Goal: Task Accomplishment & Management: Use online tool/utility

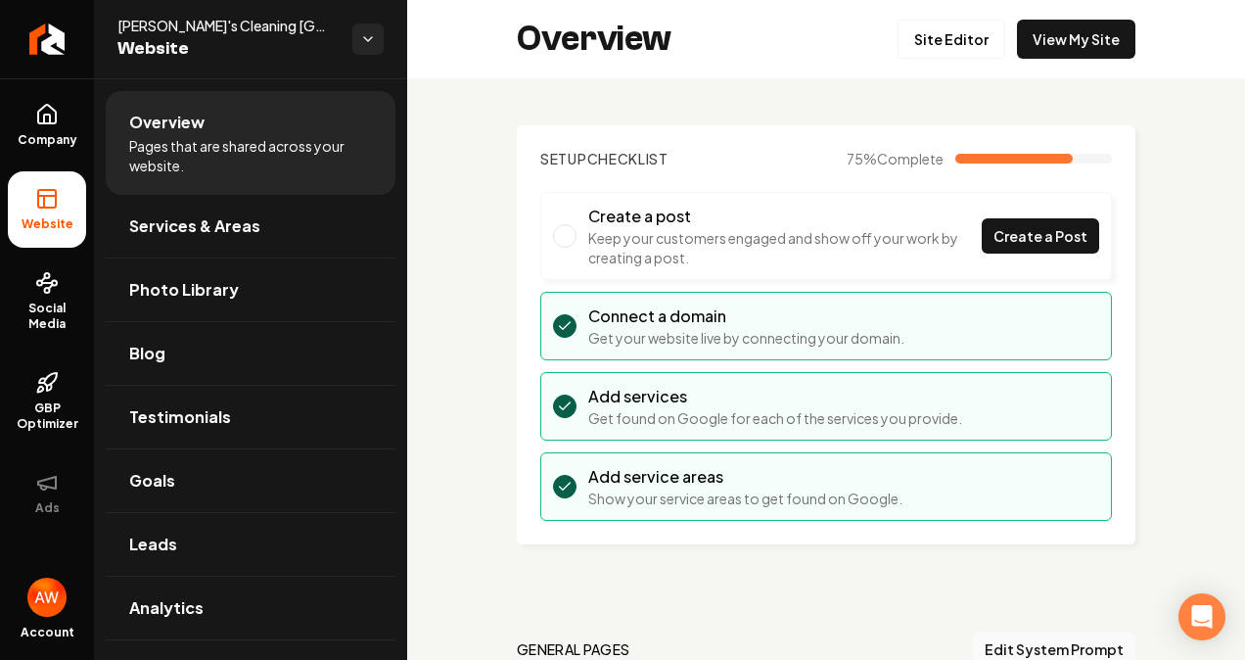
click at [953, 40] on link "Site Editor" at bounding box center [952, 39] width 108 height 39
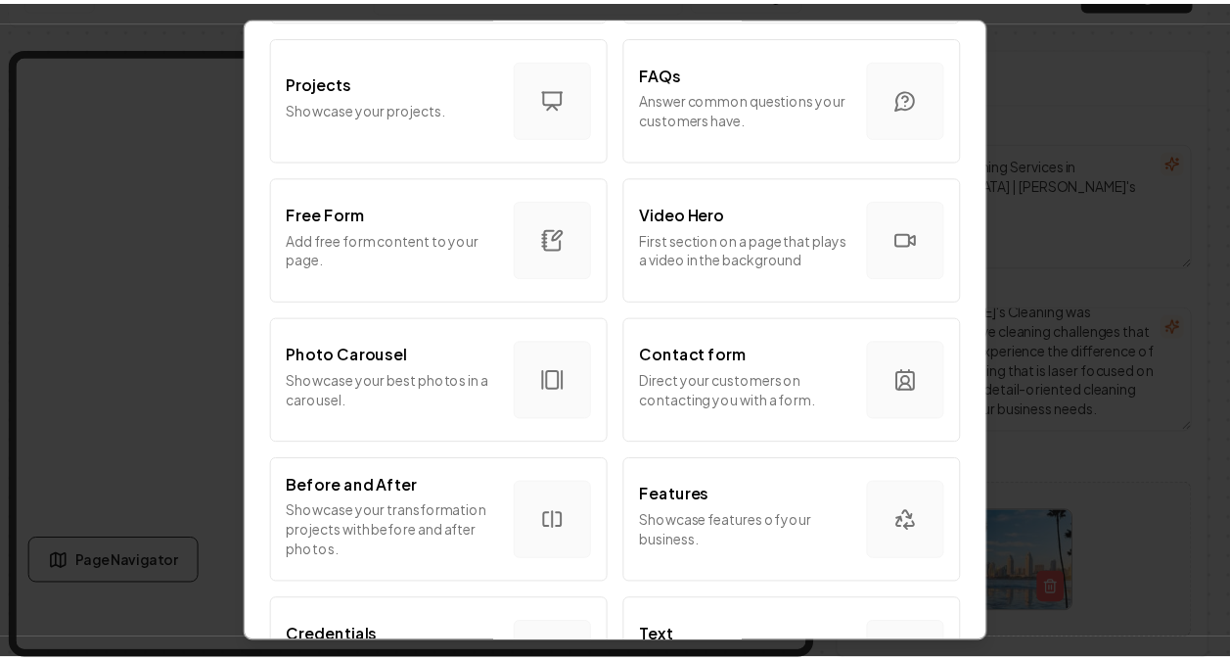
scroll to position [980, 0]
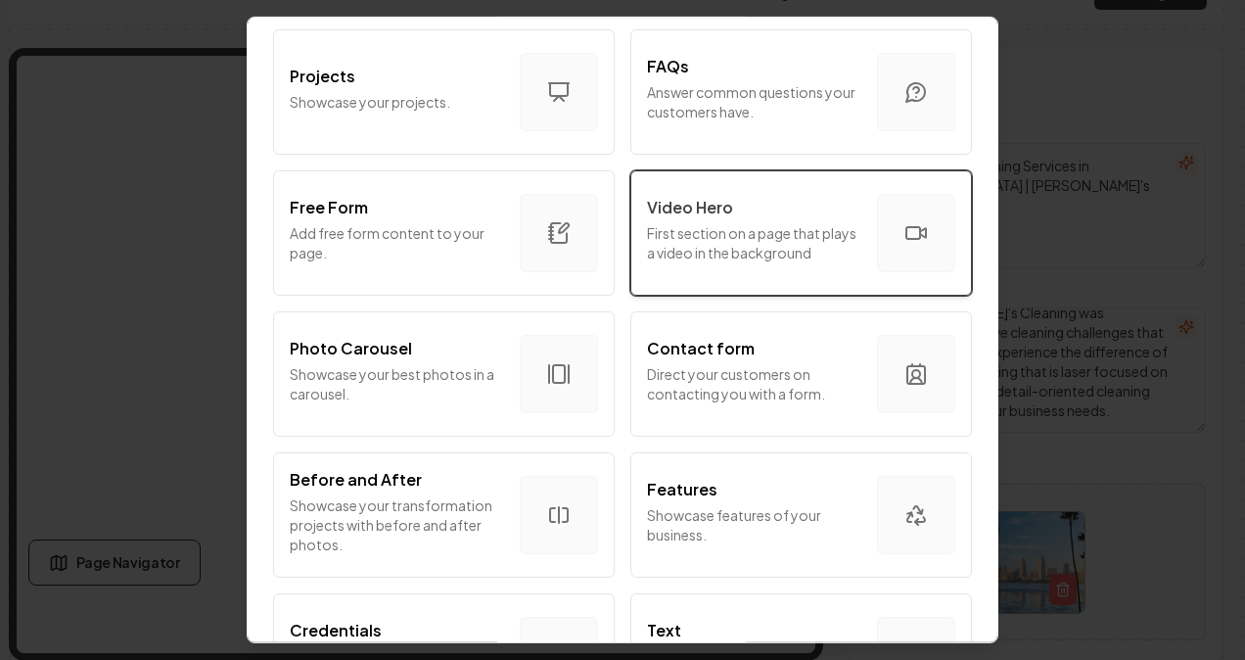
click at [760, 252] on p "First section on a page that plays a video in the background" at bounding box center [754, 242] width 214 height 39
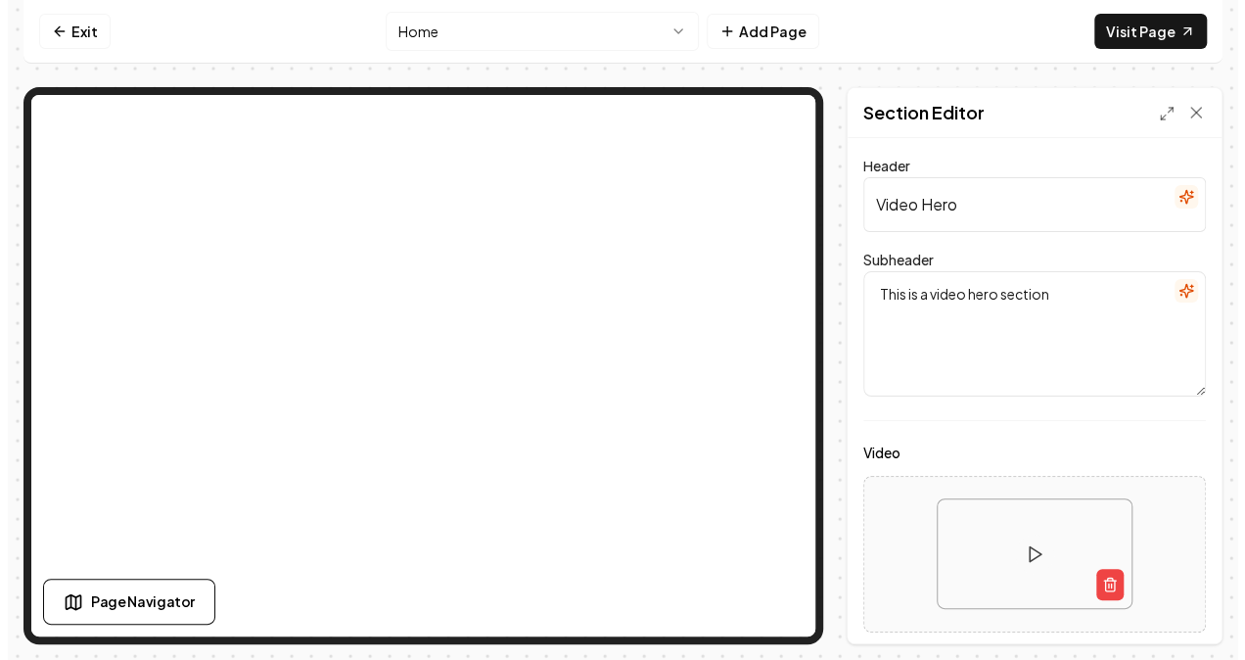
scroll to position [0, 0]
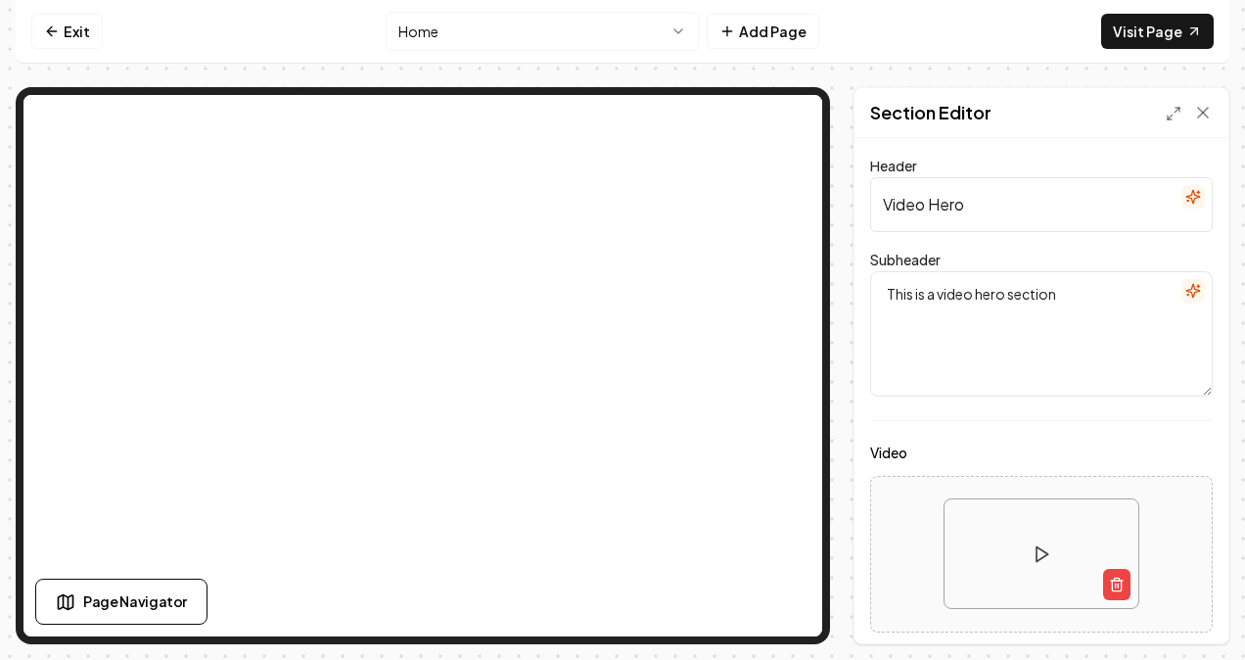
click at [1030, 200] on input "Video Hero" at bounding box center [1041, 204] width 343 height 55
type input "V"
click at [1112, 323] on textarea "This is a video hero section" at bounding box center [1041, 333] width 343 height 125
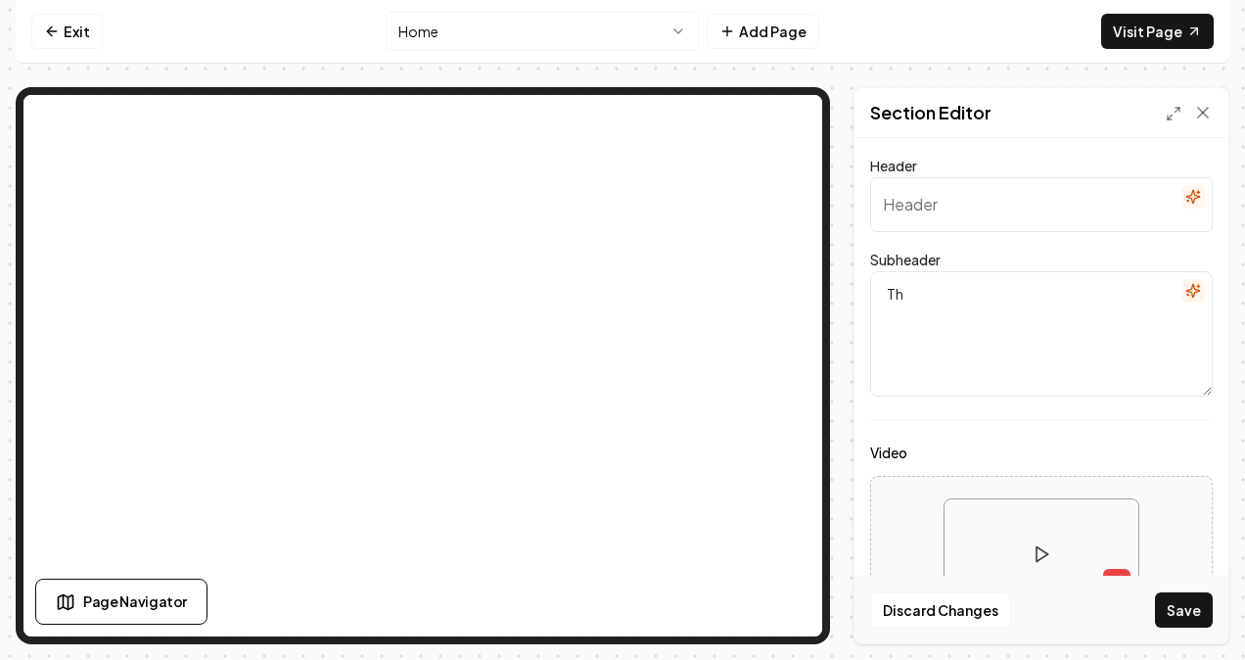
type textarea "T"
click at [1112, 323] on textarea "Subheader" at bounding box center [1041, 333] width 343 height 125
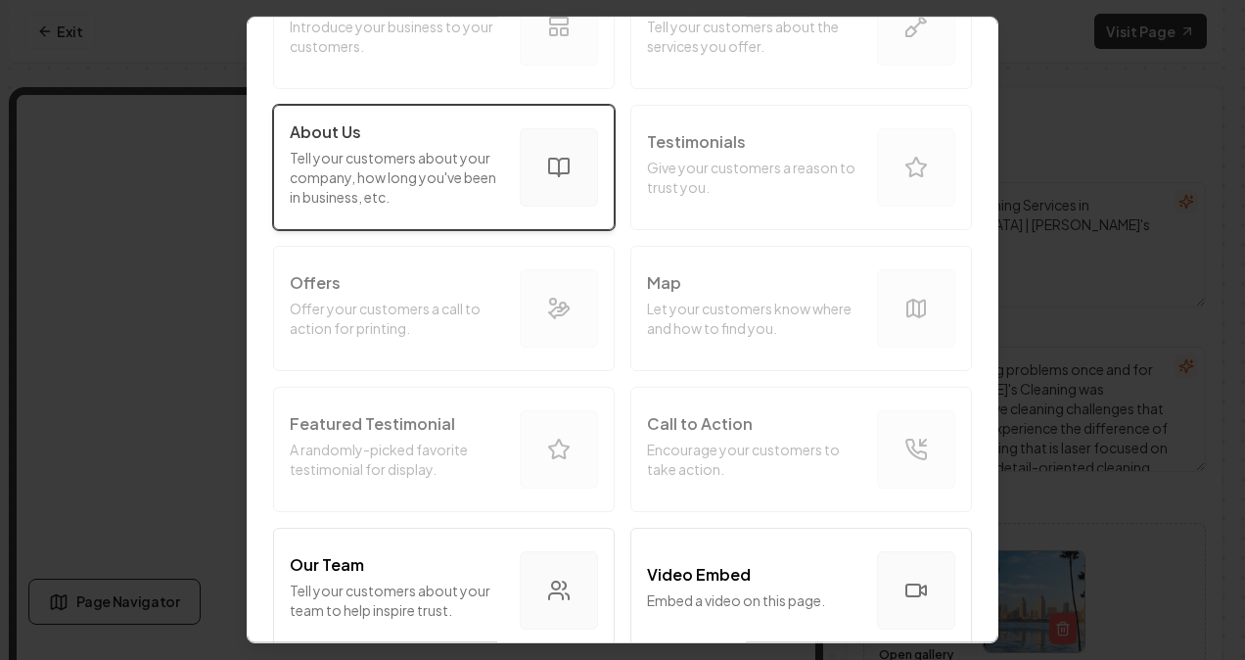
scroll to position [201, 0]
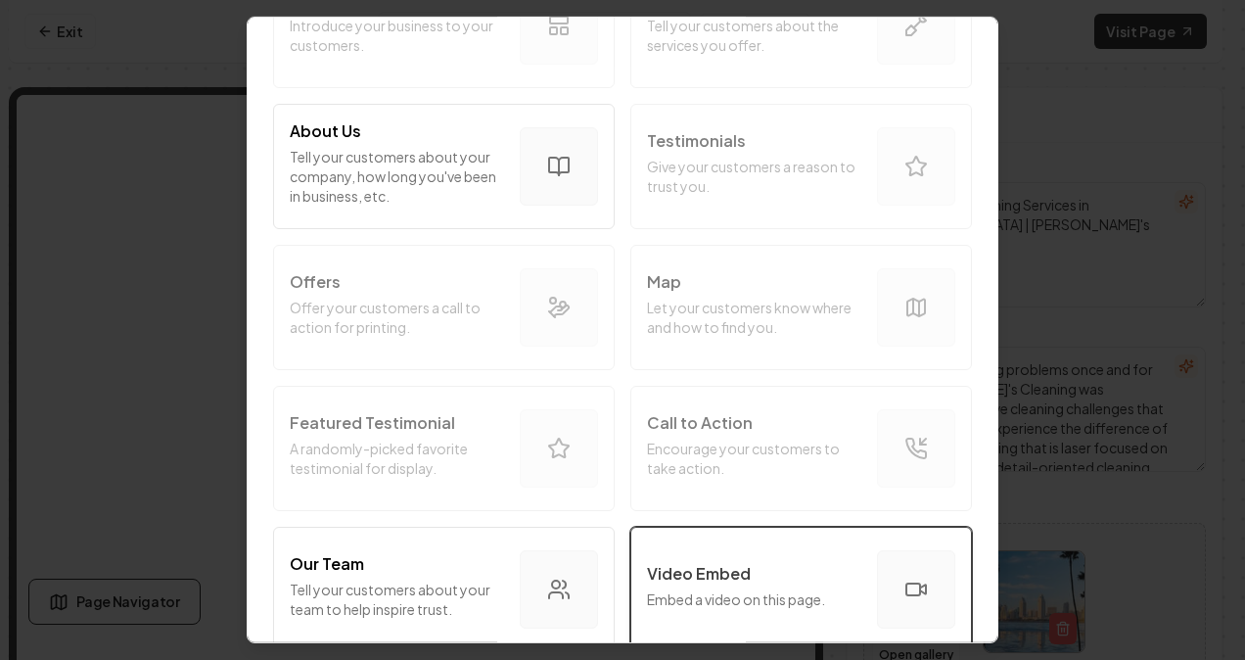
click at [686, 539] on button "Video Embed Embed a video on this page." at bounding box center [801, 589] width 342 height 125
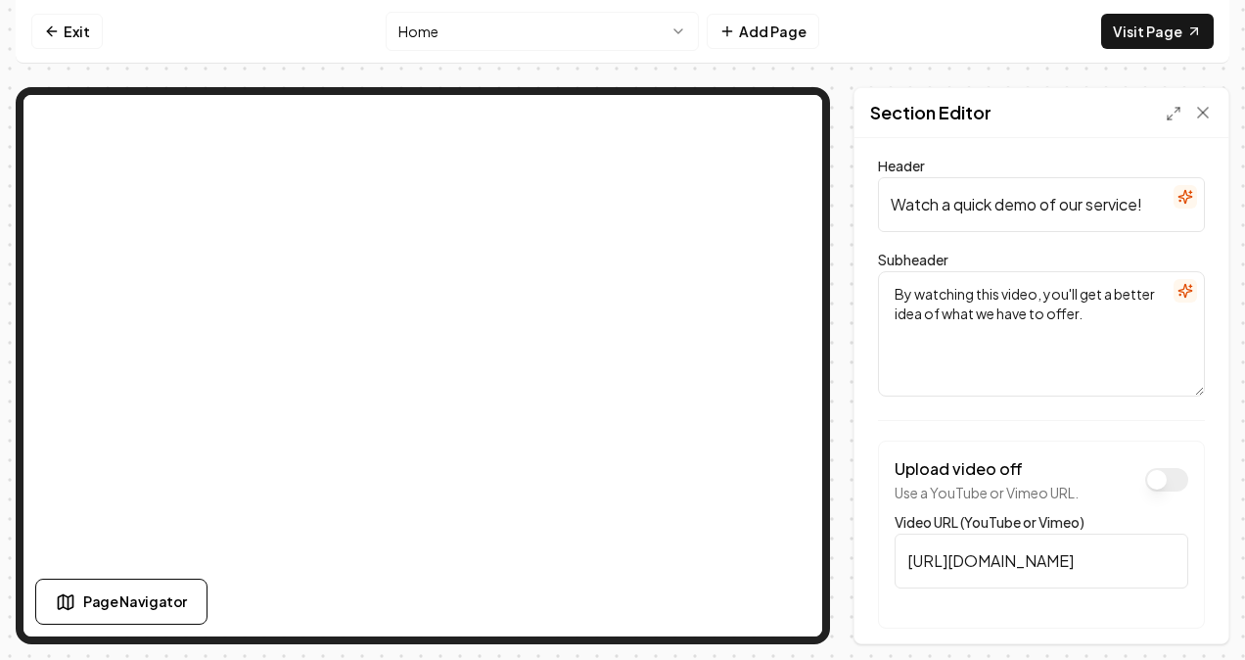
scroll to position [2, 0]
click at [1152, 475] on button "Upload video off" at bounding box center [1166, 477] width 43 height 23
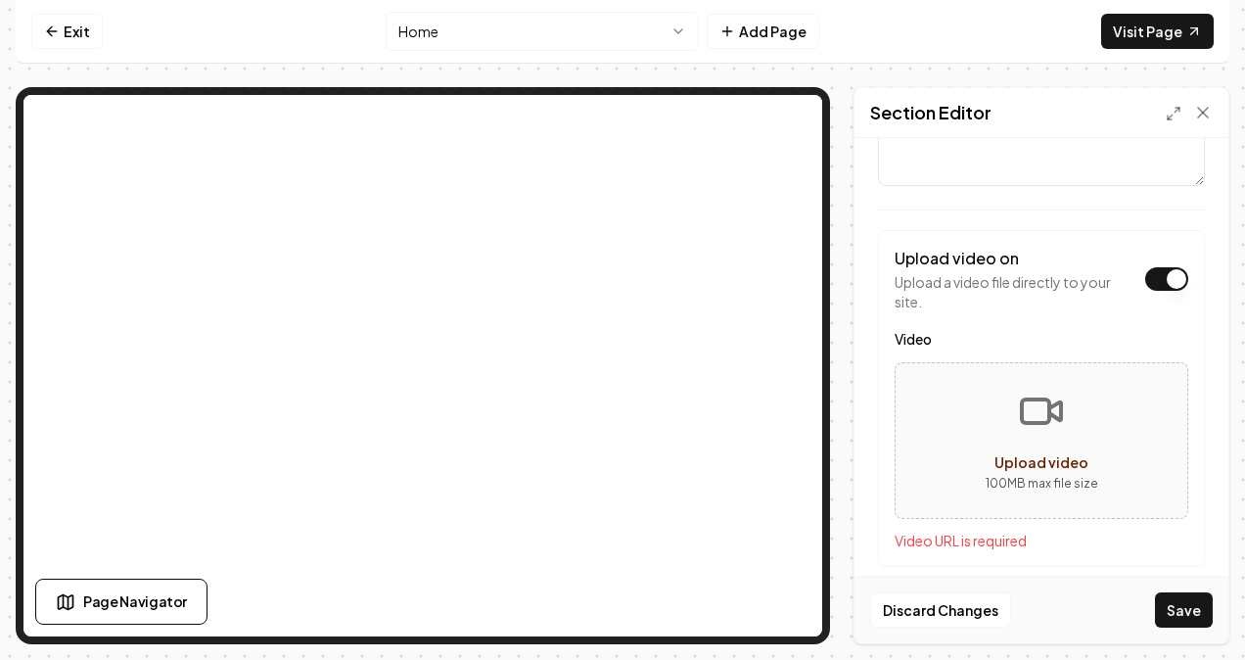
scroll to position [211, 0]
click at [1092, 433] on button "Upload video 100 MB max file size" at bounding box center [1042, 439] width 292 height 137
type input "**********"
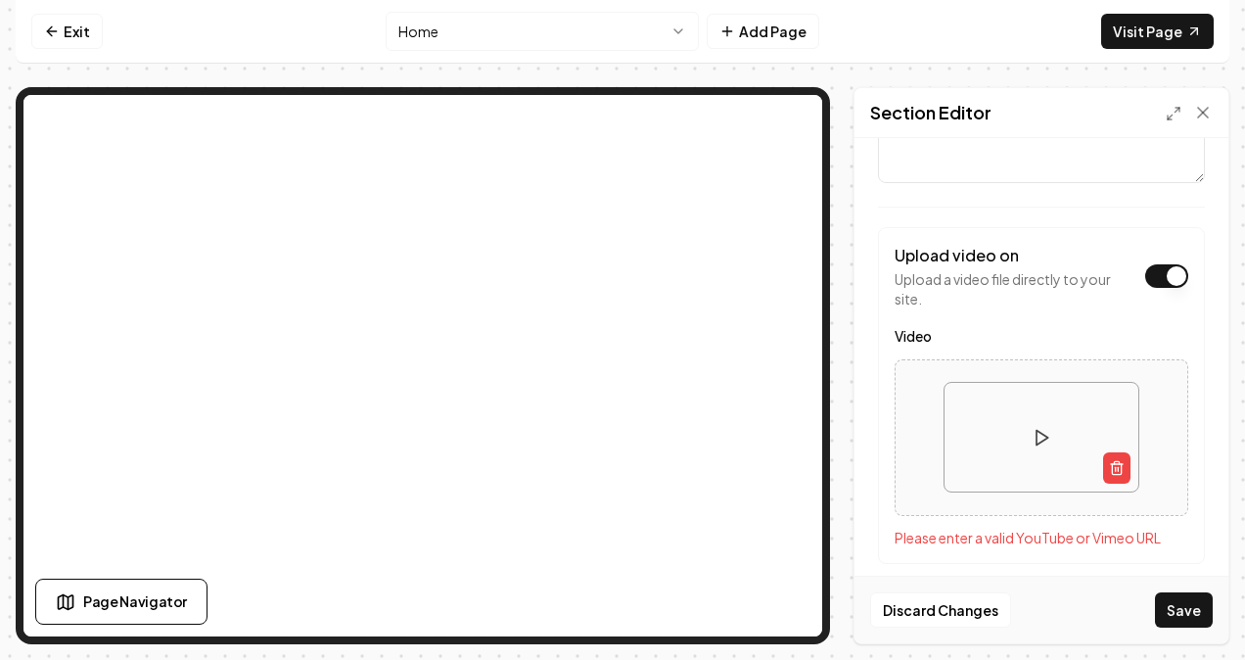
scroll to position [219, 0]
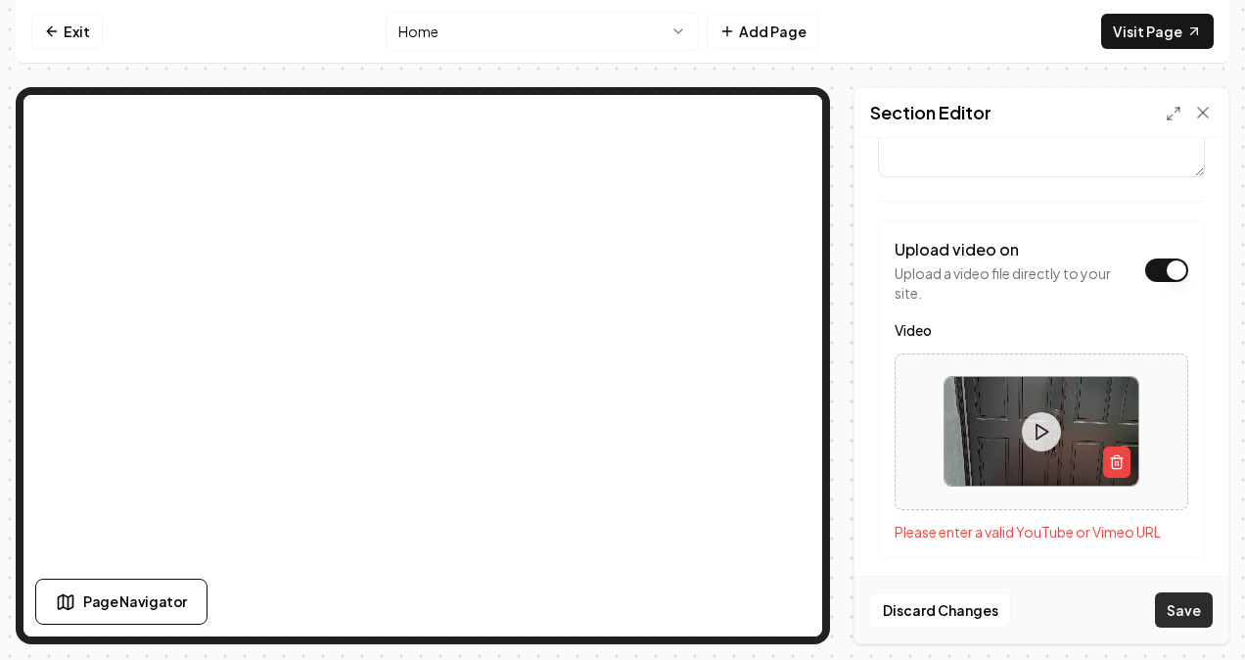
click at [1161, 612] on button "Save" at bounding box center [1184, 609] width 58 height 35
click at [1181, 602] on button "Save" at bounding box center [1184, 609] width 58 height 35
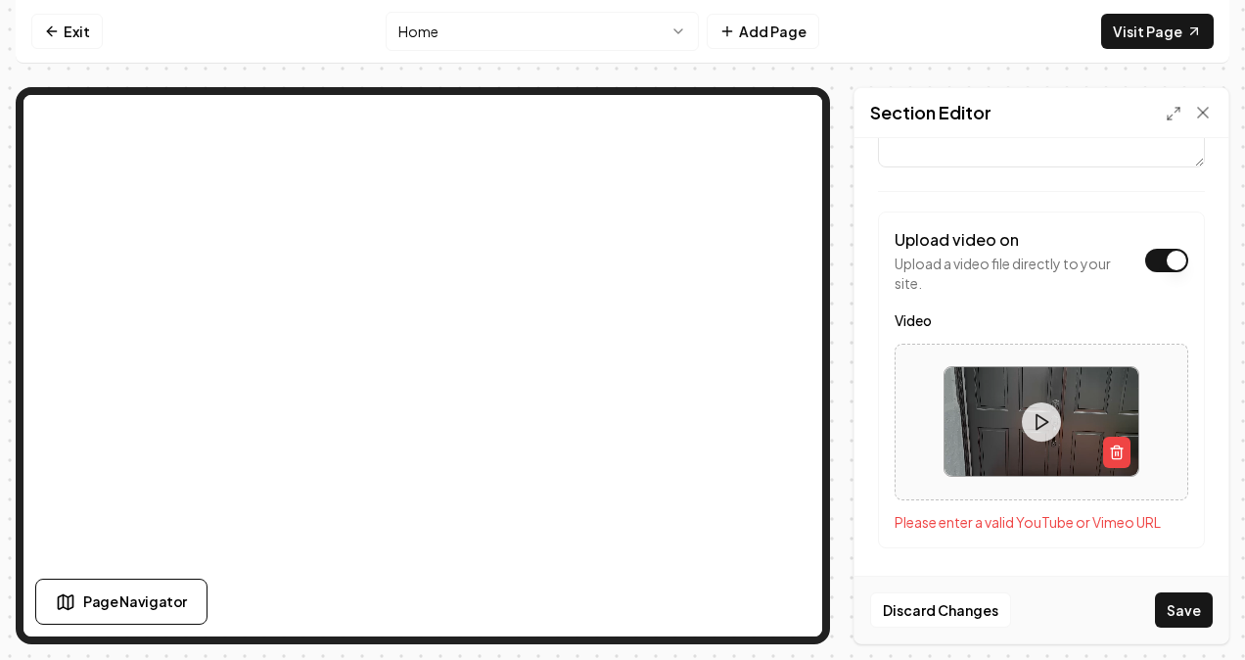
scroll to position [233, 0]
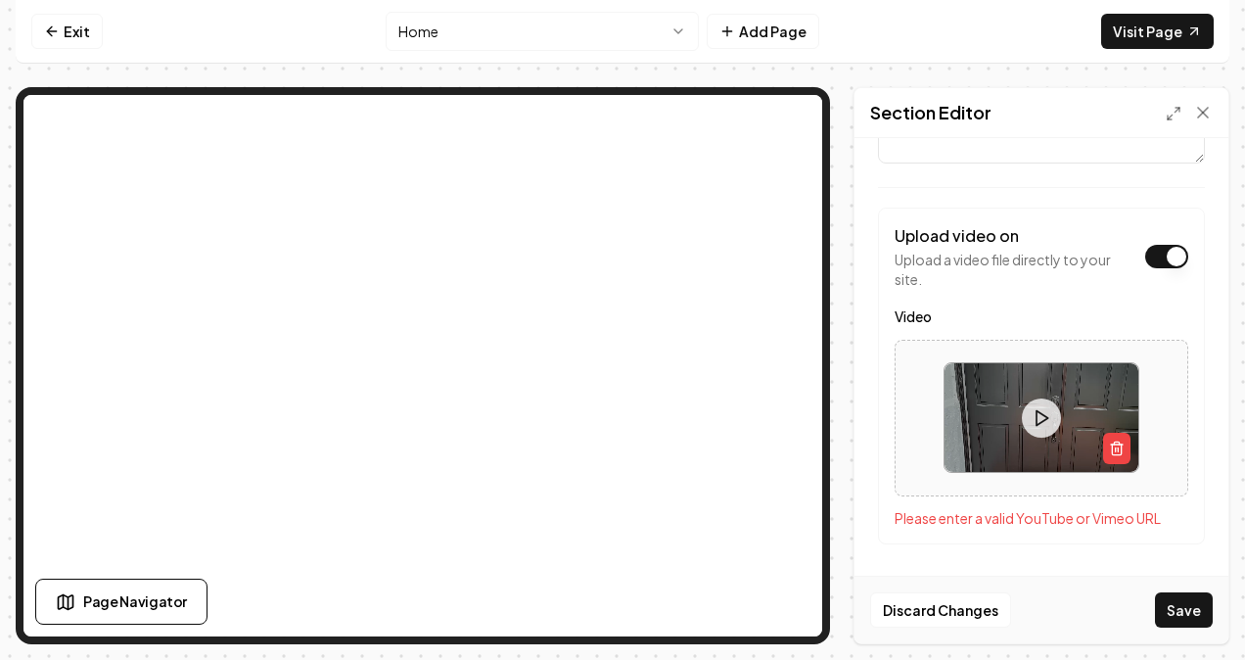
click at [1049, 403] on button at bounding box center [1041, 417] width 39 height 39
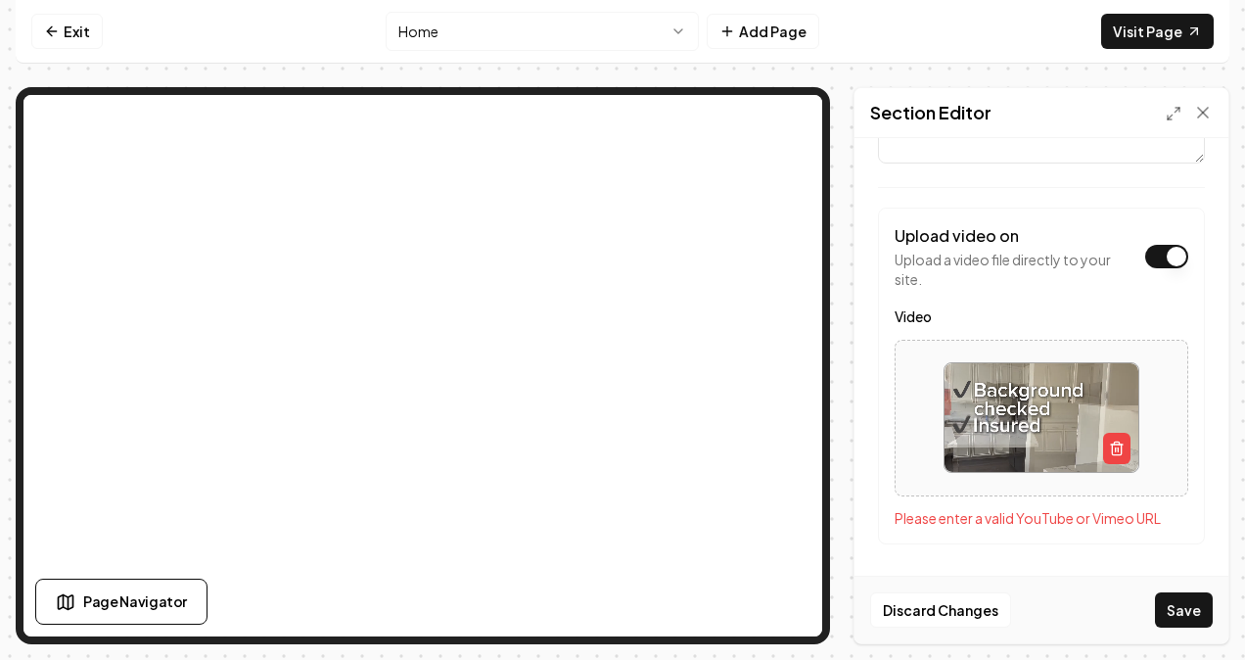
click at [989, 411] on video at bounding box center [1041, 417] width 194 height 109
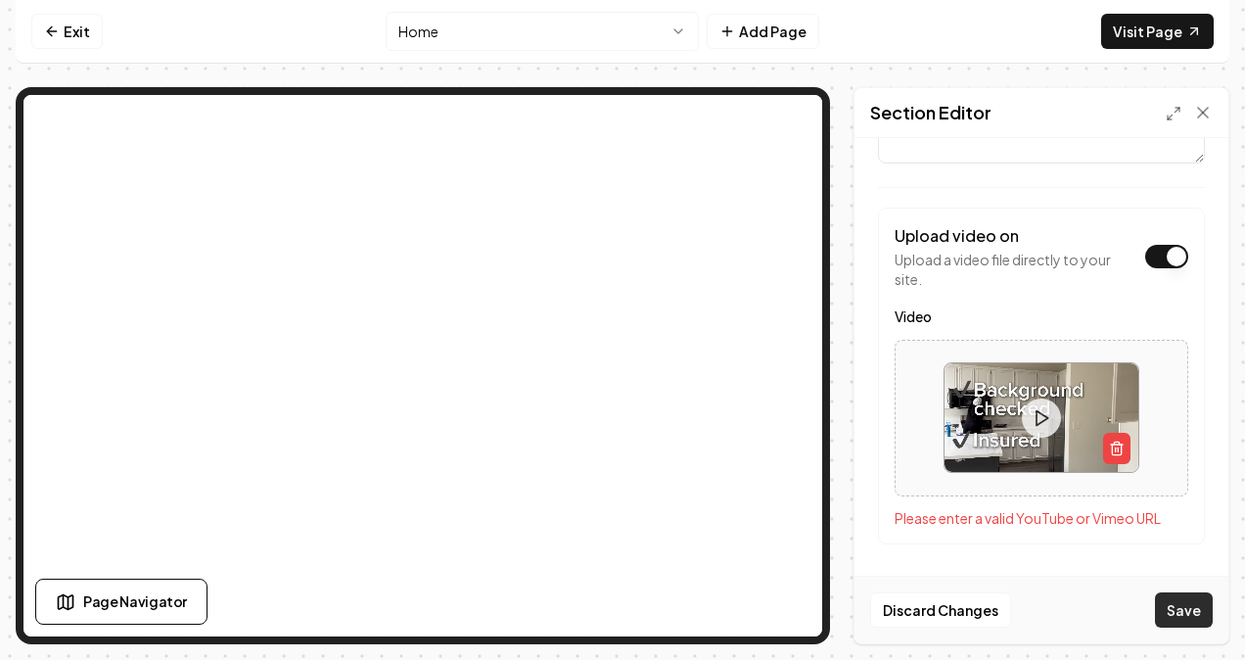
click at [1195, 622] on button "Save" at bounding box center [1184, 609] width 58 height 35
click at [1177, 609] on button "Save" at bounding box center [1184, 609] width 58 height 35
click at [1142, 39] on link "Visit Page" at bounding box center [1157, 31] width 113 height 35
click at [1112, 443] on icon "button" at bounding box center [1117, 448] width 16 height 16
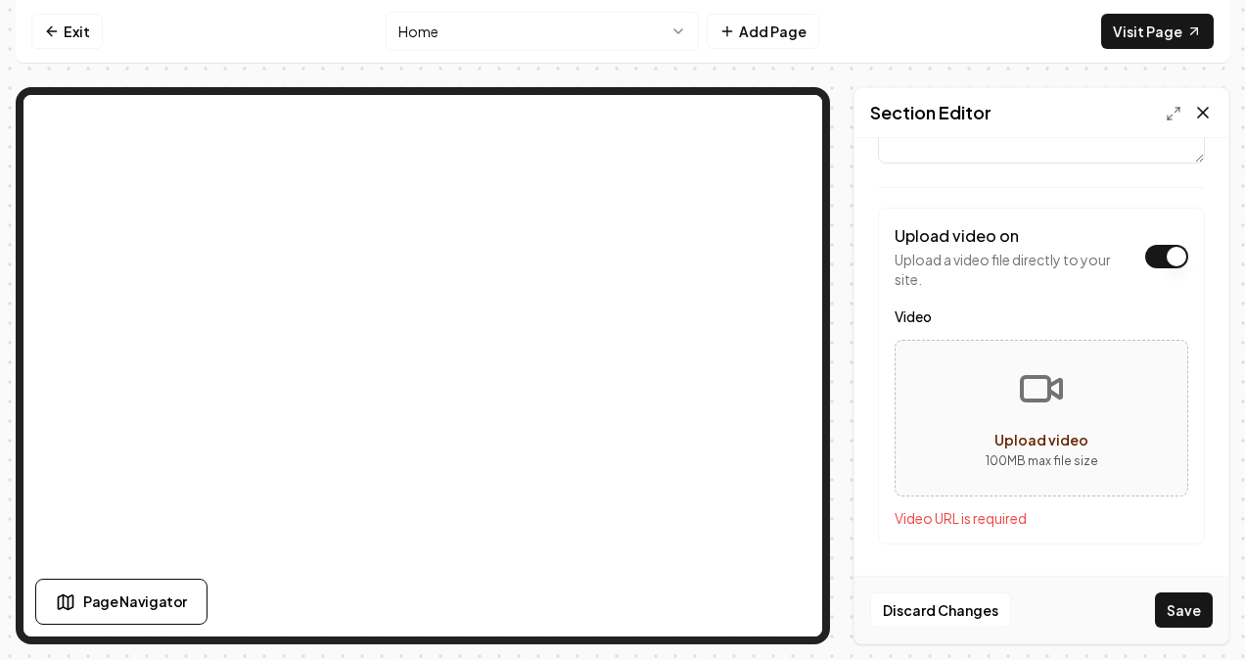
click at [1201, 104] on icon at bounding box center [1203, 113] width 20 height 20
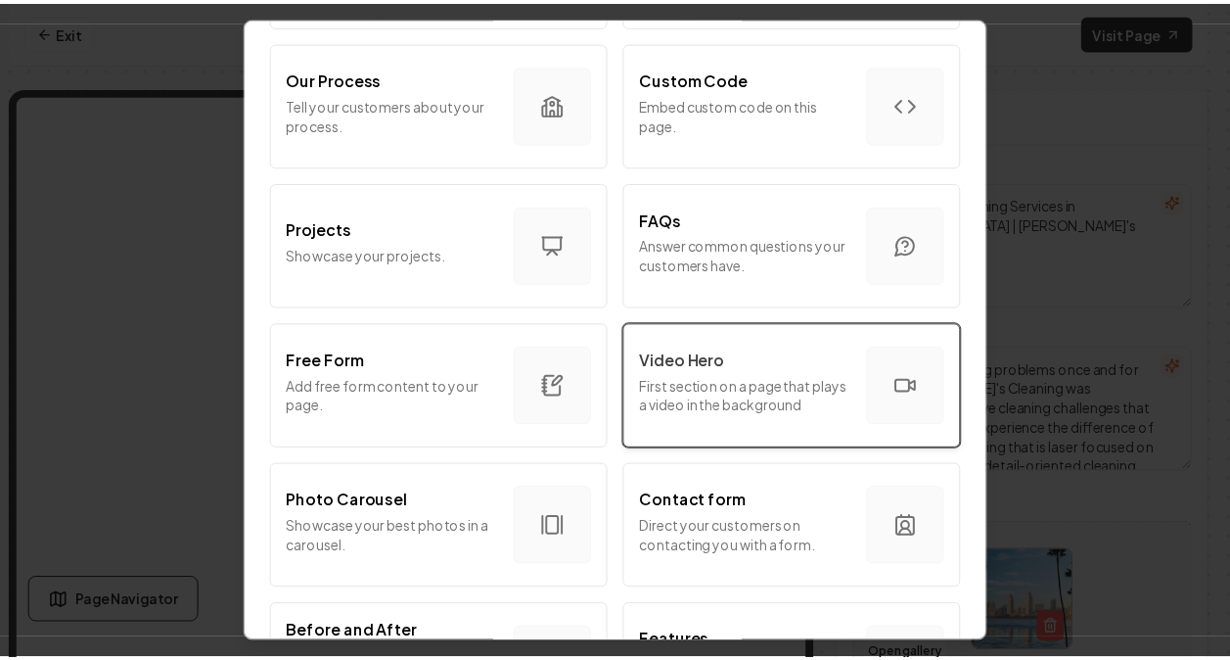
scroll to position [830, 0]
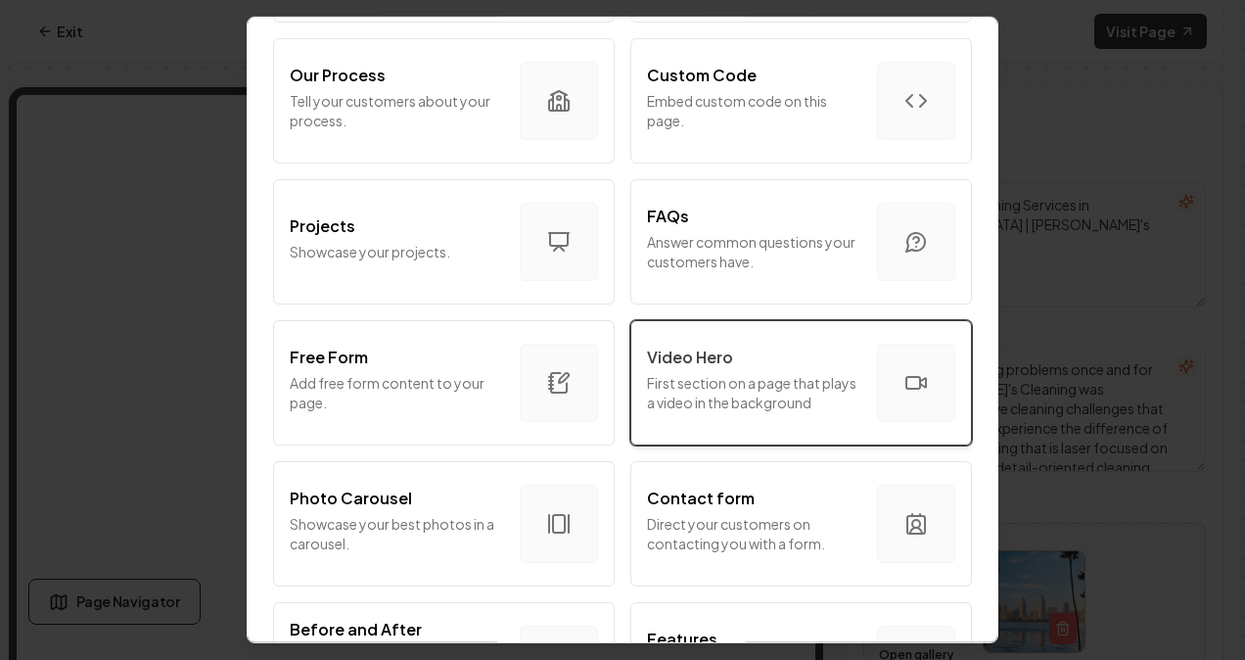
click at [671, 380] on p "First section on a page that plays a video in the background" at bounding box center [754, 392] width 214 height 39
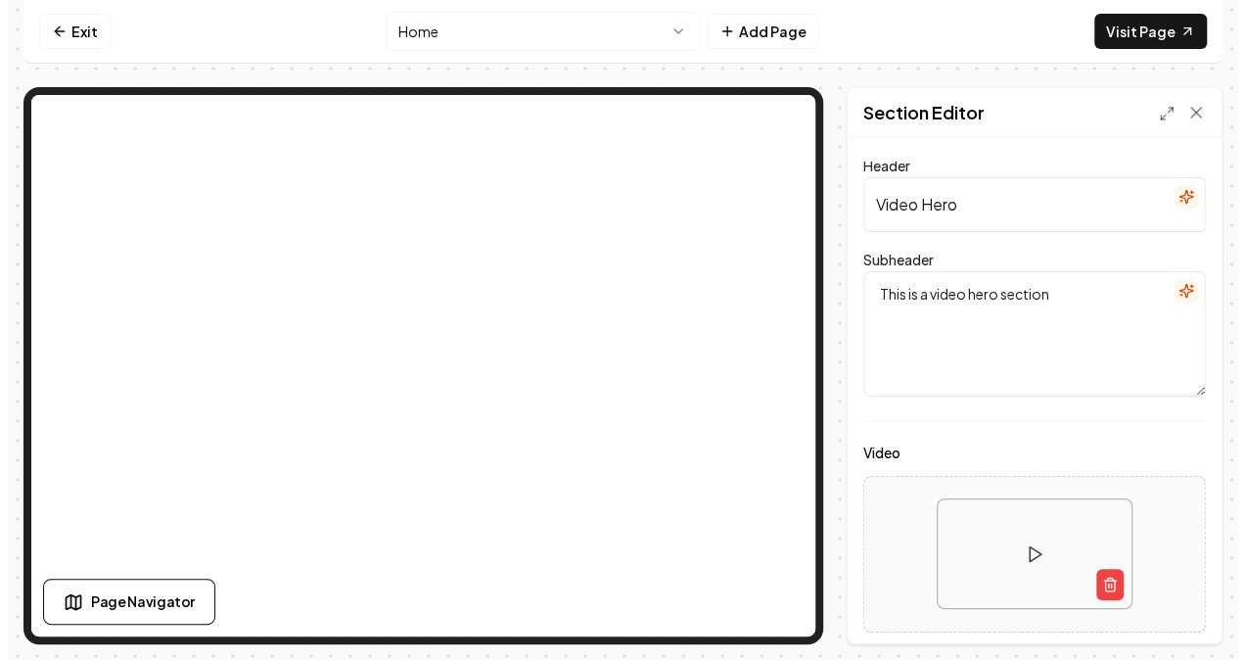
scroll to position [0, 0]
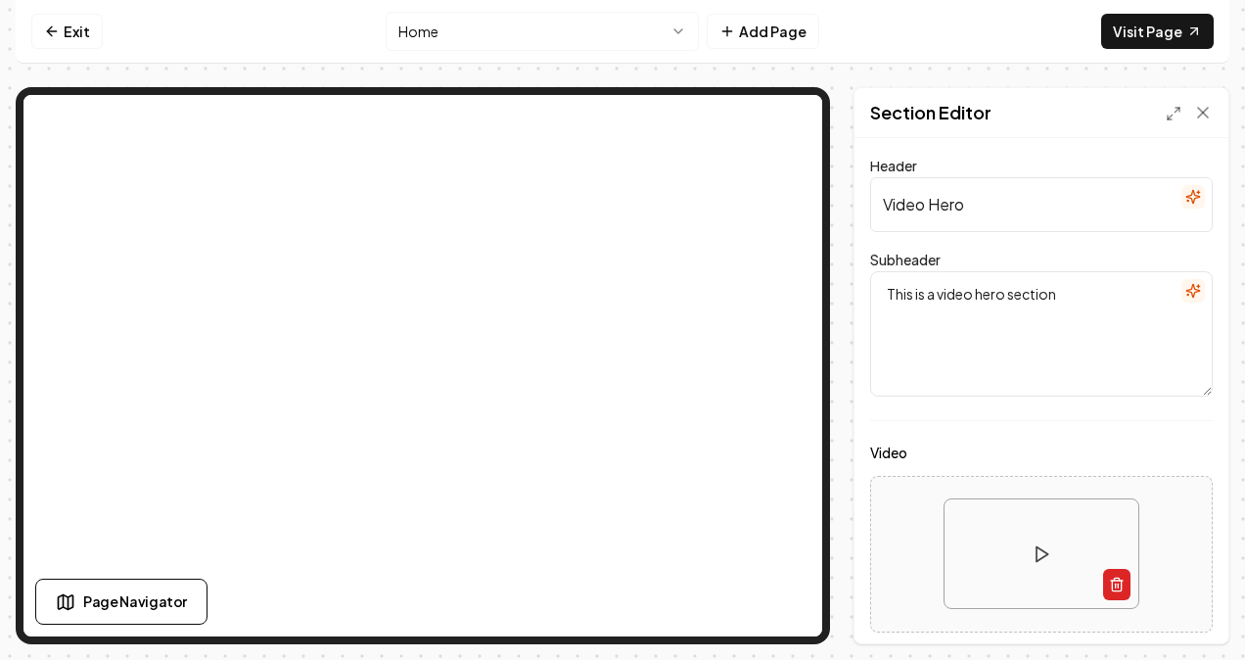
click at [1116, 586] on line "button" at bounding box center [1116, 585] width 0 height 4
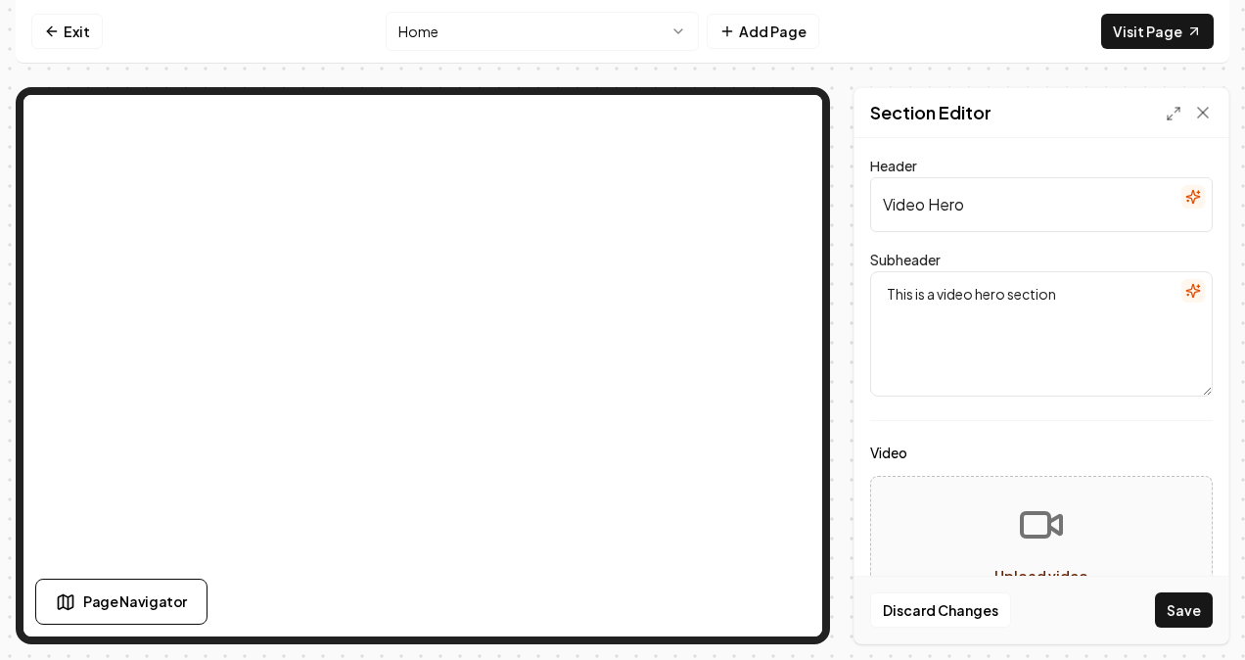
click at [1036, 513] on rect "Upload video" at bounding box center [1035, 524] width 27 height 23
type input "**********"
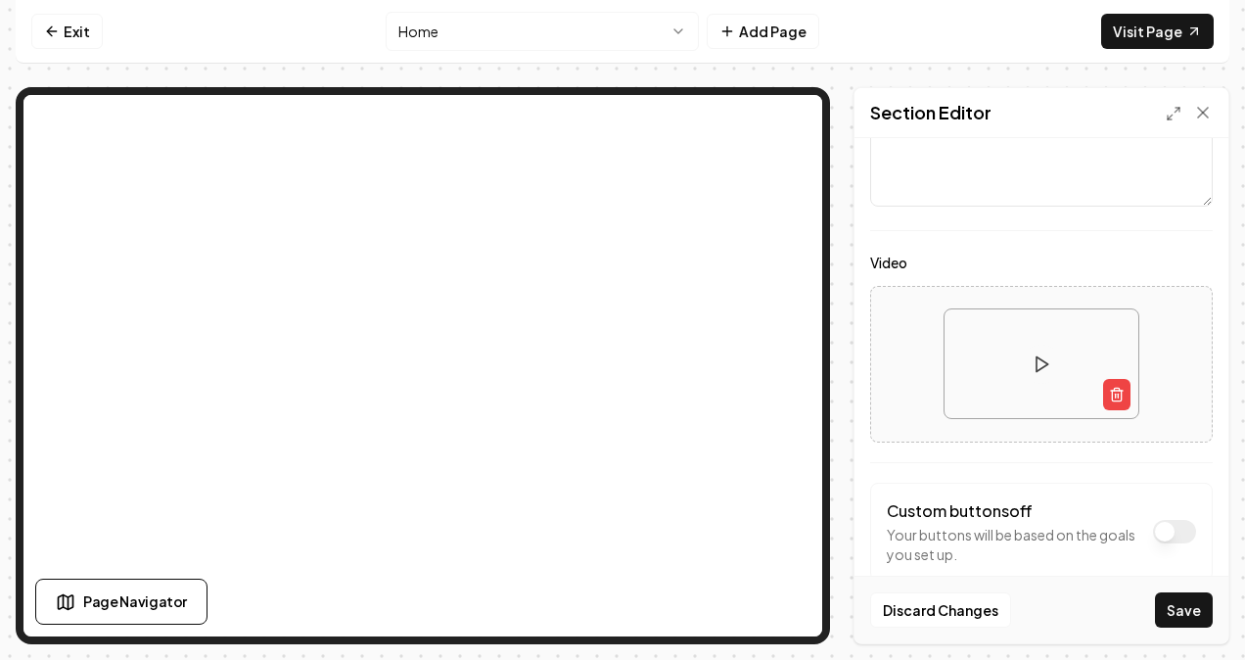
scroll to position [200, 0]
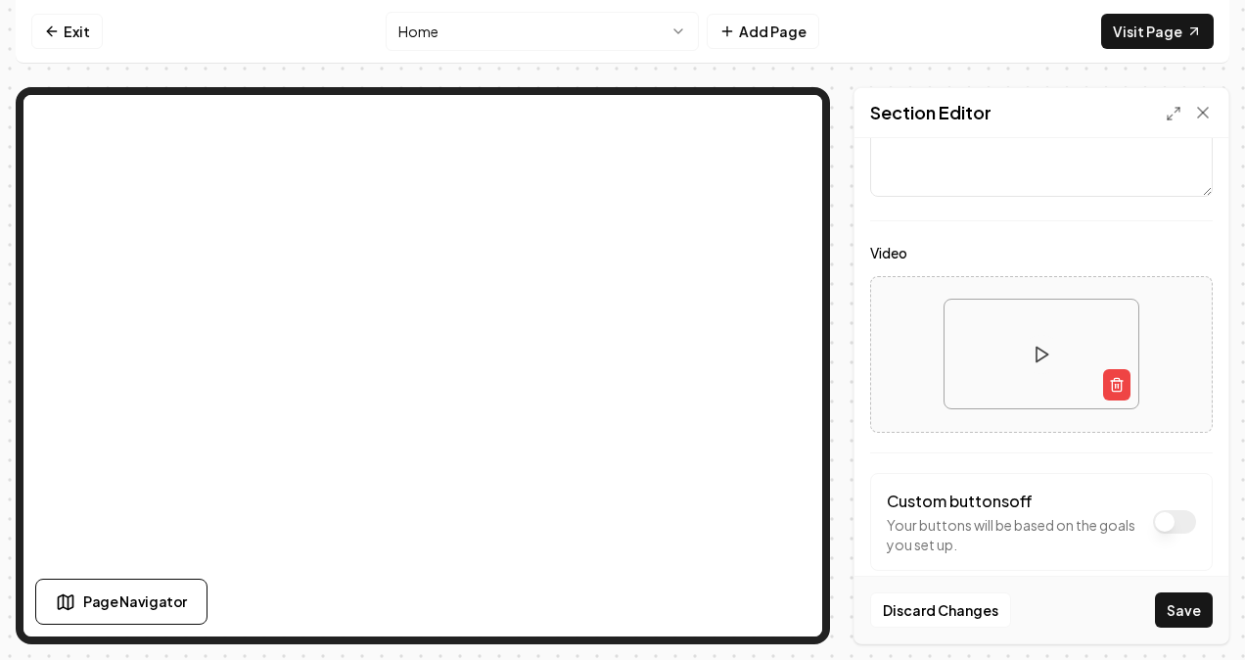
click at [1031, 324] on video at bounding box center [1041, 353] width 194 height 109
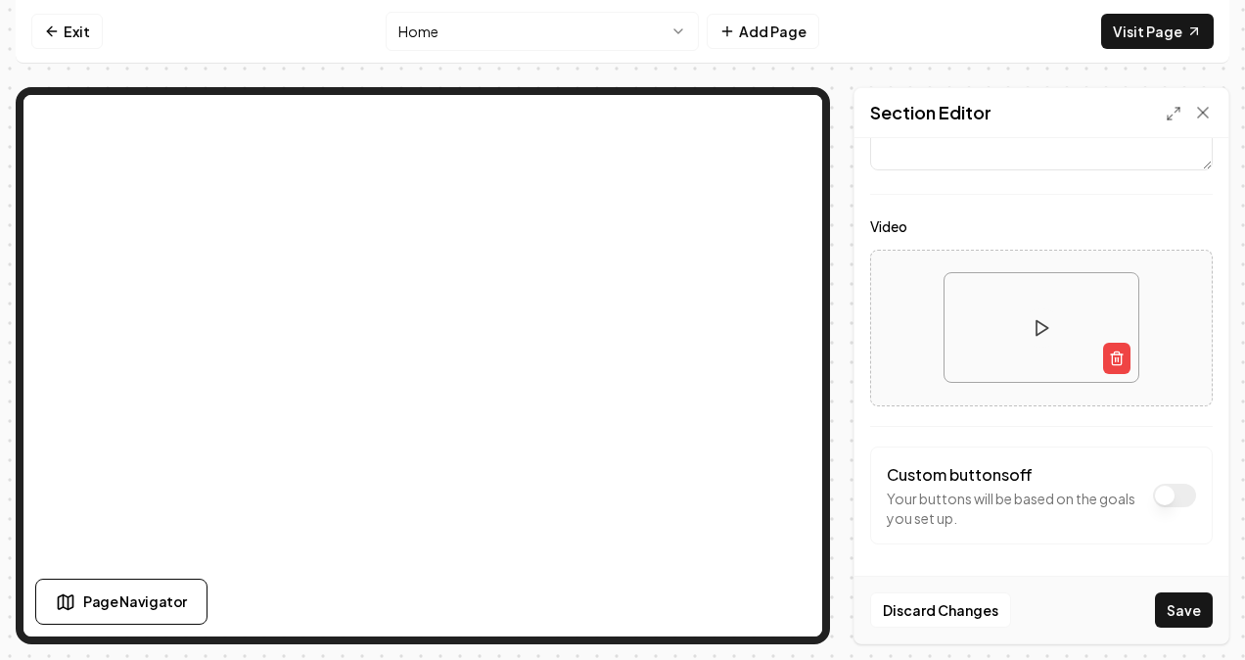
click at [1155, 496] on button "Video" at bounding box center [1174, 494] width 43 height 23
click at [1161, 478] on div "Custom buttons on Custom buttons are enabled. Edit below." at bounding box center [1041, 495] width 309 height 65
click at [954, 446] on div "Custom buttons on Custom buttons are enabled. Edit below. To pick up a draggabl…" at bounding box center [1041, 520] width 343 height 149
click at [1162, 488] on button "Video" at bounding box center [1174, 494] width 43 height 23
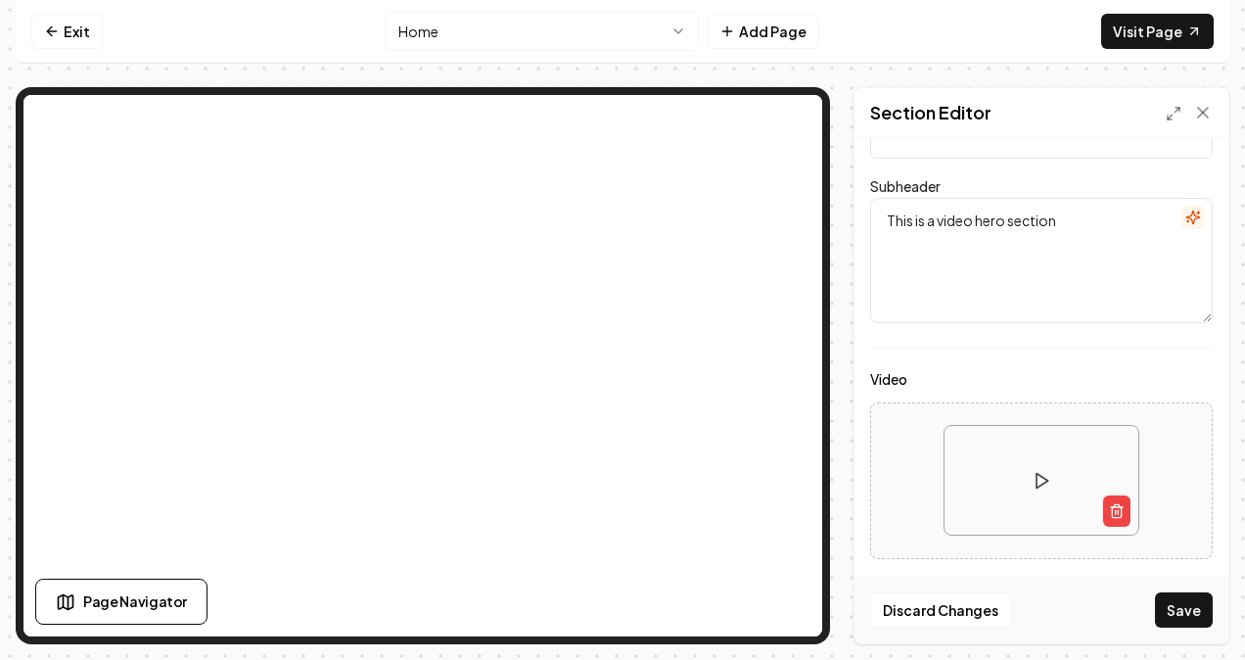
scroll to position [0, 0]
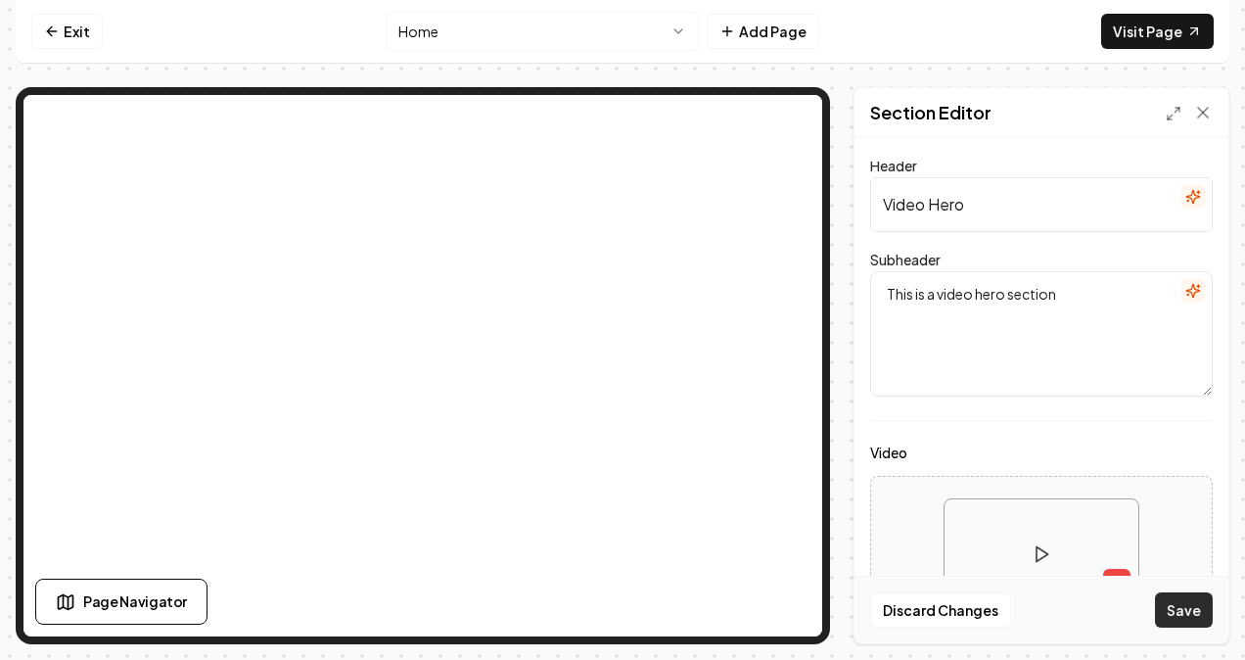
click at [1204, 621] on button "Save" at bounding box center [1184, 609] width 58 height 35
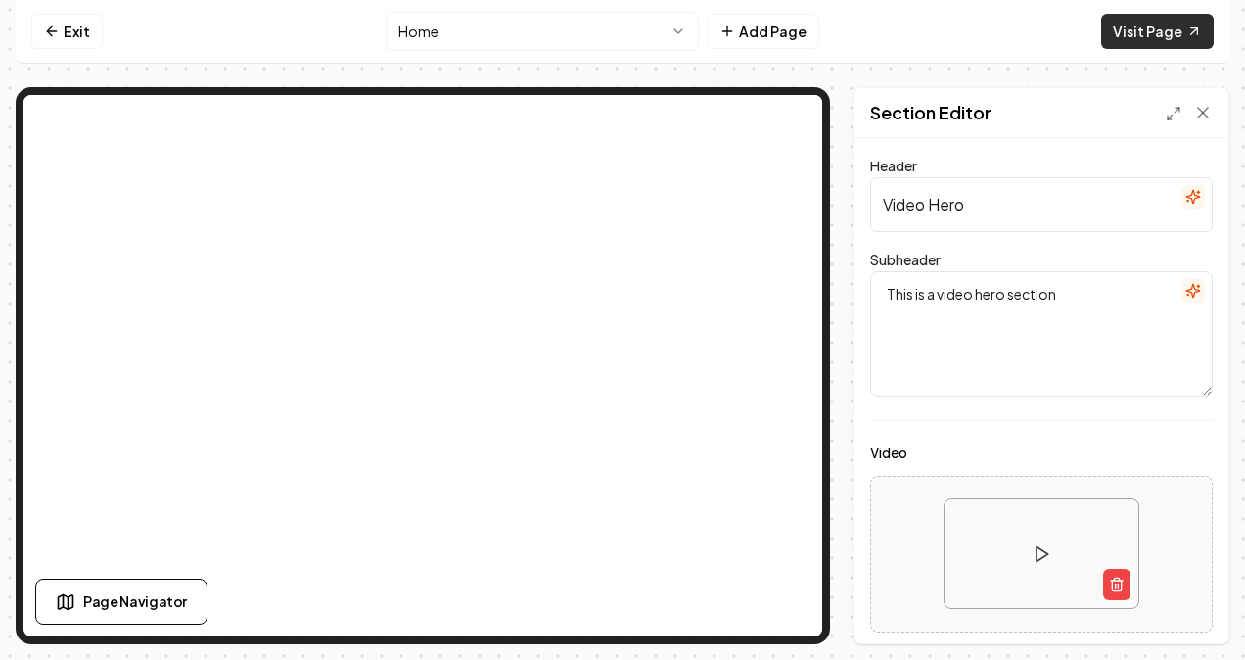
click at [1172, 22] on link "Visit Page" at bounding box center [1157, 31] width 113 height 35
click at [983, 219] on input "Video Hero" at bounding box center [1041, 204] width 343 height 55
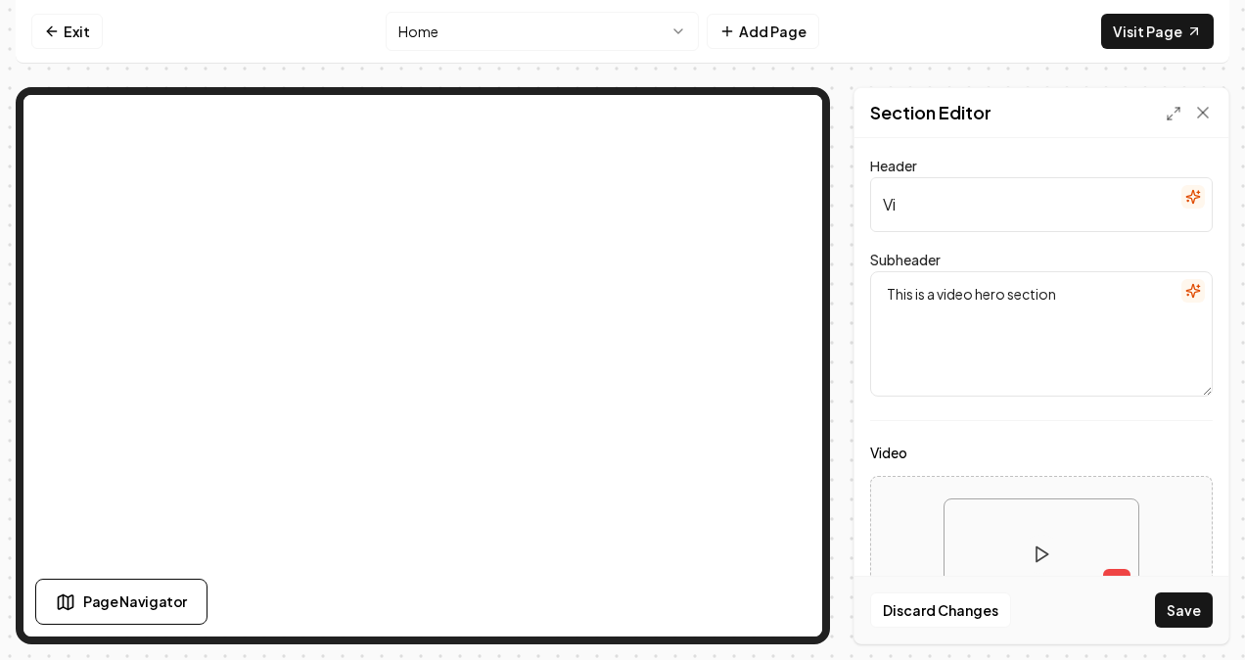
type input "V"
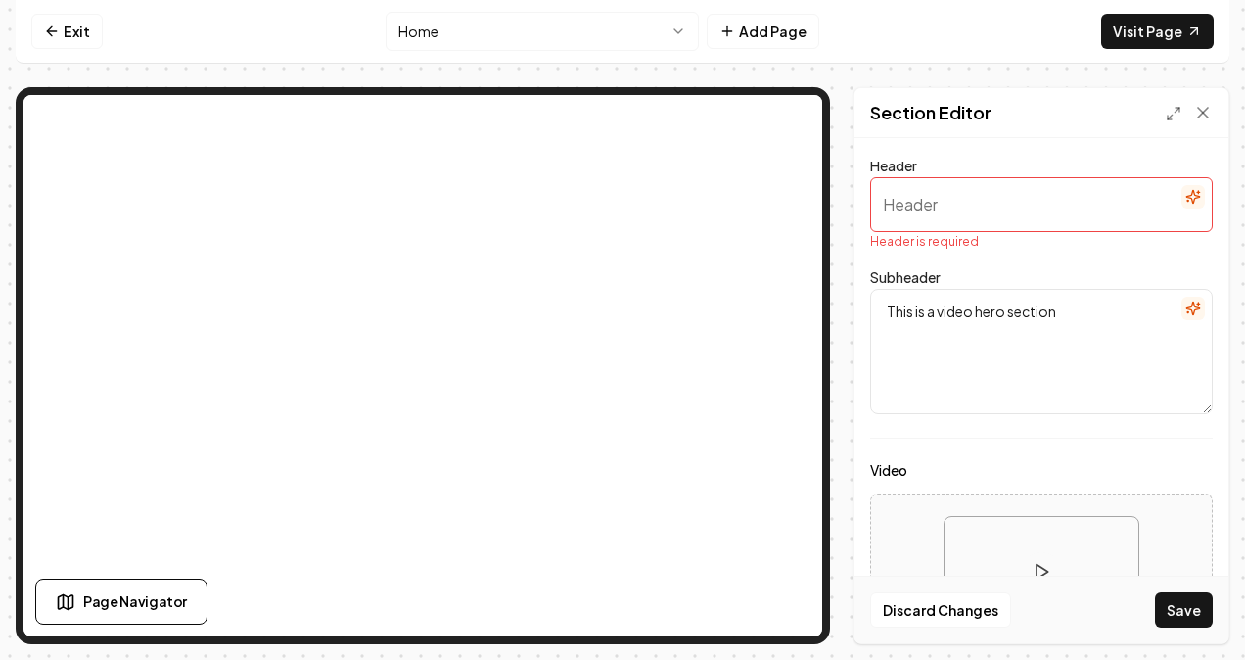
click at [1071, 295] on textarea "This is a video hero section" at bounding box center [1041, 351] width 343 height 125
type textarea "T"
click at [916, 382] on textarea "Subheader" at bounding box center [1041, 351] width 343 height 125
drag, startPoint x: 896, startPoint y: 419, endPoint x: 883, endPoint y: 449, distance: 32.9
click at [883, 449] on form "Header Header is required Subheader Video Custom buttons off Your buttons will …" at bounding box center [1041, 513] width 343 height 705
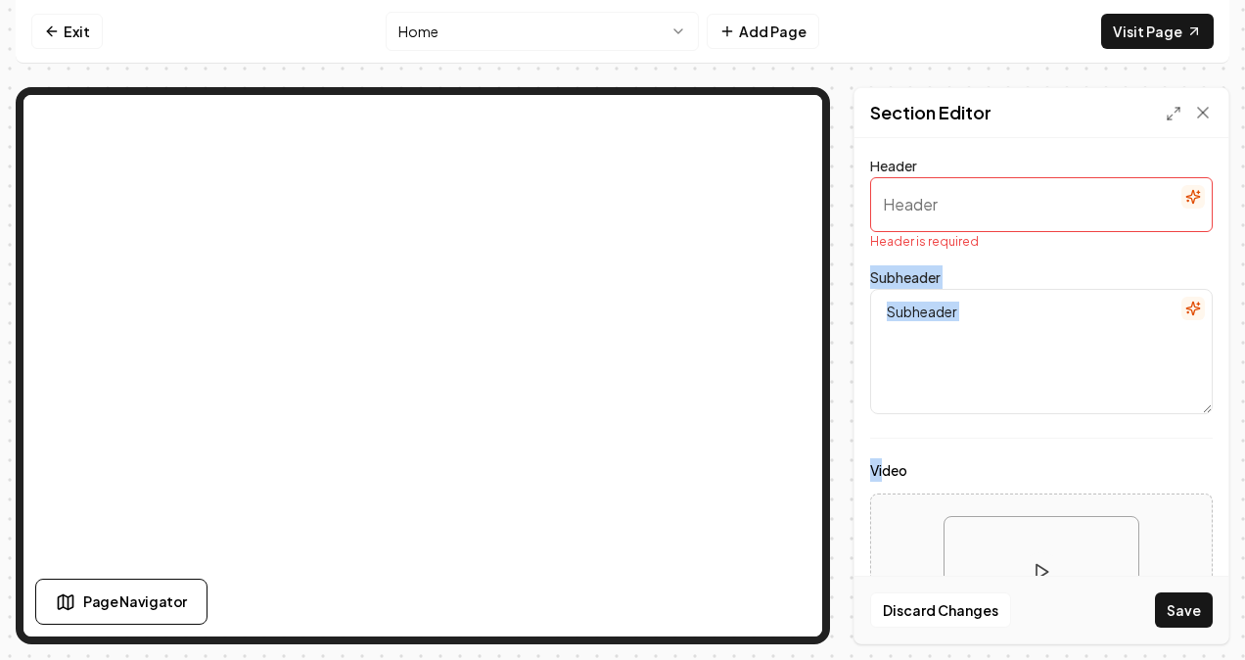
click at [883, 449] on form "Header Header is required Subheader Video Custom buttons off Your buttons will …" at bounding box center [1041, 513] width 343 height 705
click at [910, 440] on form "Header Header is required Subheader Video Custom buttons off Your buttons will …" at bounding box center [1041, 513] width 343 height 705
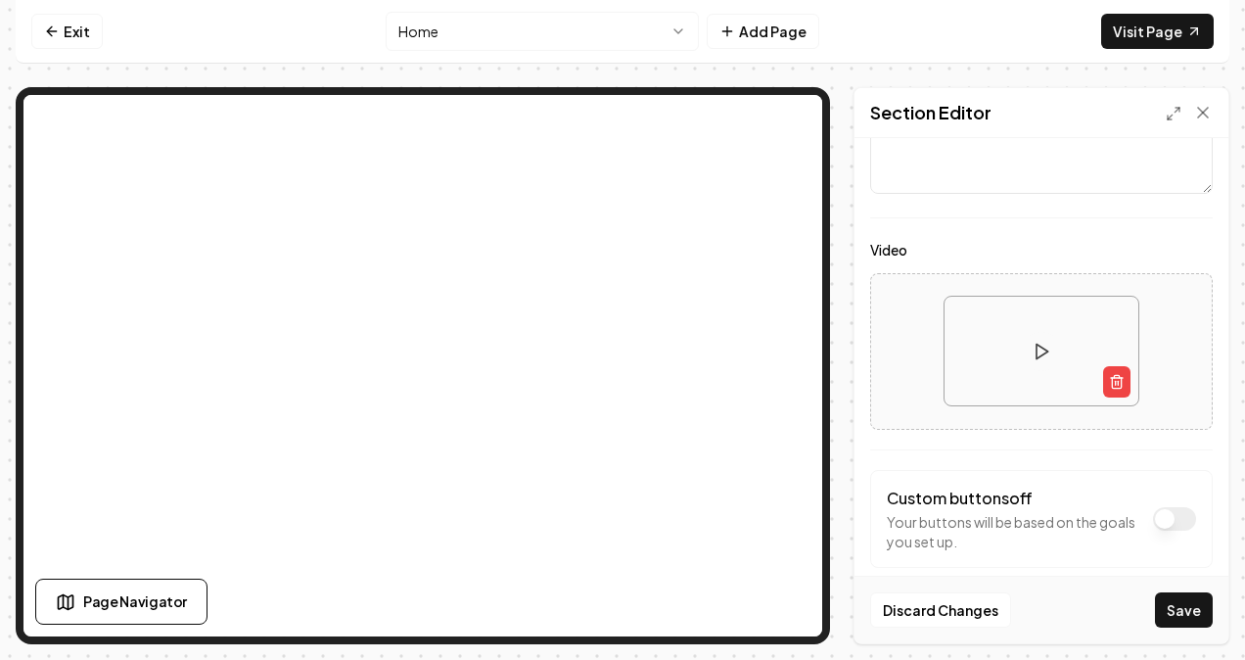
scroll to position [244, 0]
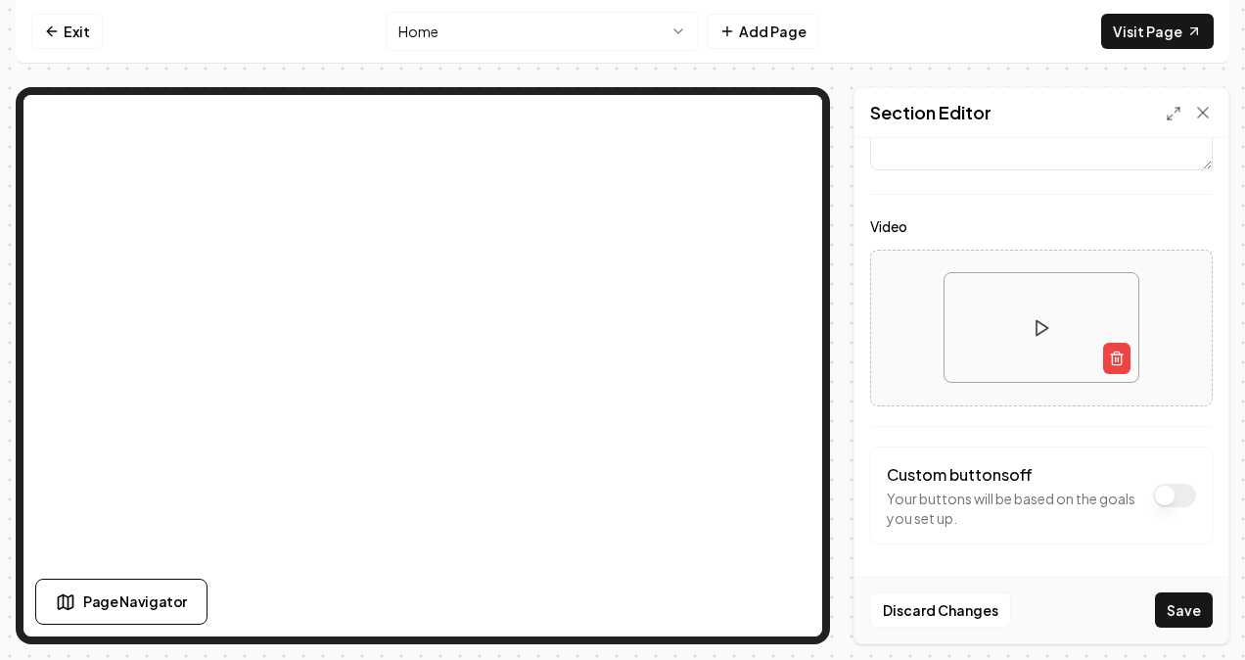
click at [1159, 500] on button "Video" at bounding box center [1174, 494] width 43 height 23
click at [1003, 544] on button "+ Add Button" at bounding box center [1041, 560] width 309 height 35
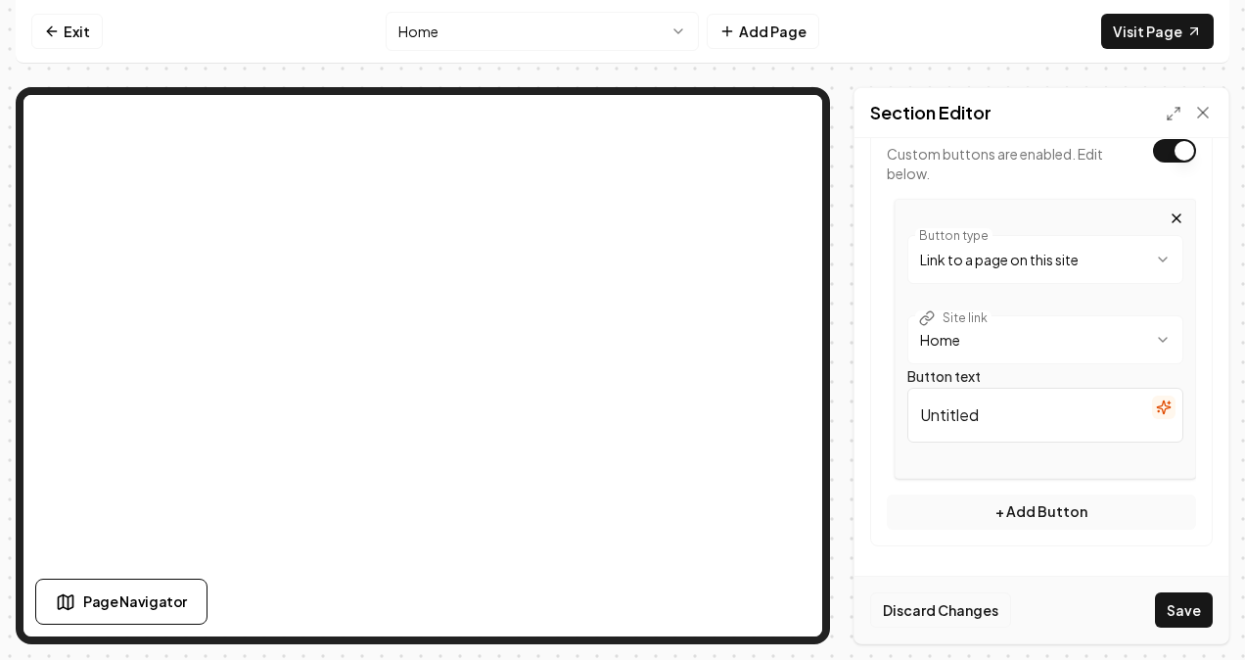
click at [943, 603] on button "Discard Changes" at bounding box center [940, 609] width 141 height 35
type input "Video Hero"
type textarea "This is a video hero section"
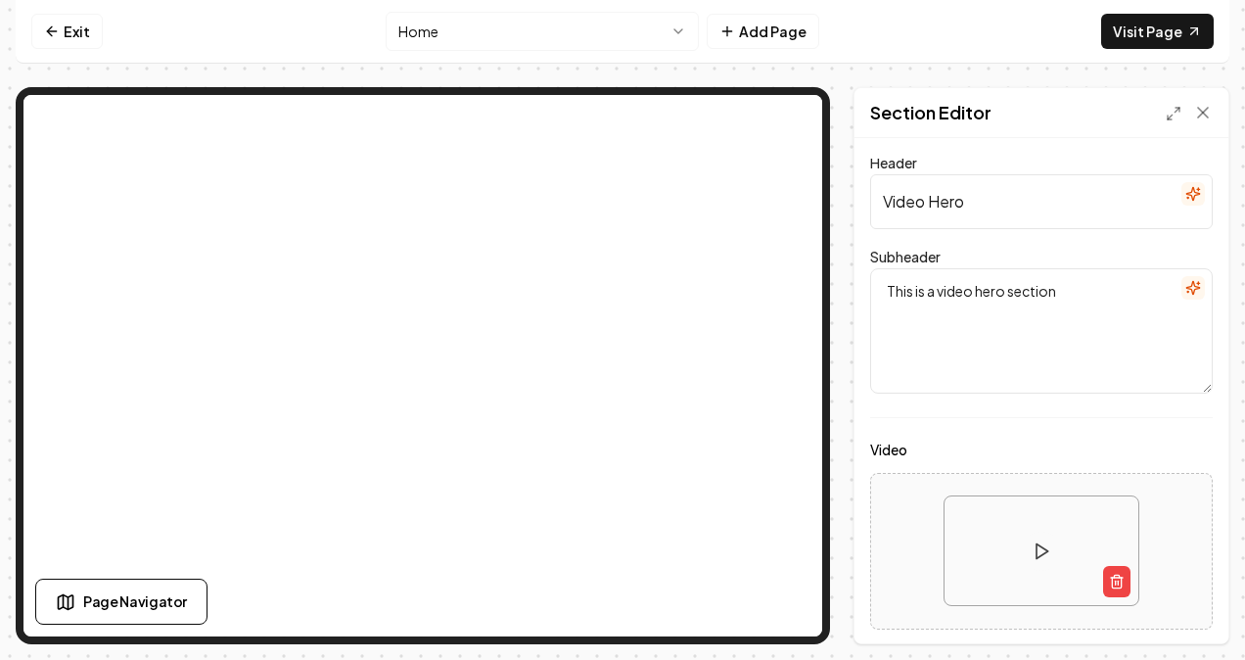
scroll to position [0, 0]
drag, startPoint x: 989, startPoint y: 202, endPoint x: 821, endPoint y: 210, distance: 167.6
click at [798, 115] on div "Page Settings Section Editor Header Video Hero Subheader This is a video hero s…" at bounding box center [623, 365] width 1214 height 557
click at [1186, 194] on icon "button" at bounding box center [1192, 196] width 13 height 13
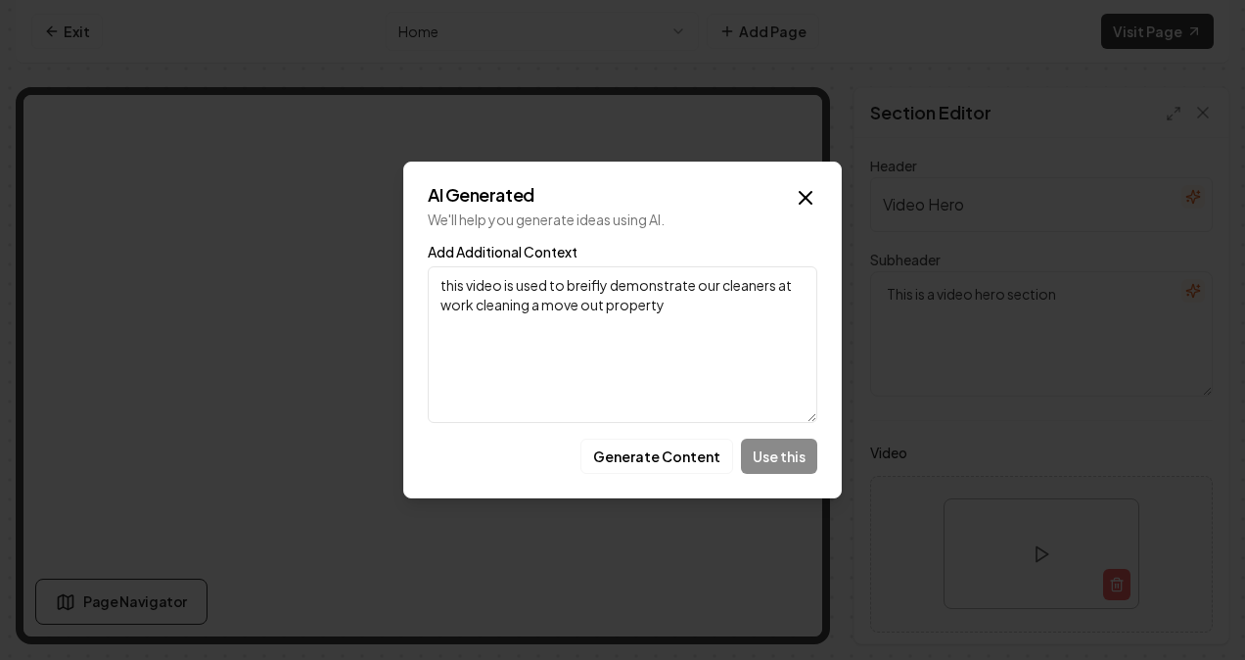
type textarea "this video is used to breifly demonstrate our cleaners at work cleaning a move …"
drag, startPoint x: 760, startPoint y: 454, endPoint x: 686, endPoint y: 464, distance: 75.0
click at [686, 464] on div "Generate Content Use this" at bounding box center [623, 455] width 390 height 35
click at [686, 464] on button "Generate Content" at bounding box center [656, 455] width 153 height 35
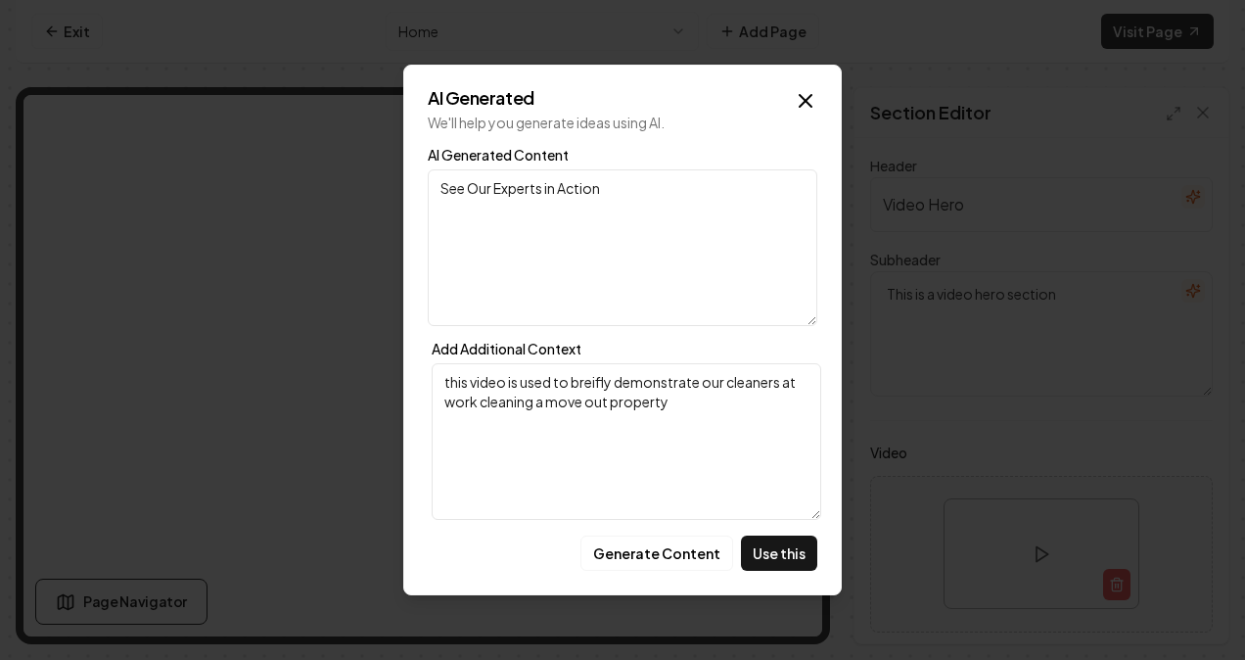
drag, startPoint x: 637, startPoint y: 178, endPoint x: 418, endPoint y: 196, distance: 219.9
click at [418, 196] on div "AI Generated We'll help you generate ideas using AI. AI Generated Content See O…" at bounding box center [622, 330] width 438 height 530
click at [789, 540] on button "Use this" at bounding box center [779, 552] width 76 height 35
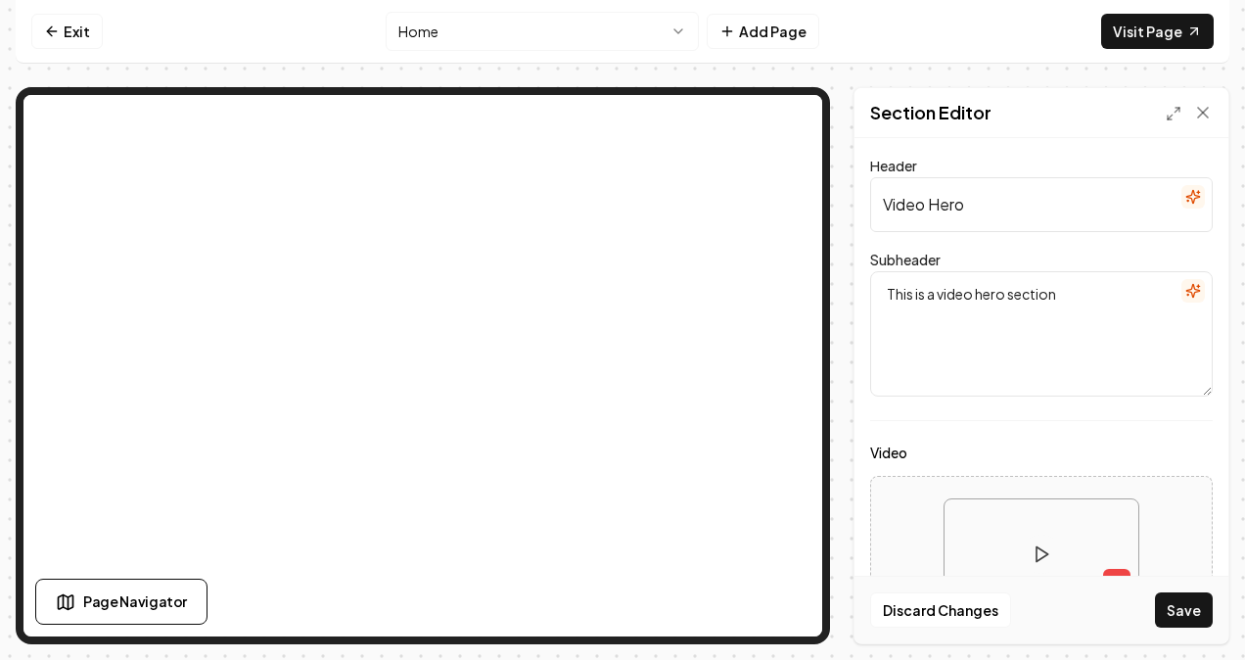
type input "See Our Experts in Action"
click at [1036, 299] on textarea "This is a video hero section" at bounding box center [1041, 333] width 343 height 125
click at [1098, 290] on textarea "This is a video hero section" at bounding box center [1041, 333] width 343 height 125
drag, startPoint x: 1098, startPoint y: 290, endPoint x: 897, endPoint y: 317, distance: 203.5
click at [897, 317] on textarea "This is a video hero section" at bounding box center [1041, 333] width 343 height 125
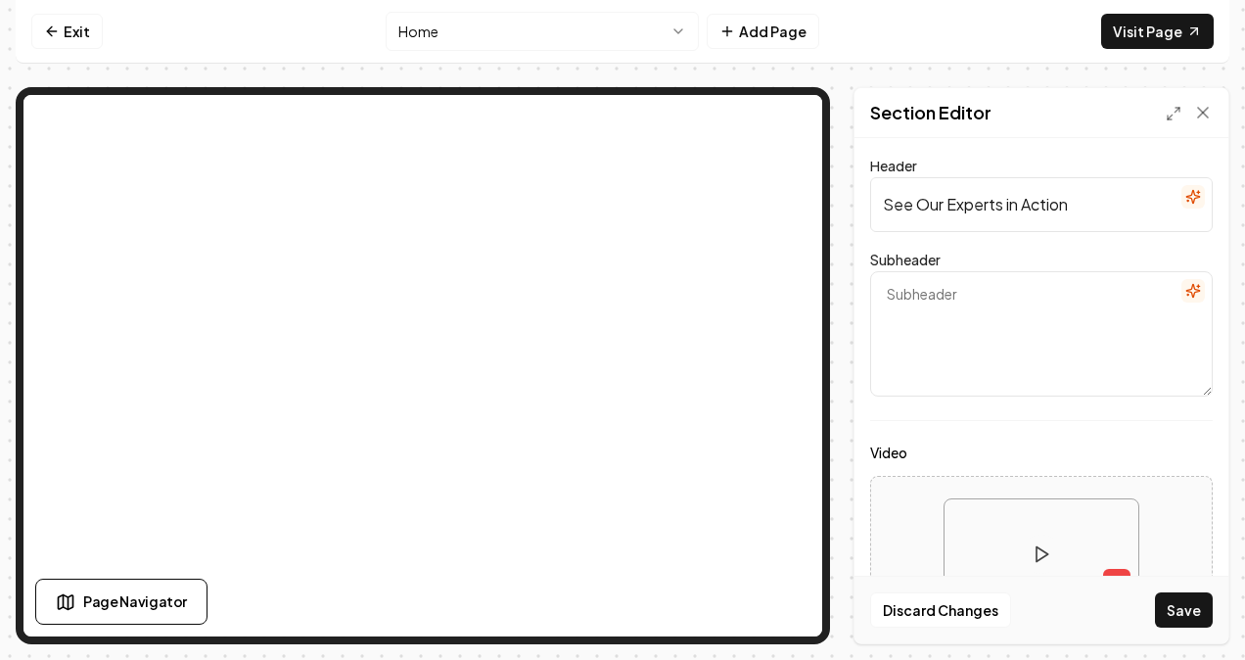
click at [1186, 290] on icon "button" at bounding box center [1192, 290] width 13 height 13
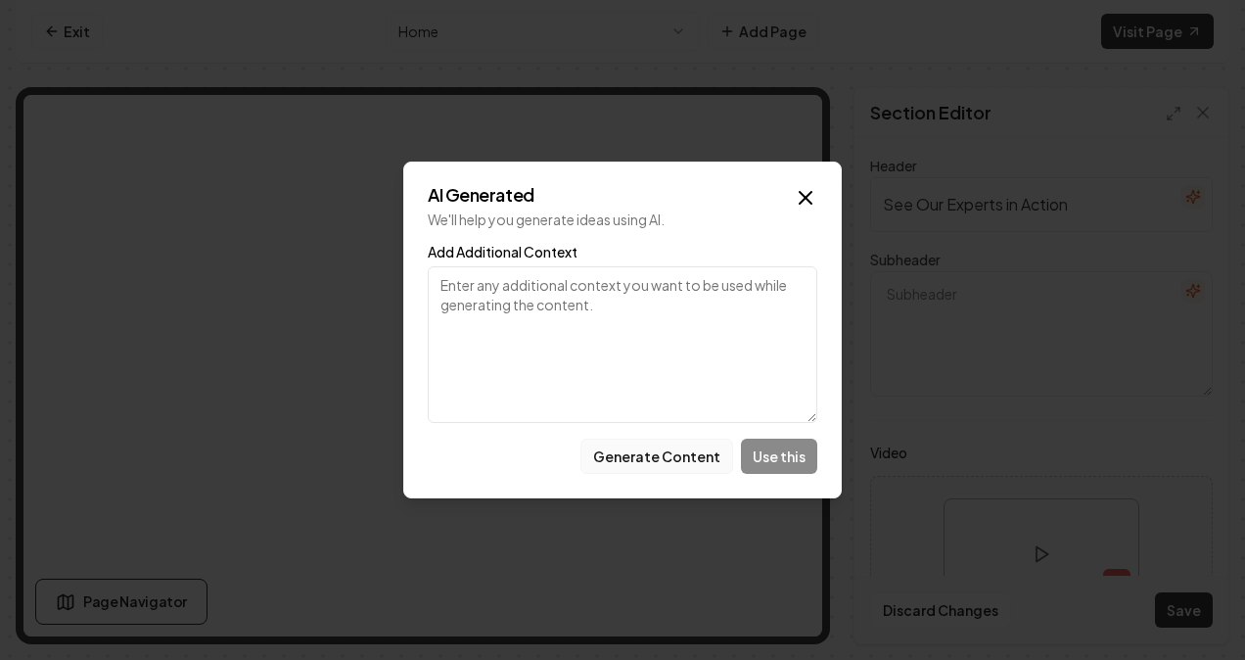
click at [677, 451] on button "Generate Content" at bounding box center [656, 455] width 153 height 35
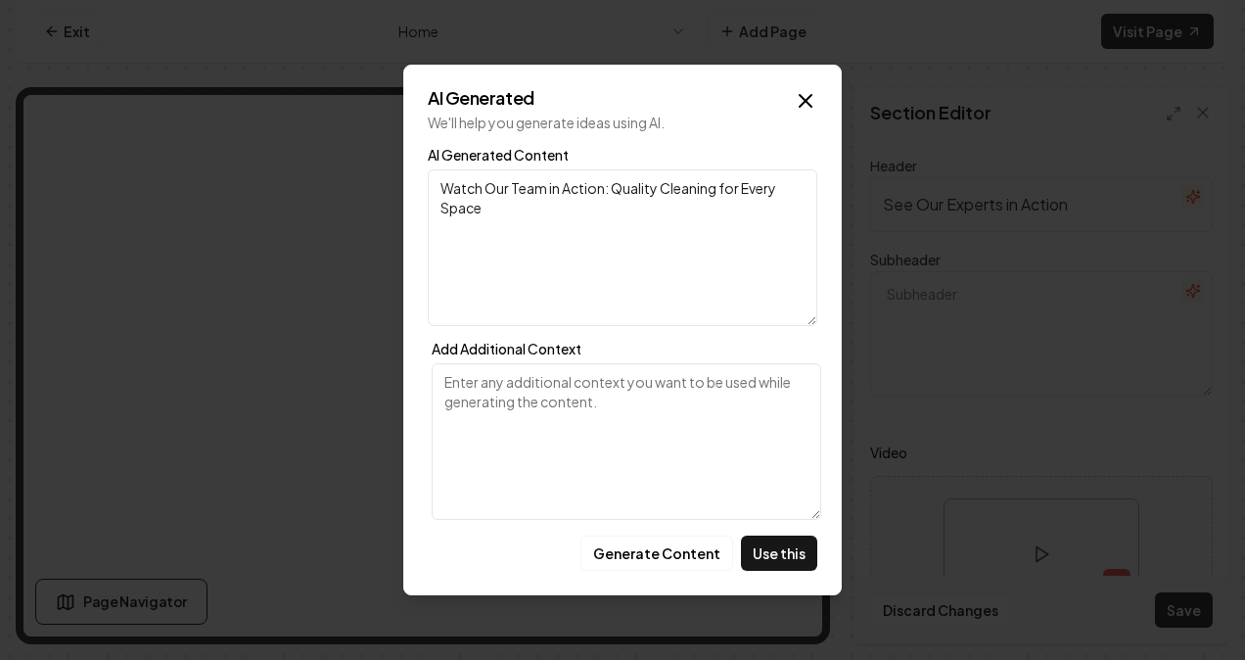
click at [608, 188] on textarea "Watch Our Team in Action: Quality Cleaning for Every Space" at bounding box center [623, 247] width 390 height 157
type textarea "Quality Cleaning for Every Space"
click at [776, 561] on button "Use this" at bounding box center [779, 552] width 76 height 35
type textarea "Quality Cleaning for Every Space"
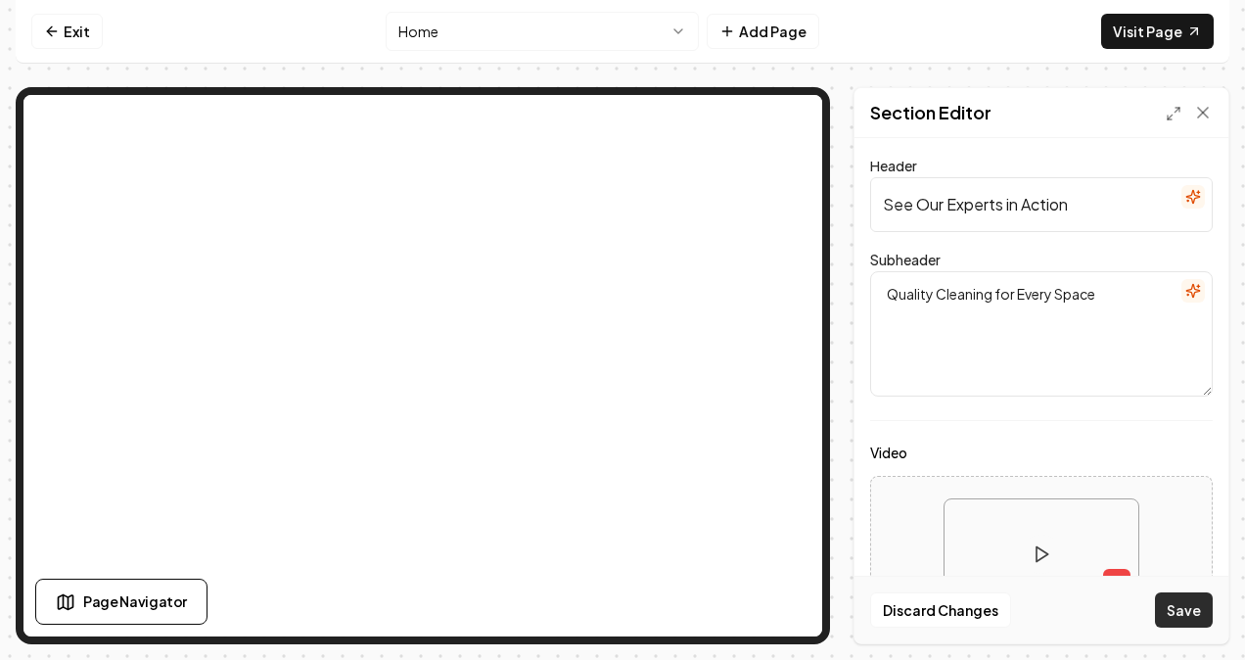
click at [1190, 605] on button "Save" at bounding box center [1184, 609] width 58 height 35
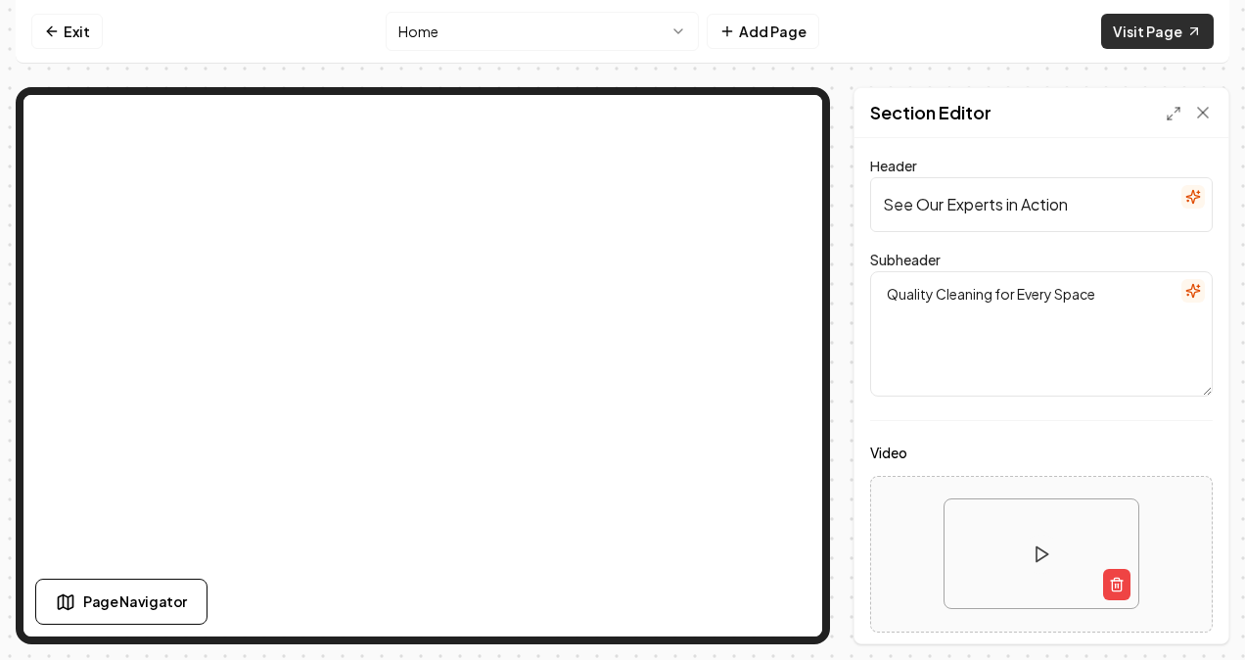
click at [1141, 29] on link "Visit Page" at bounding box center [1157, 31] width 113 height 35
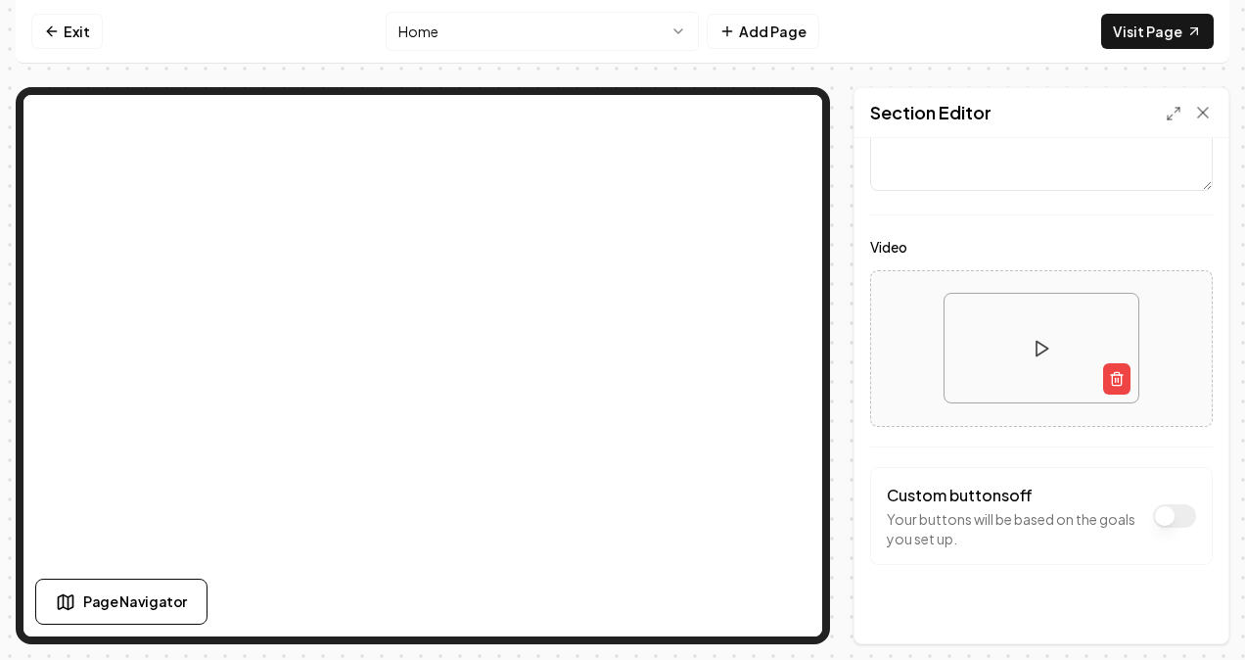
scroll to position [205, 0]
click at [140, 600] on span "Page Navigator" at bounding box center [135, 601] width 104 height 21
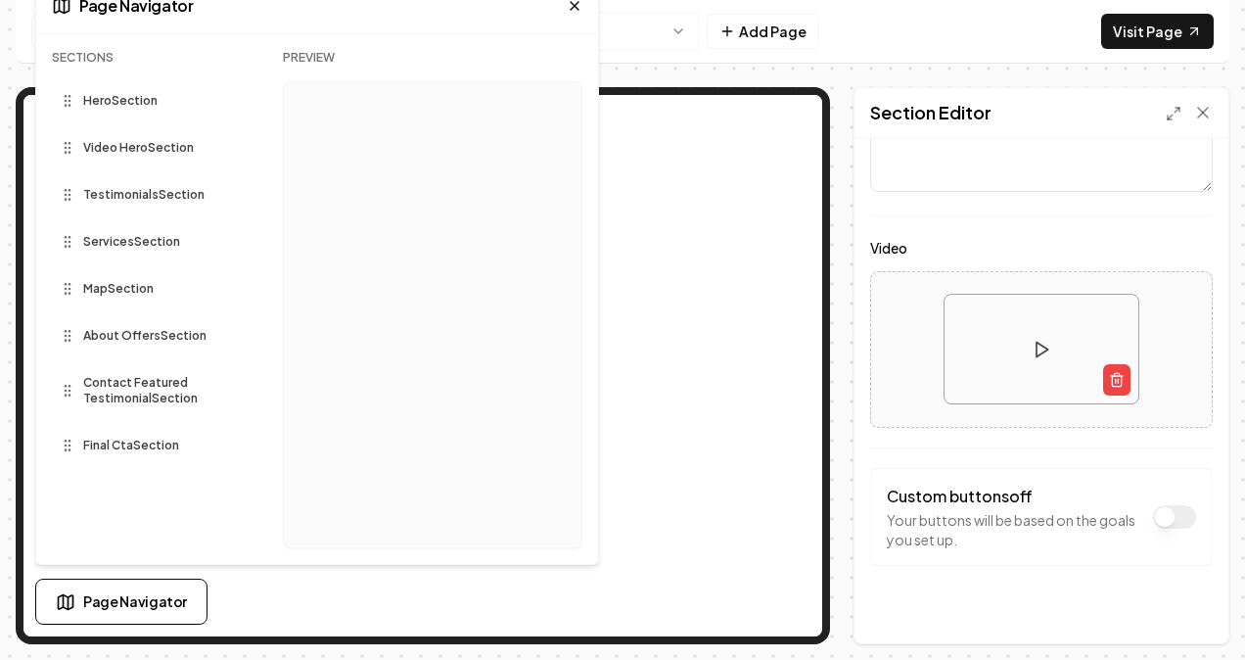
click at [159, 150] on span "Video Hero Section" at bounding box center [138, 148] width 111 height 16
click at [569, 2] on icon at bounding box center [575, 6] width 16 height 16
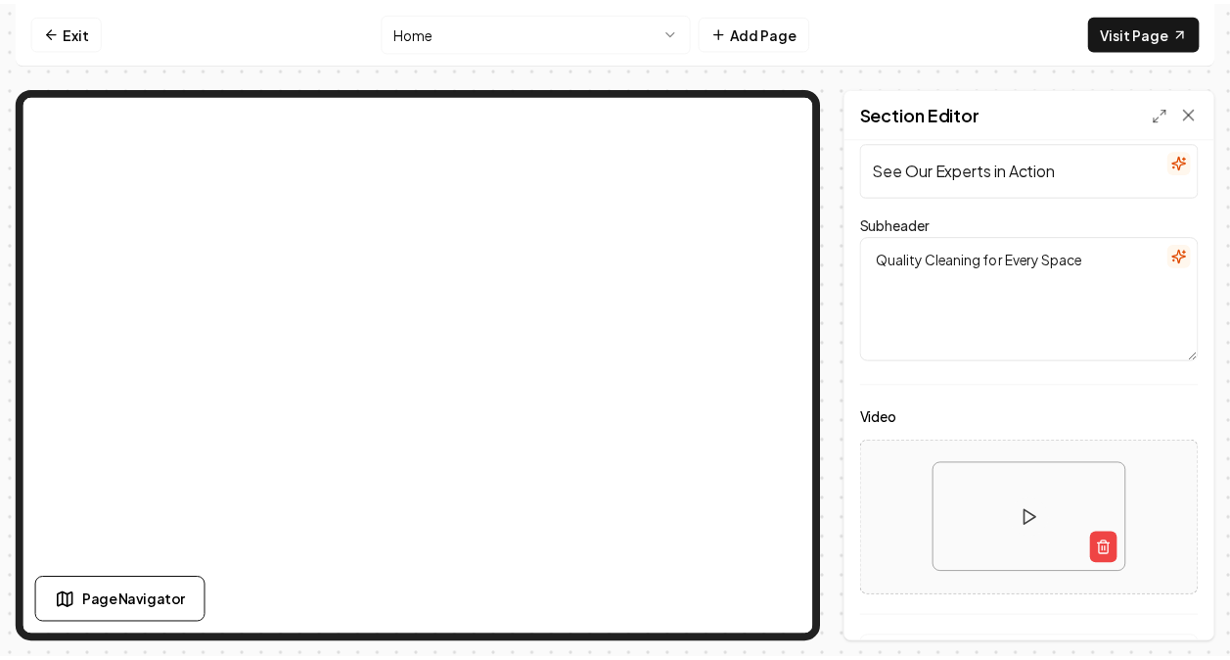
scroll to position [0, 0]
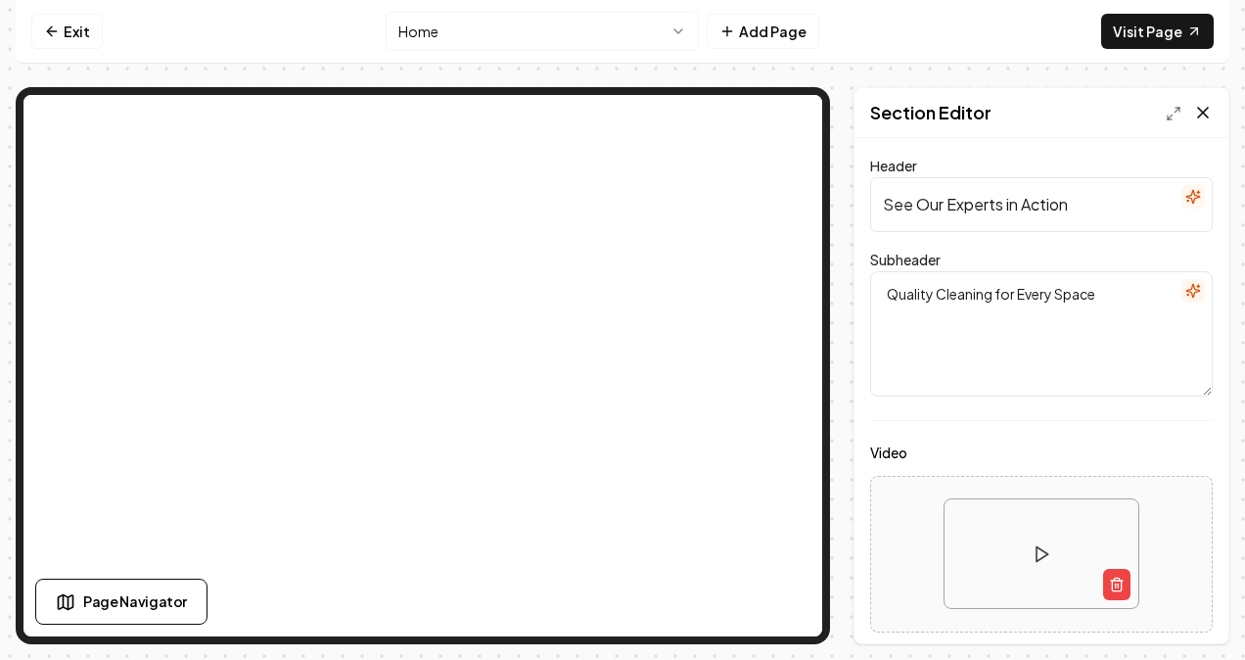
click at [1200, 106] on icon at bounding box center [1203, 113] width 20 height 20
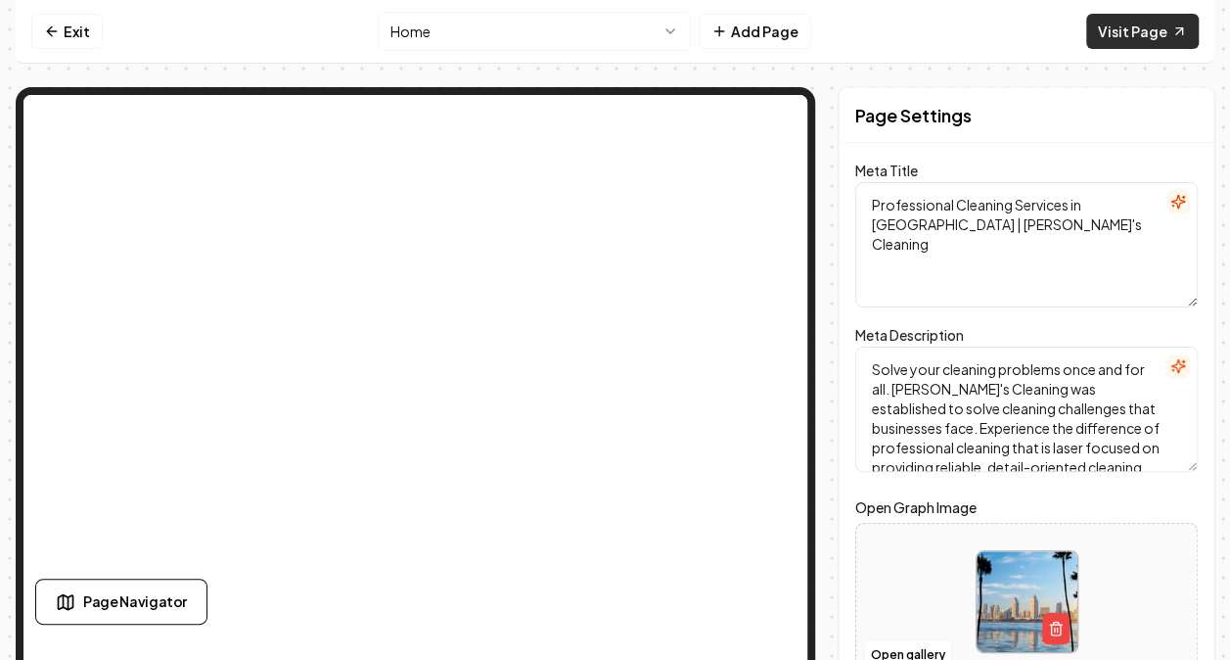
click at [1145, 31] on link "Visit Page" at bounding box center [1142, 31] width 113 height 35
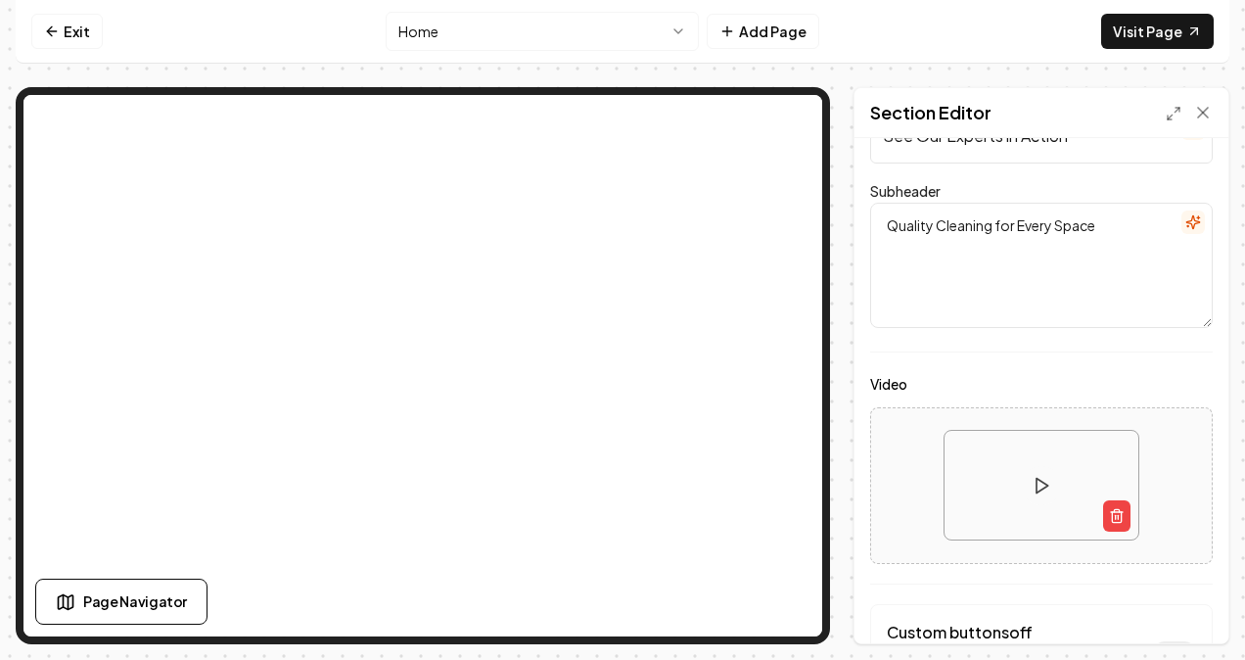
scroll to position [98, 0]
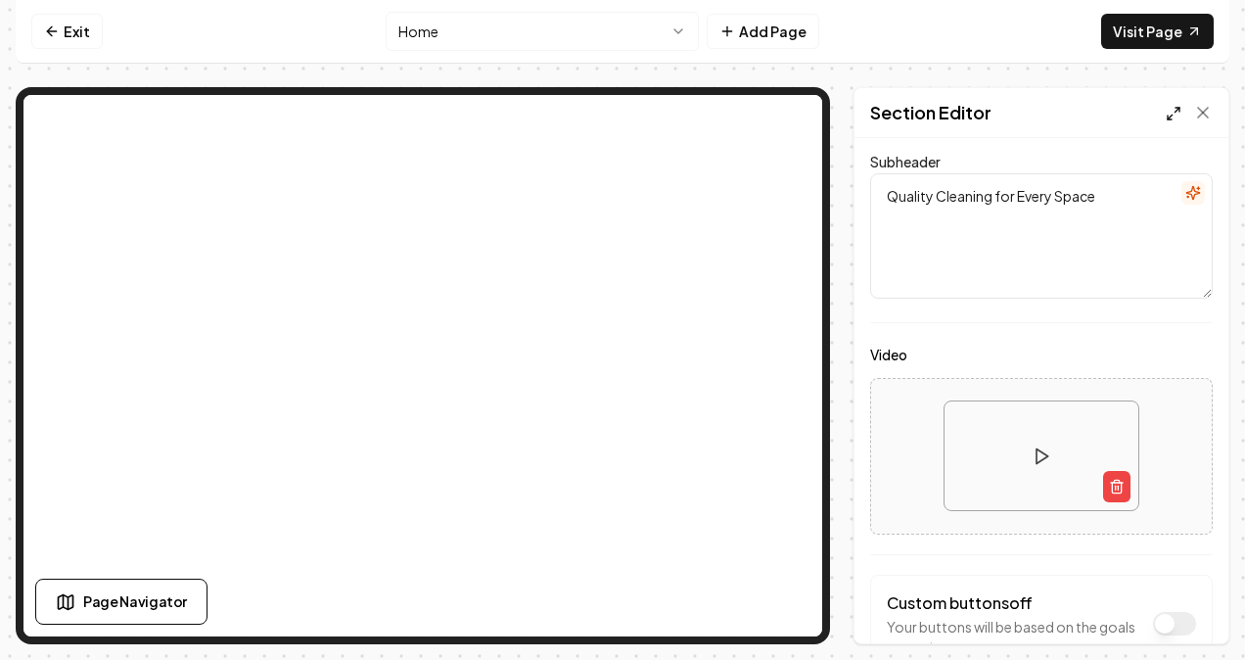
click at [1171, 115] on icon at bounding box center [1174, 114] width 16 height 16
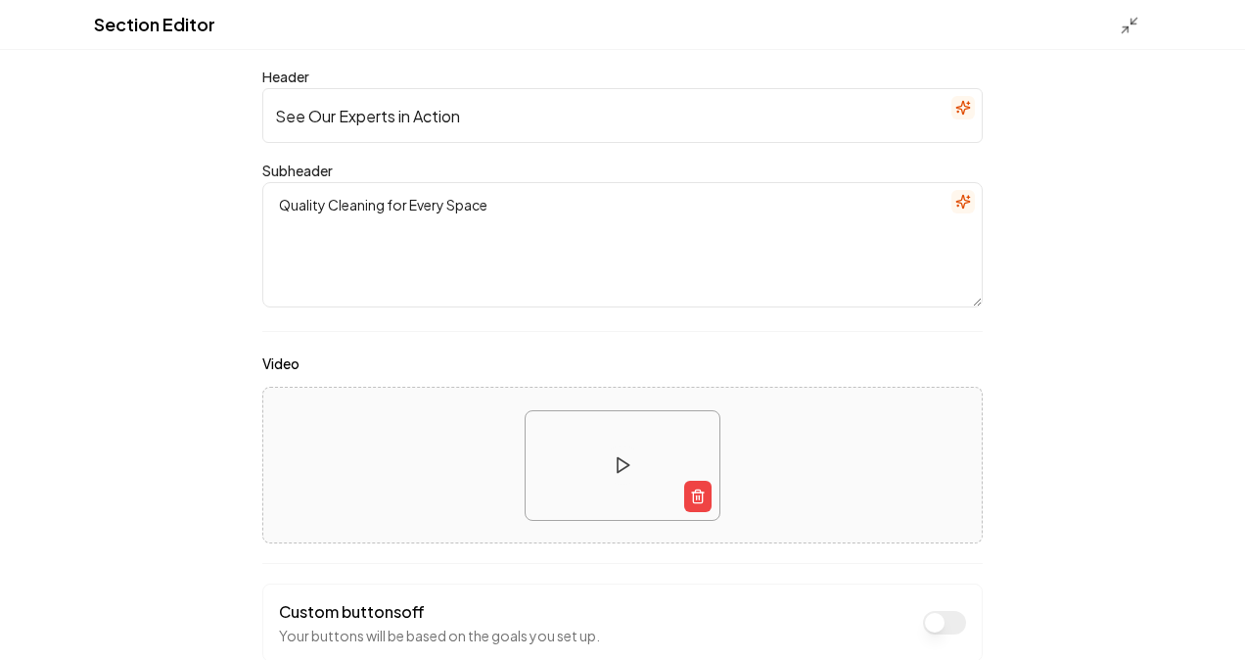
scroll to position [0, 0]
click at [1129, 34] on icon at bounding box center [1130, 26] width 20 height 20
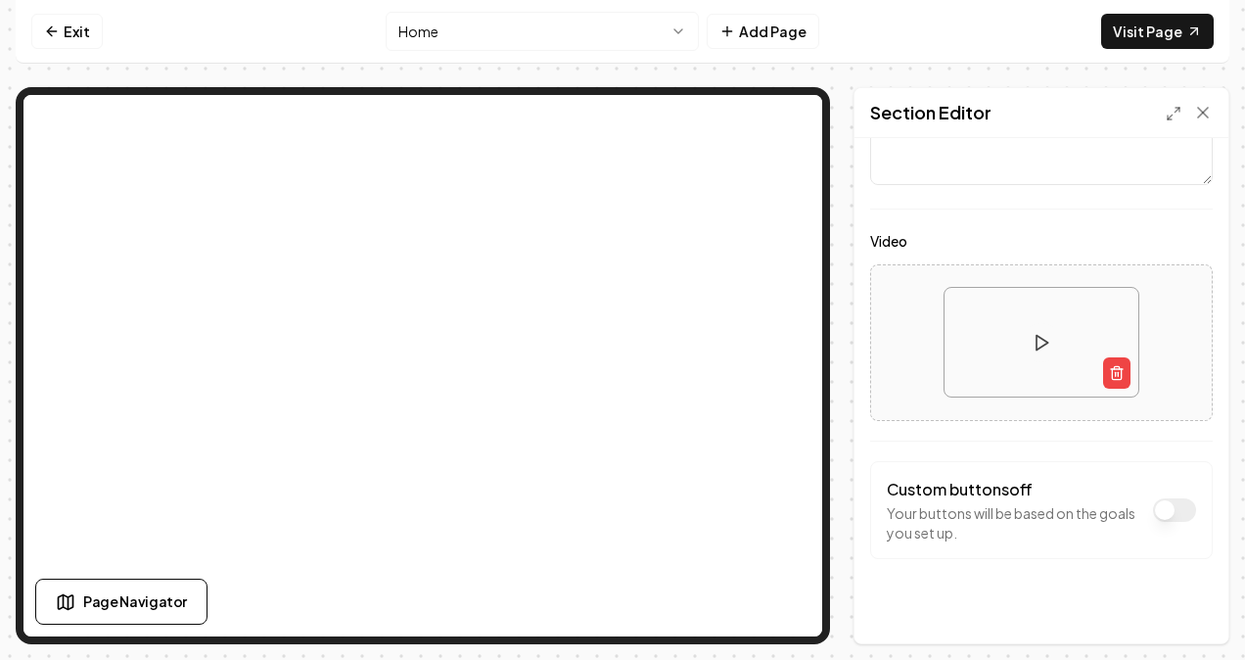
scroll to position [226, 0]
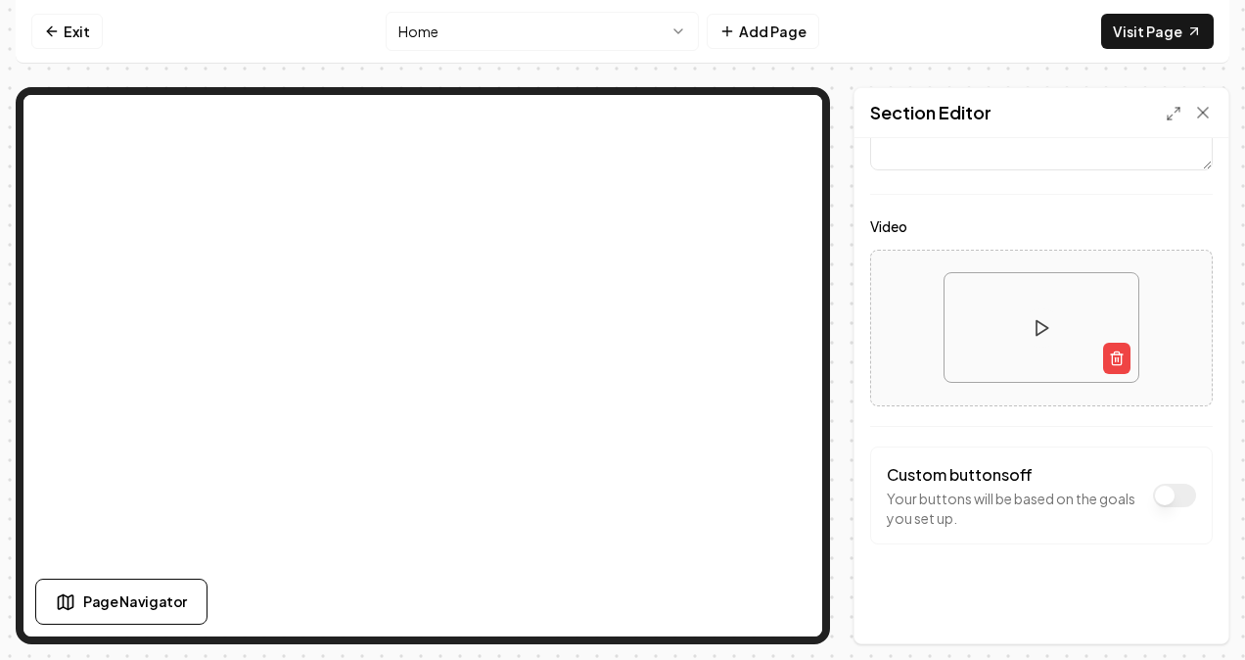
click at [1169, 503] on button "Video" at bounding box center [1174, 494] width 43 height 23
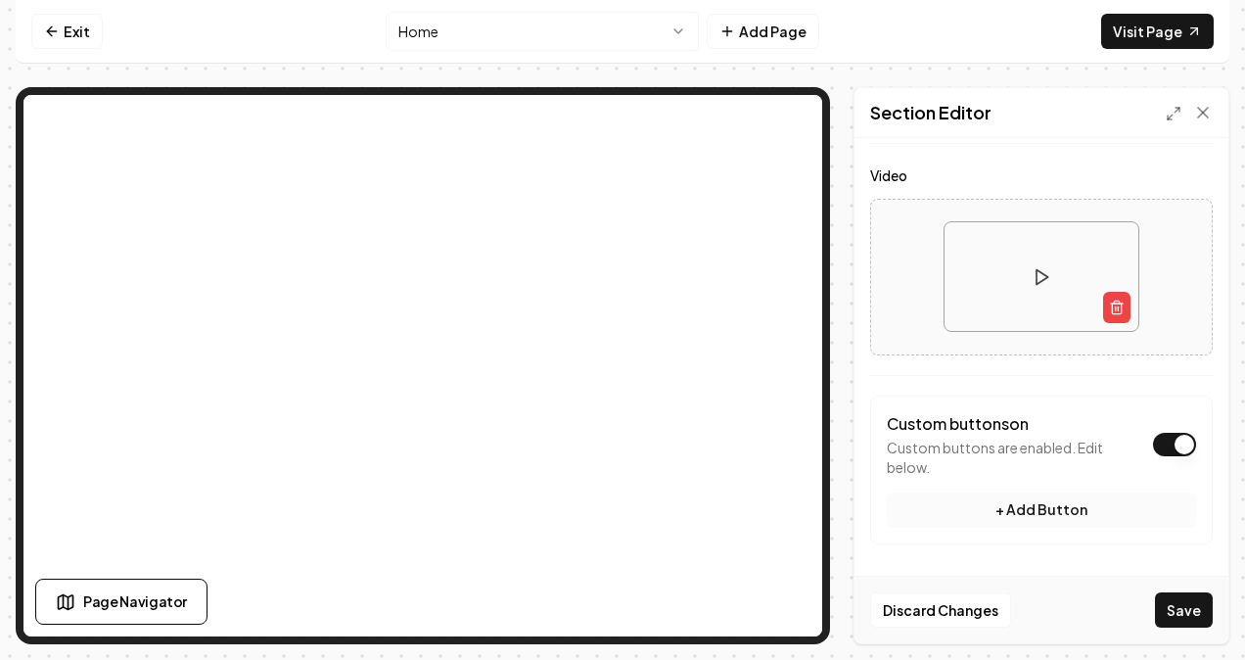
click at [1012, 519] on button "+ Add Button" at bounding box center [1041, 509] width 309 height 35
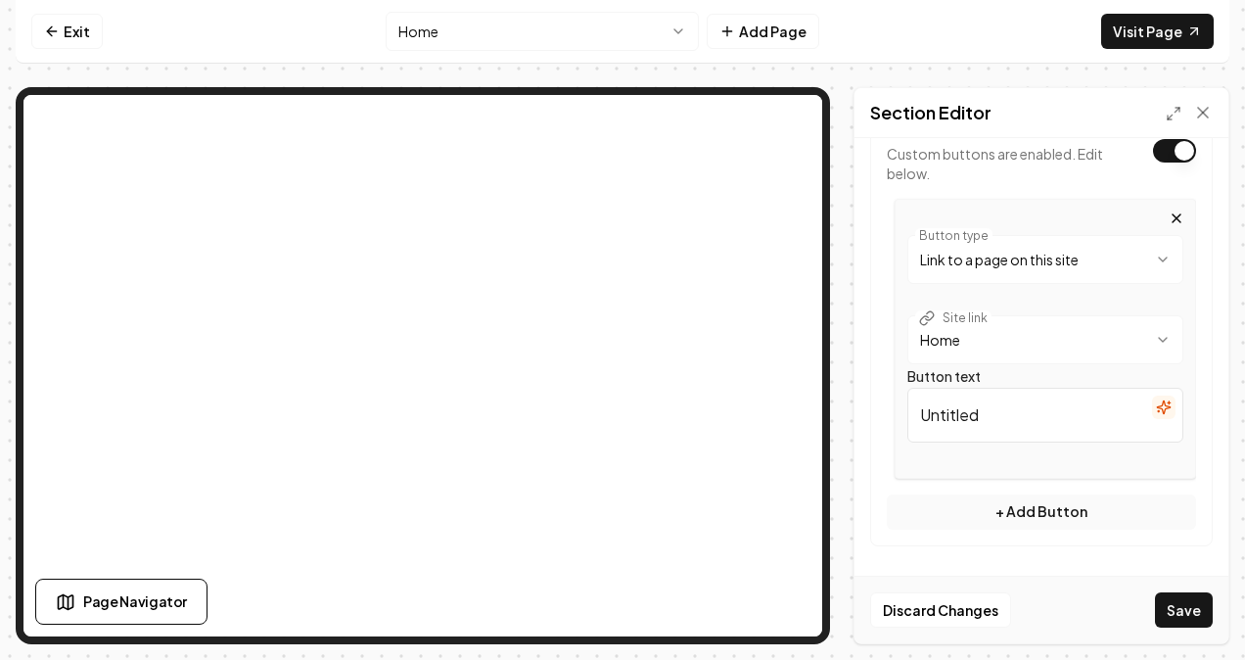
click at [1047, 349] on html "**********" at bounding box center [622, 330] width 1245 height 660
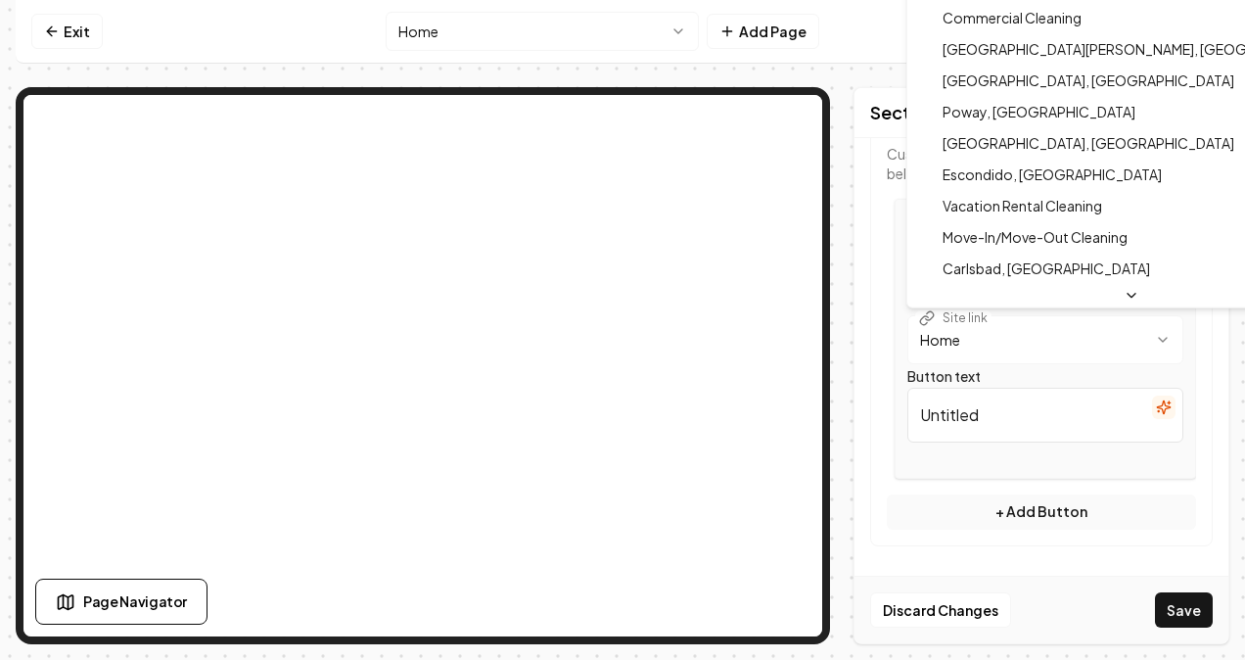
scroll to position [0, 0]
click at [1011, 437] on html "**********" at bounding box center [622, 330] width 1245 height 660
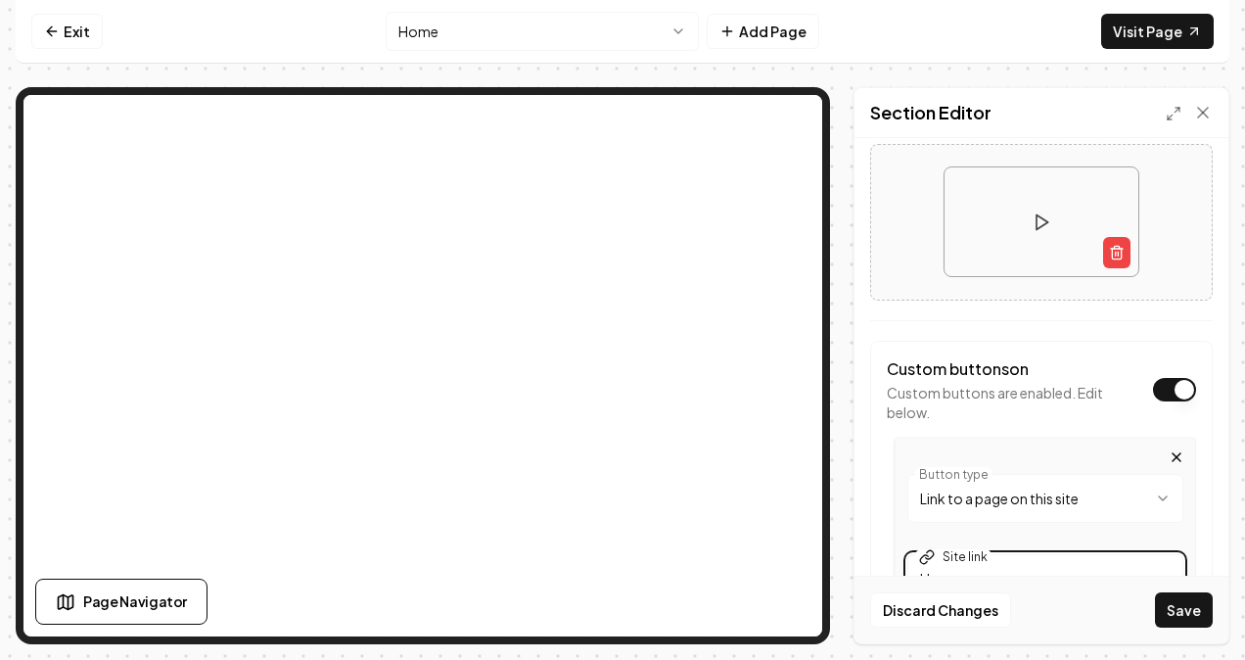
scroll to position [375, 0]
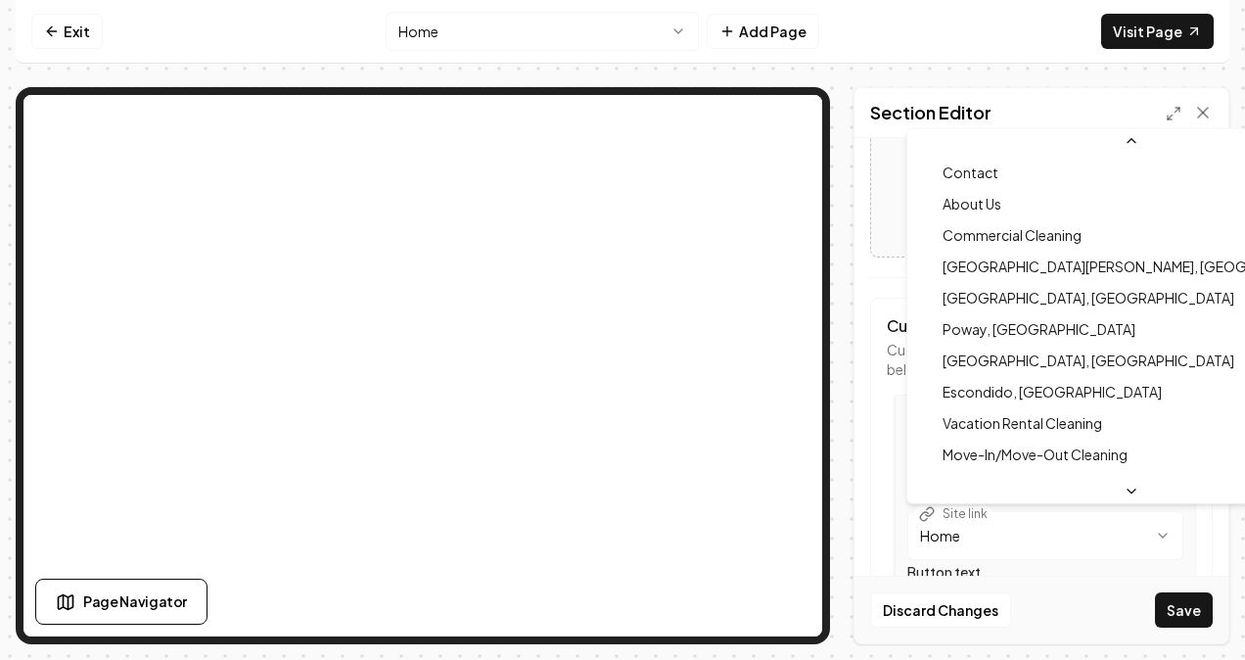
click at [1084, 508] on html "**********" at bounding box center [622, 330] width 1245 height 660
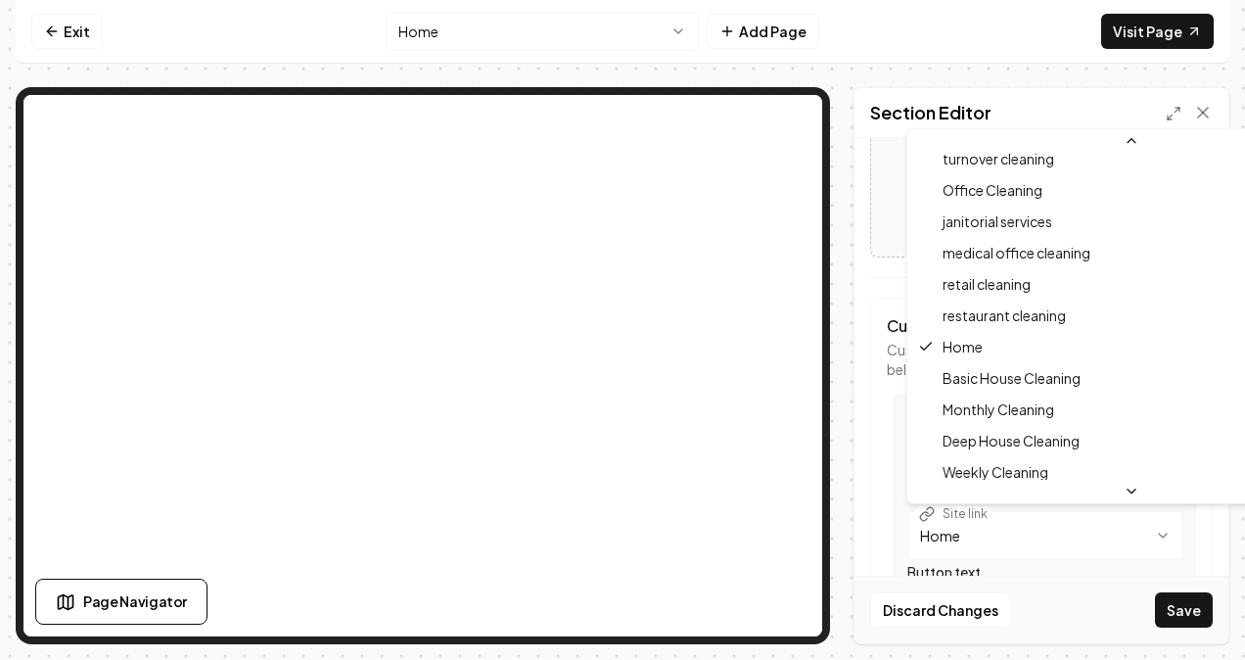
scroll to position [784, 0]
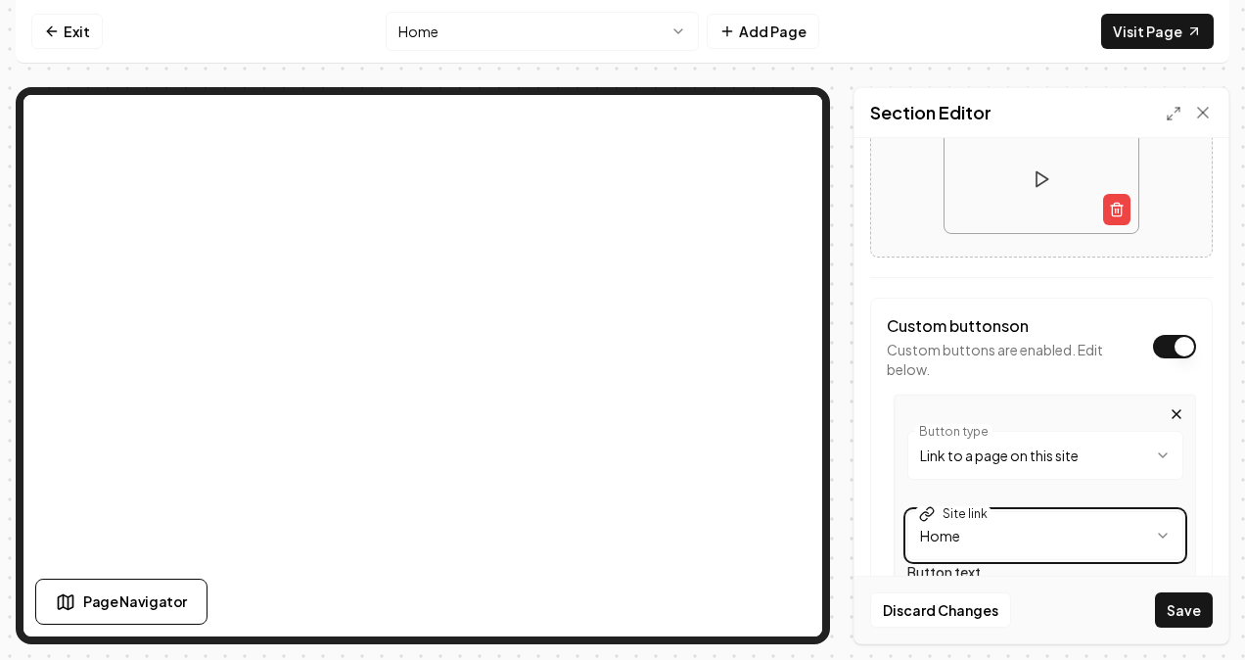
click at [1011, 542] on html "**********" at bounding box center [622, 330] width 1245 height 660
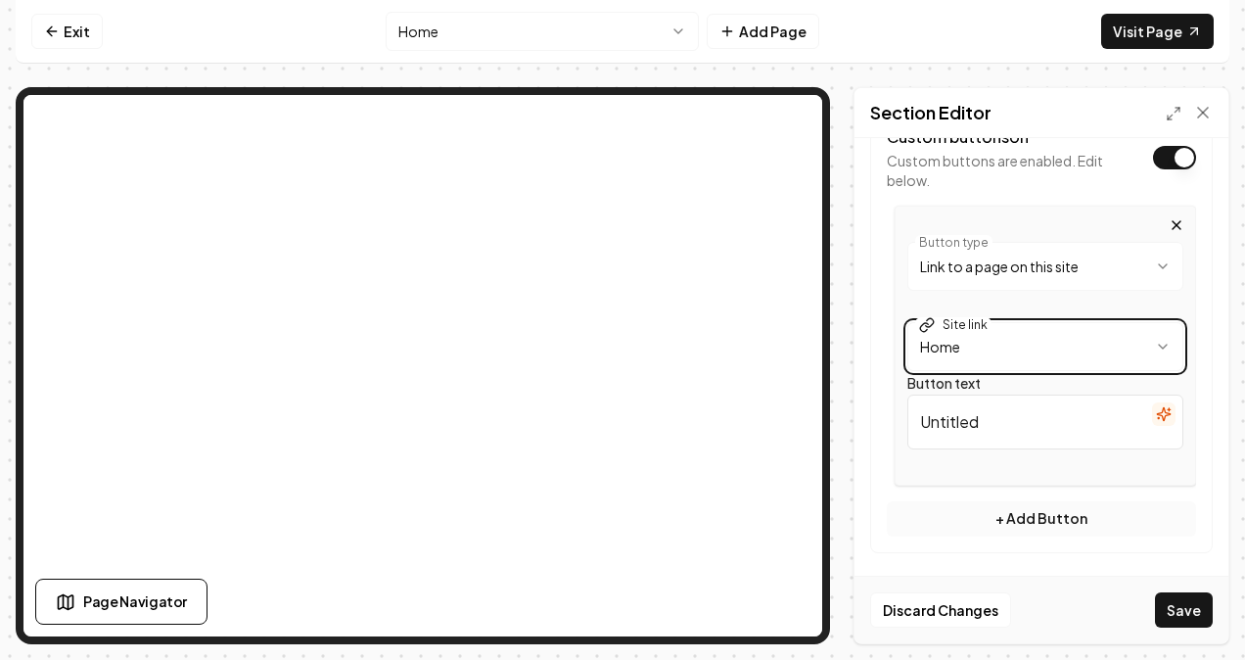
scroll to position [571, 0]
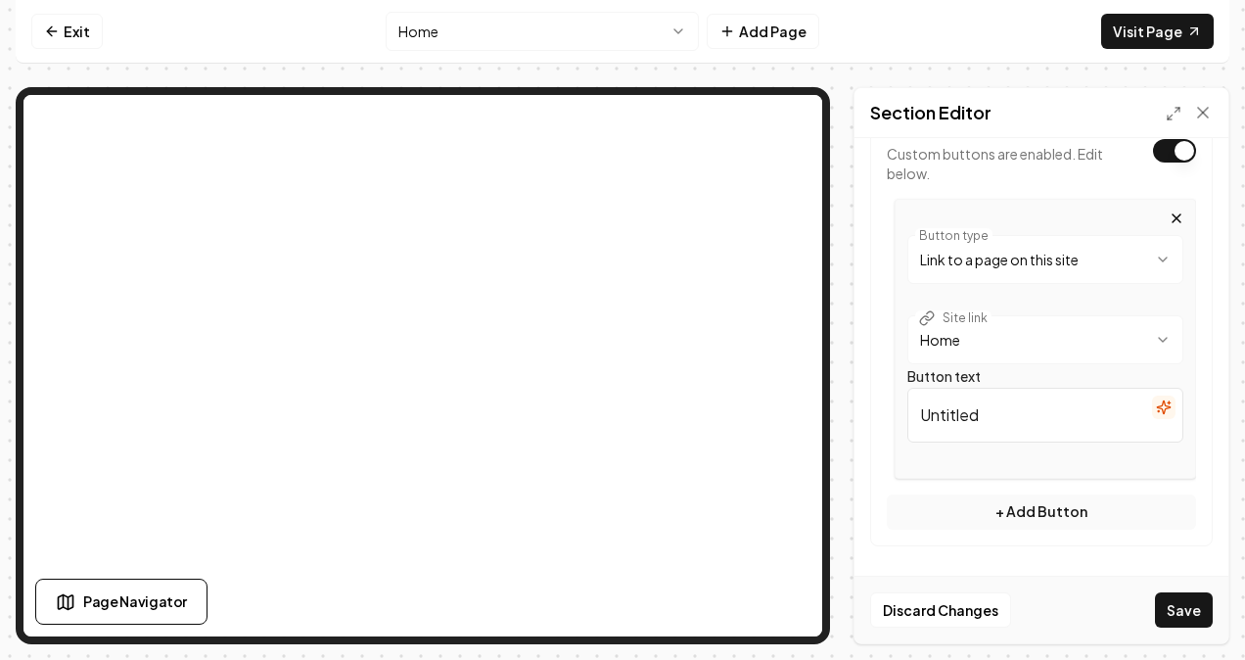
drag, startPoint x: 1056, startPoint y: 417, endPoint x: 816, endPoint y: 411, distance: 239.9
click at [758, 317] on div "**********" at bounding box center [623, 365] width 1214 height 557
type input "Get a Quote Quickly1"
click at [1081, 507] on button "+ Add Button" at bounding box center [1041, 511] width 309 height 35
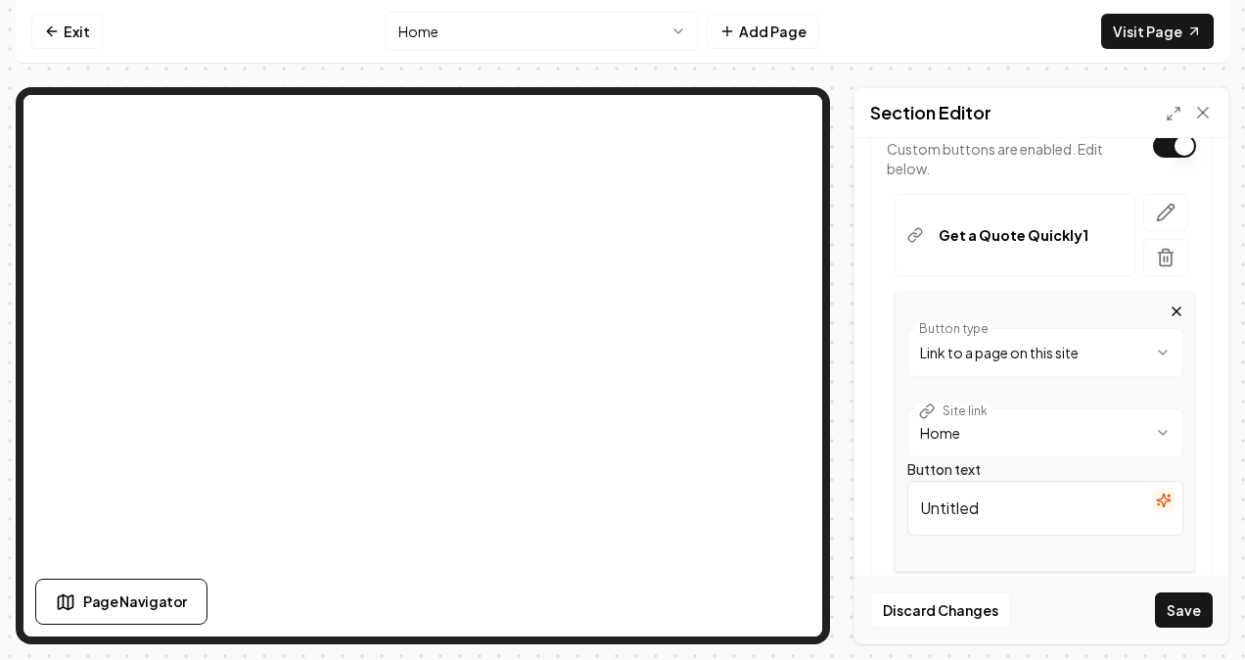
scroll to position [472, 0]
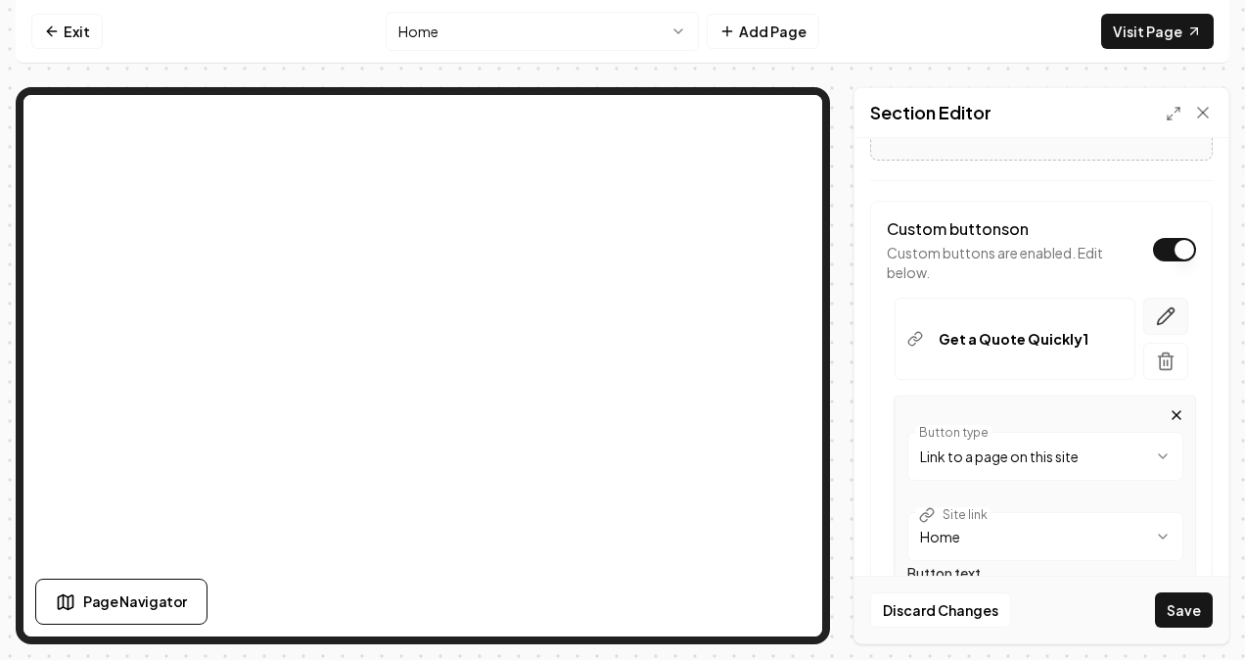
click at [1156, 306] on icon "button" at bounding box center [1166, 316] width 20 height 20
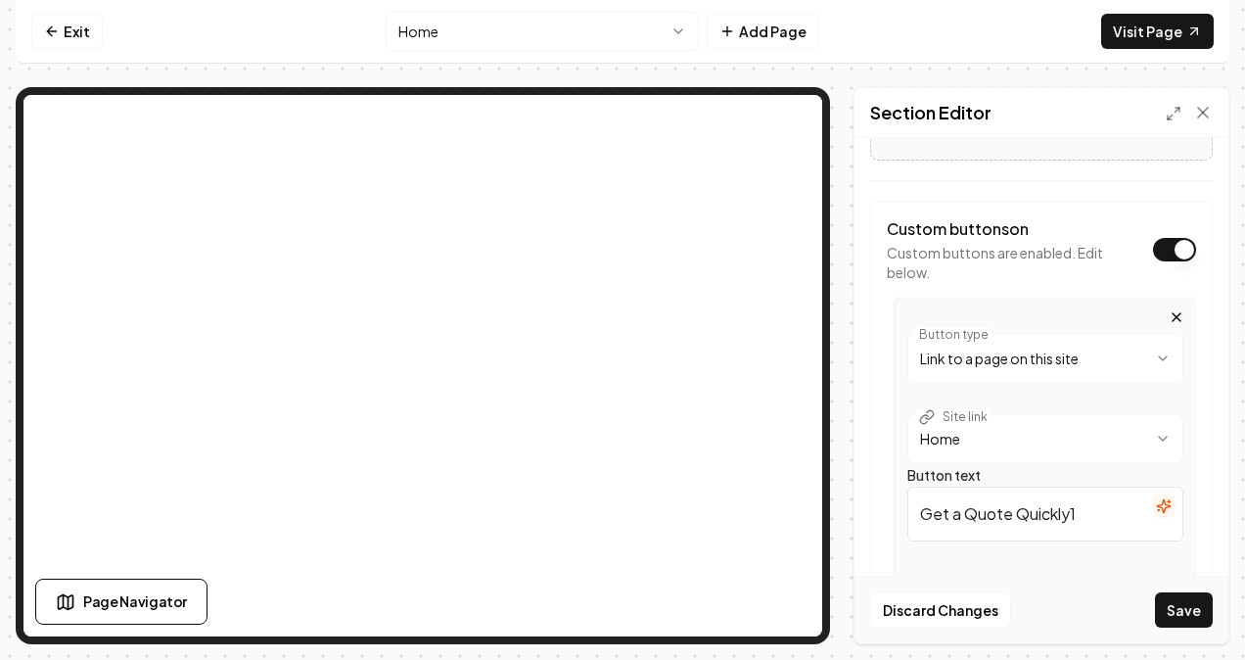
click at [1079, 364] on html "**********" at bounding box center [622, 330] width 1245 height 660
click at [1167, 329] on div "**********" at bounding box center [1045, 356] width 276 height 92
click at [1173, 315] on icon "button" at bounding box center [1177, 317] width 8 height 8
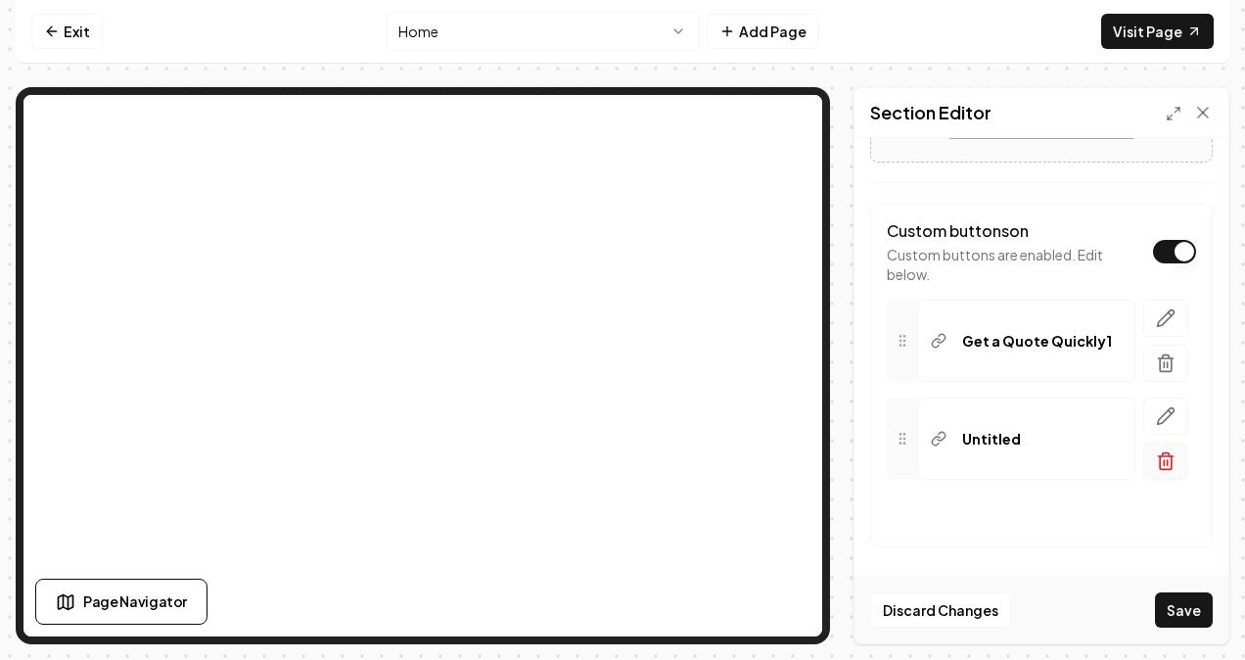
click at [1156, 471] on button "button" at bounding box center [1165, 460] width 45 height 37
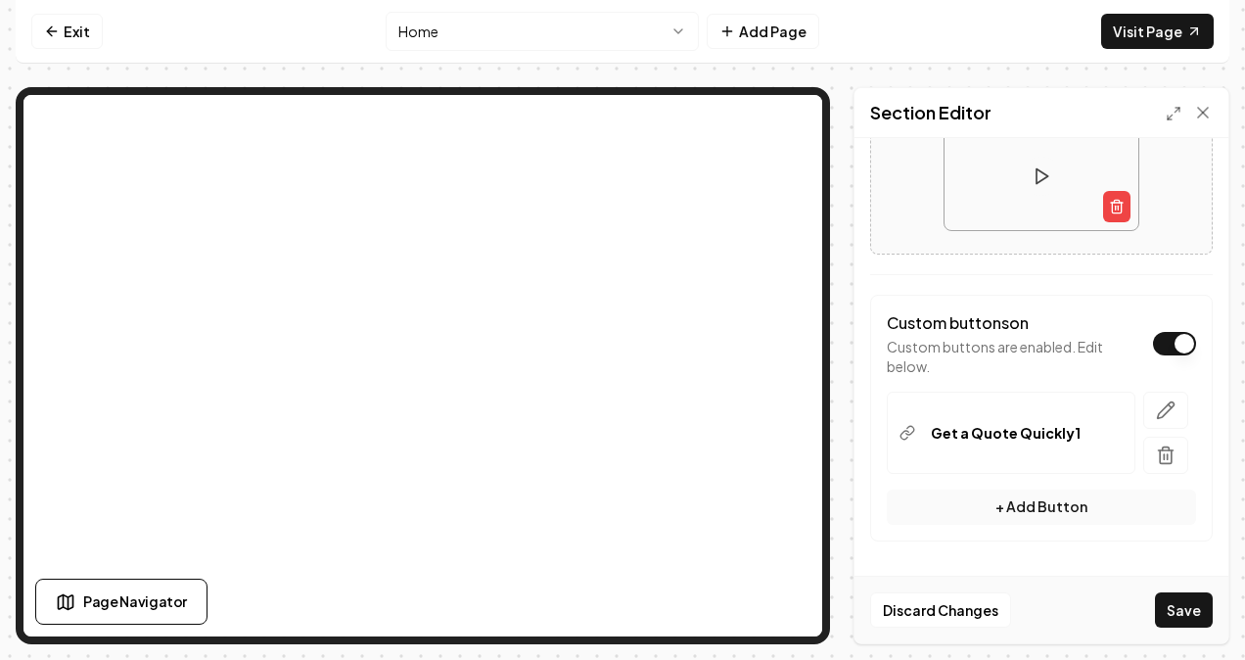
scroll to position [374, 0]
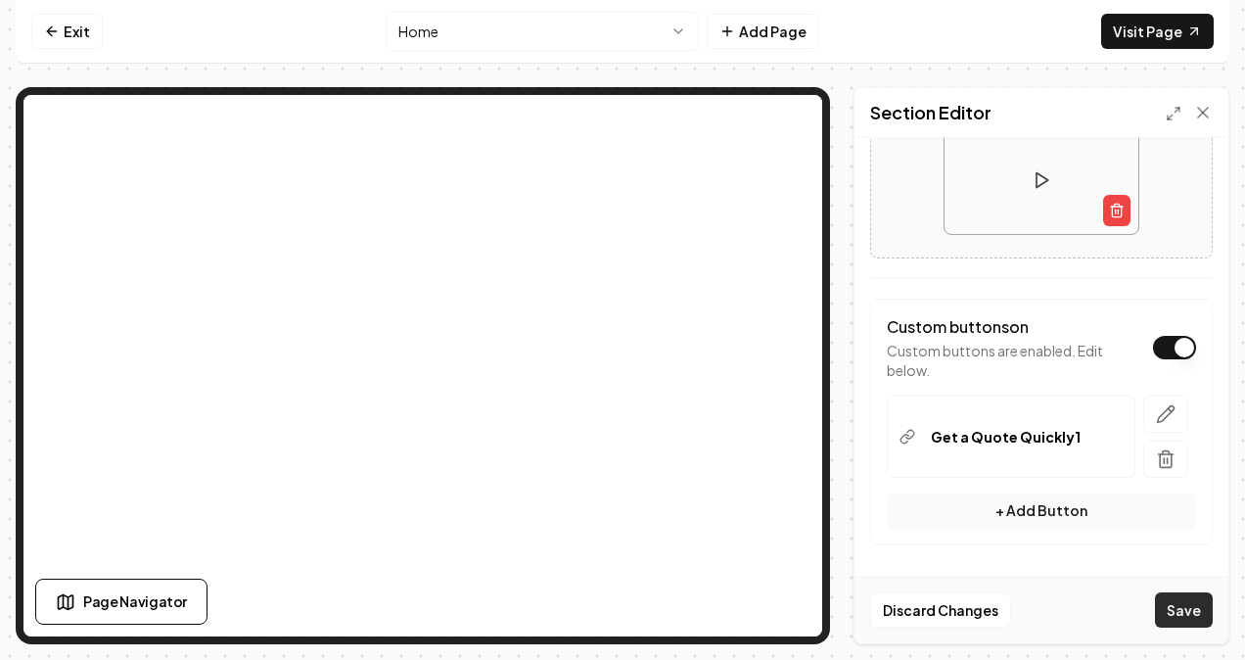
click at [1174, 607] on button "Save" at bounding box center [1184, 609] width 58 height 35
click at [1061, 413] on div "Get a Quote Quickly1" at bounding box center [1011, 436] width 249 height 82
click at [1157, 467] on button "button" at bounding box center [1165, 458] width 45 height 37
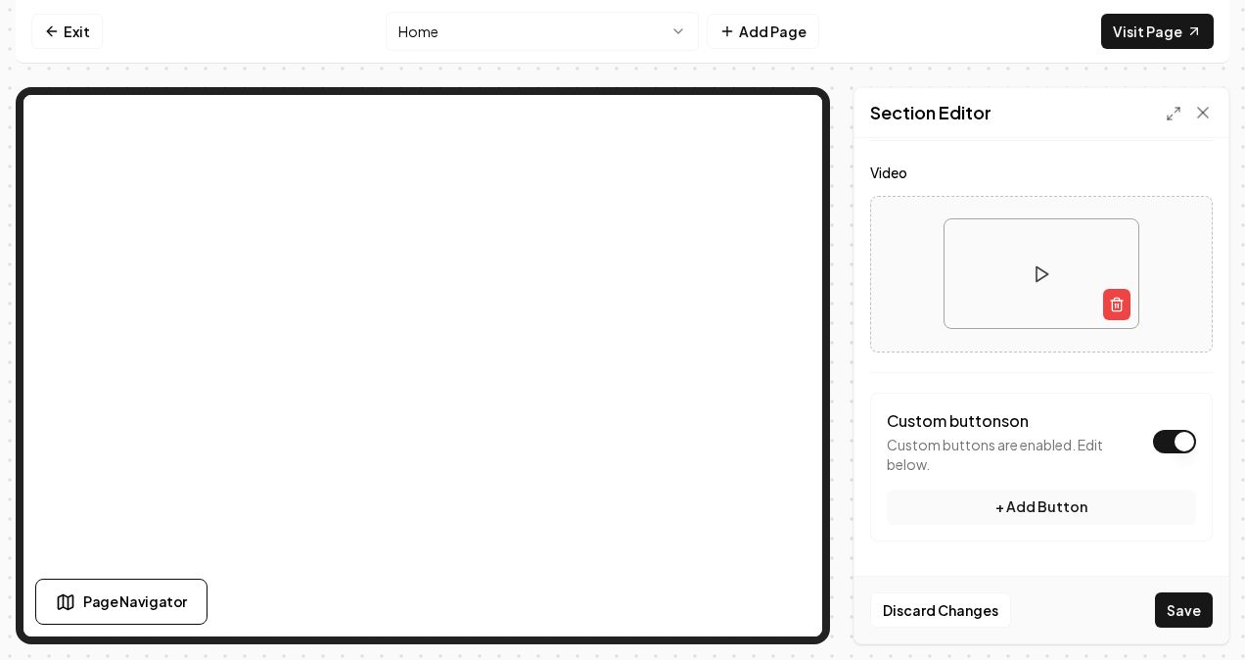
scroll to position [277, 0]
click at [1155, 442] on button "Video" at bounding box center [1174, 444] width 43 height 23
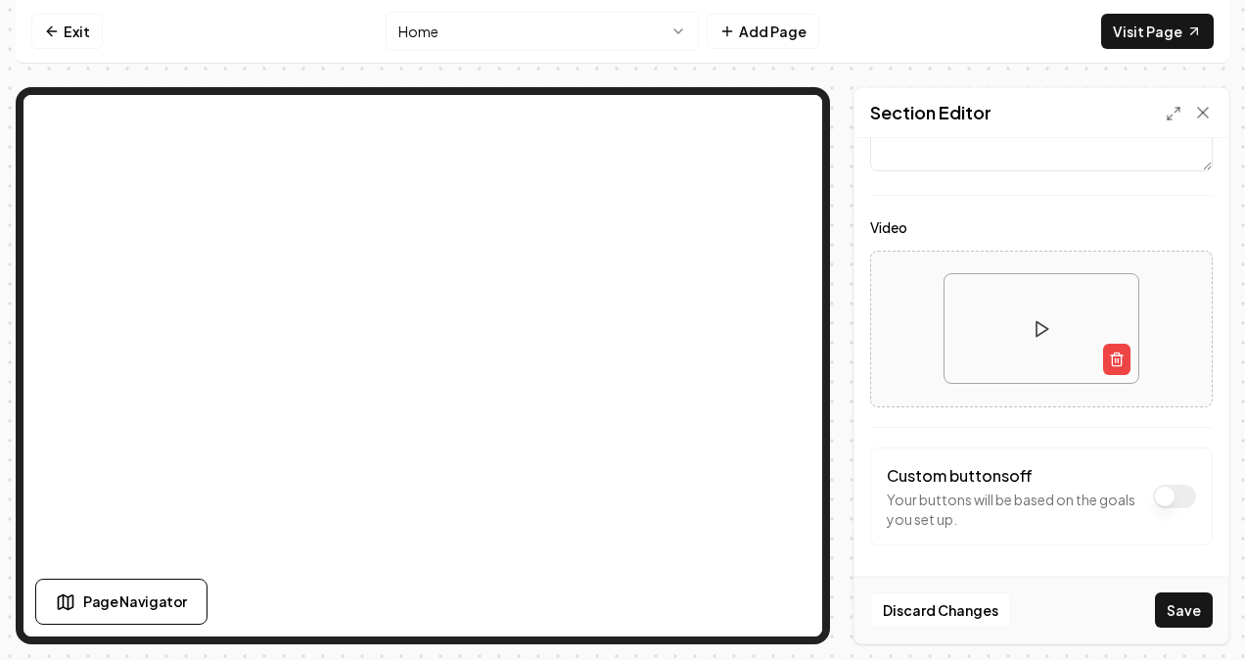
scroll to position [226, 0]
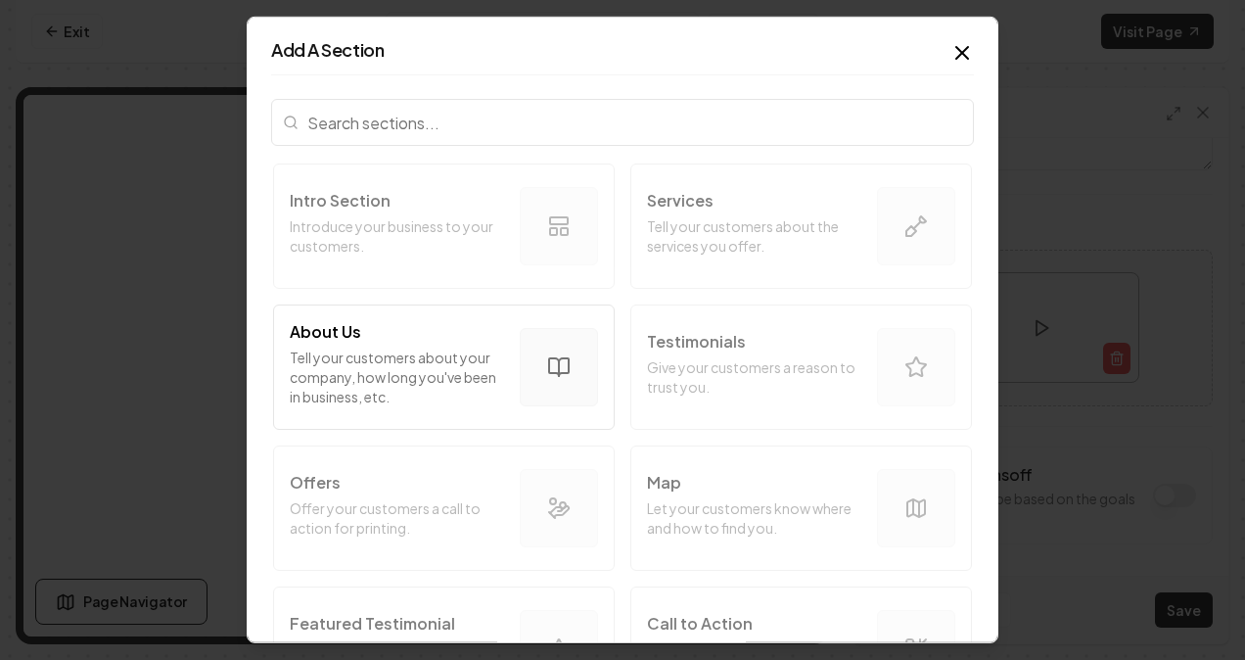
drag, startPoint x: 736, startPoint y: 225, endPoint x: 731, endPoint y: 247, distance: 22.1
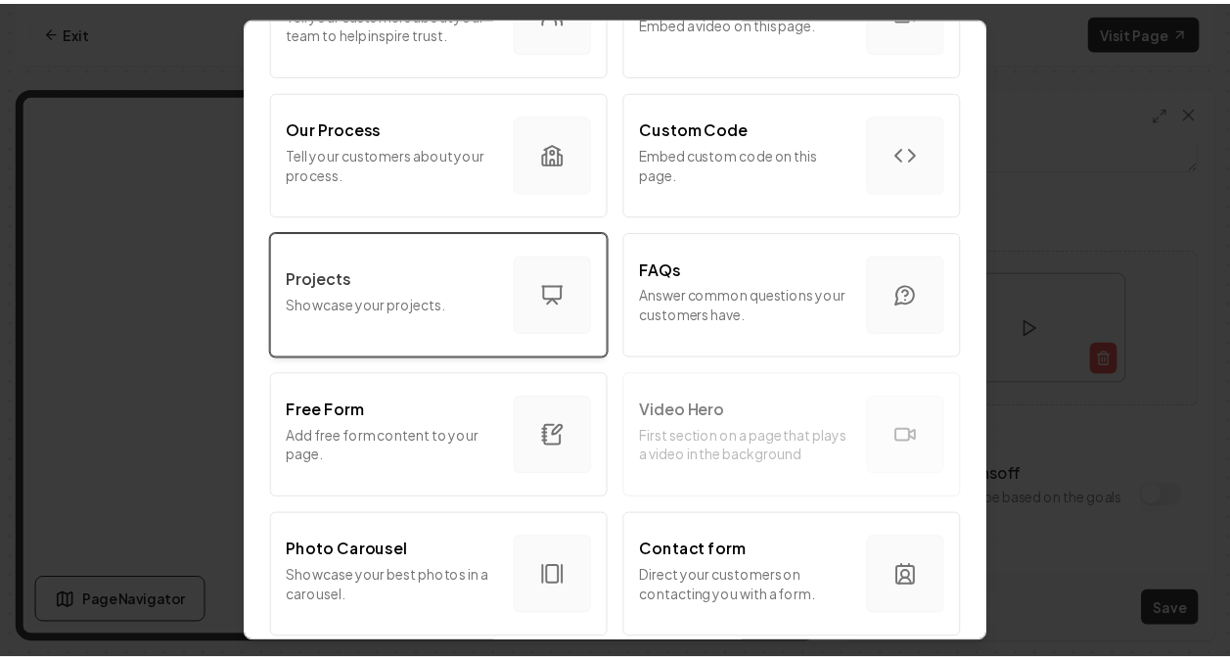
scroll to position [783, 0]
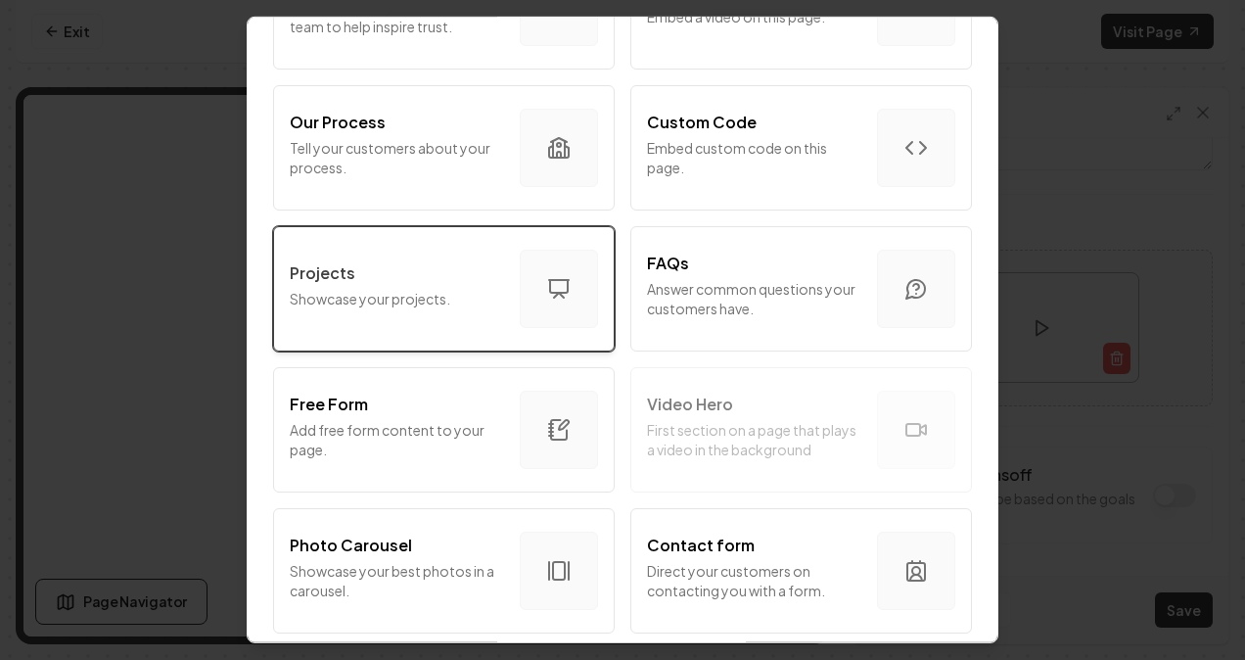
click at [390, 330] on button "Projects Showcase your projects." at bounding box center [444, 288] width 342 height 125
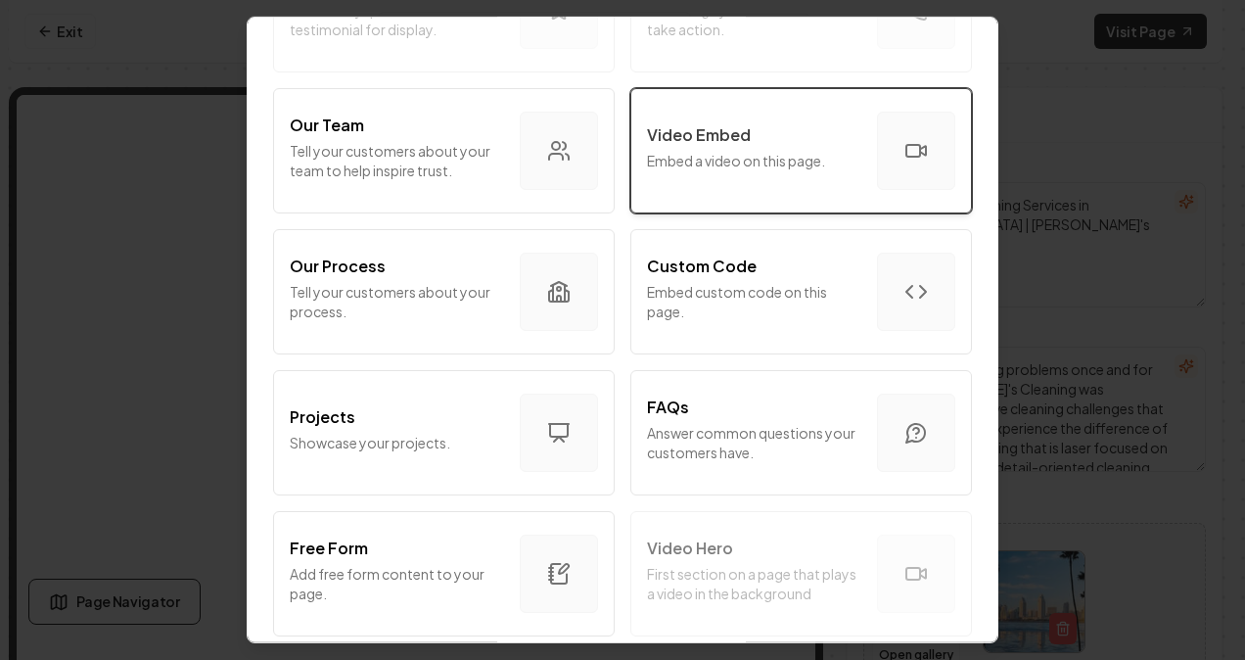
scroll to position [533, 0]
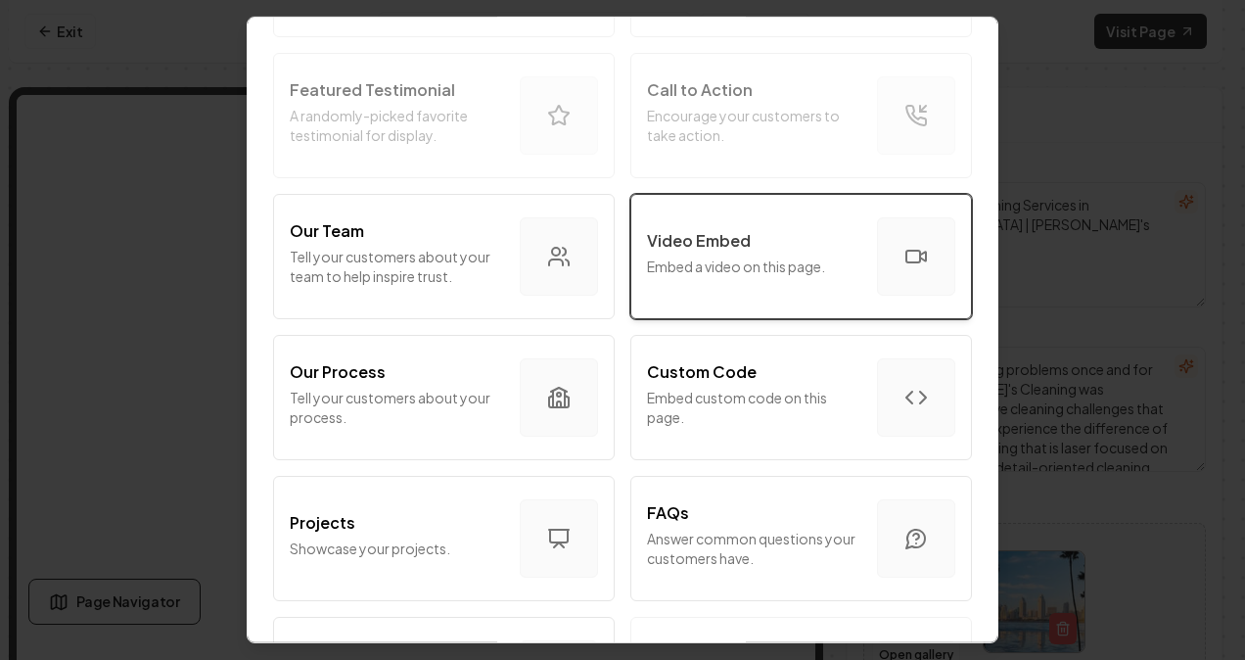
click at [751, 256] on p "Embed a video on this page." at bounding box center [754, 266] width 214 height 20
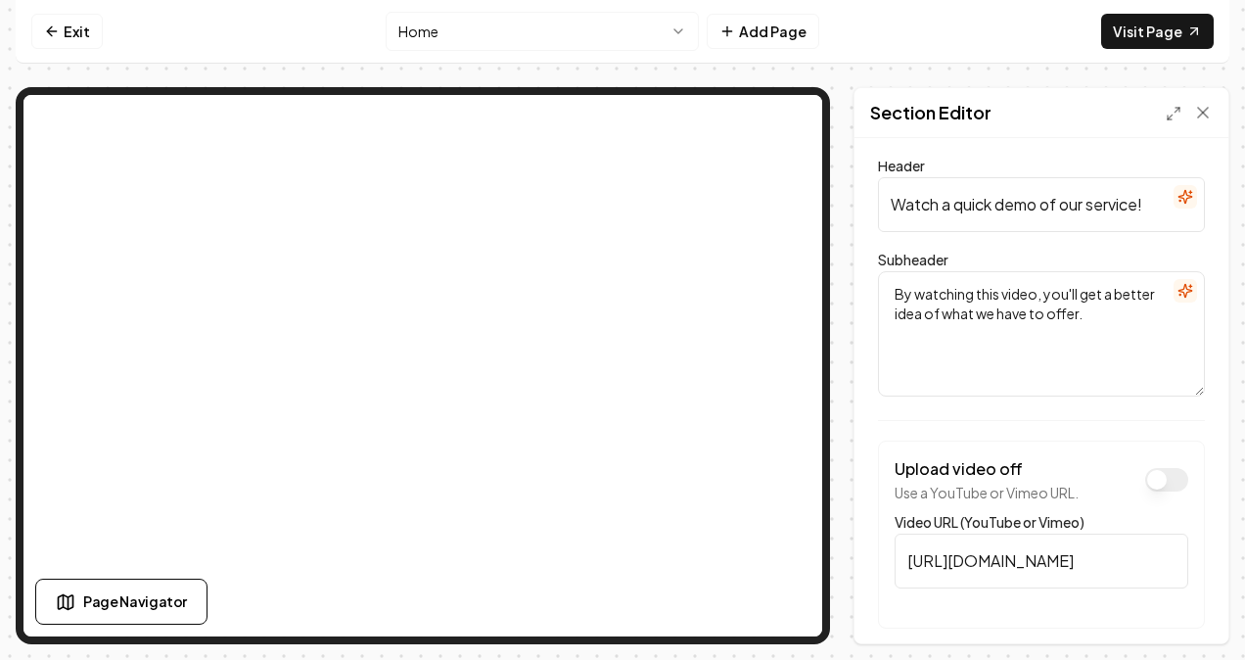
click at [1163, 485] on button "Upload video off" at bounding box center [1166, 479] width 43 height 23
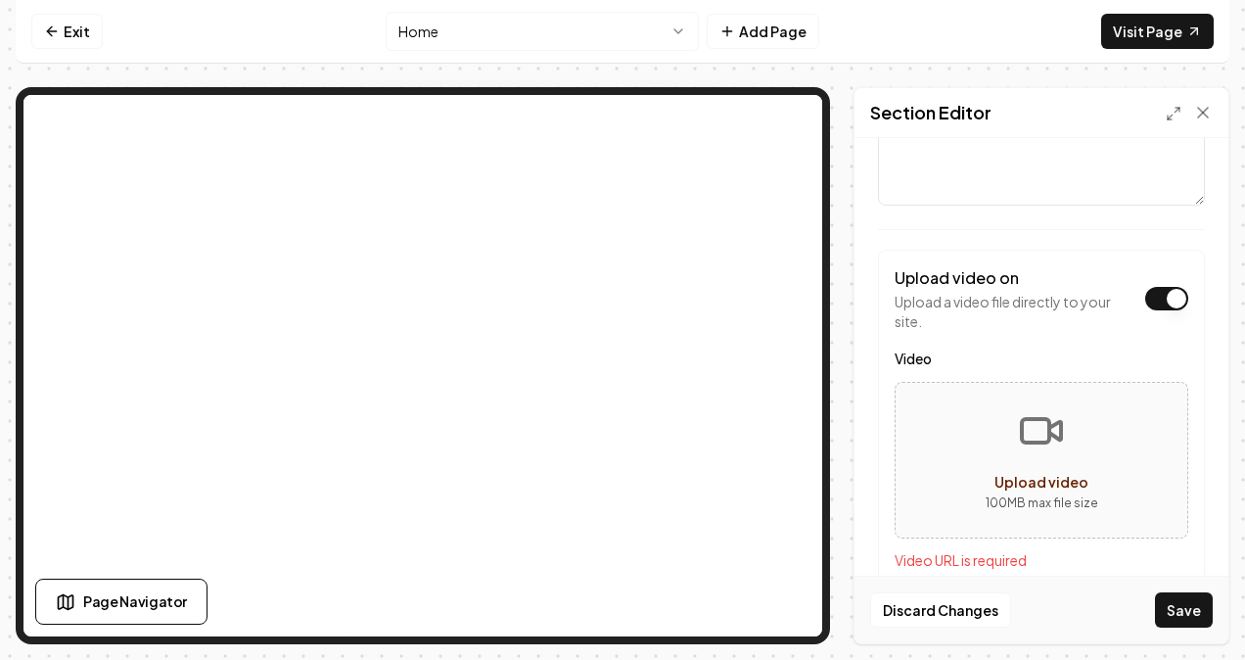
scroll to position [233, 0]
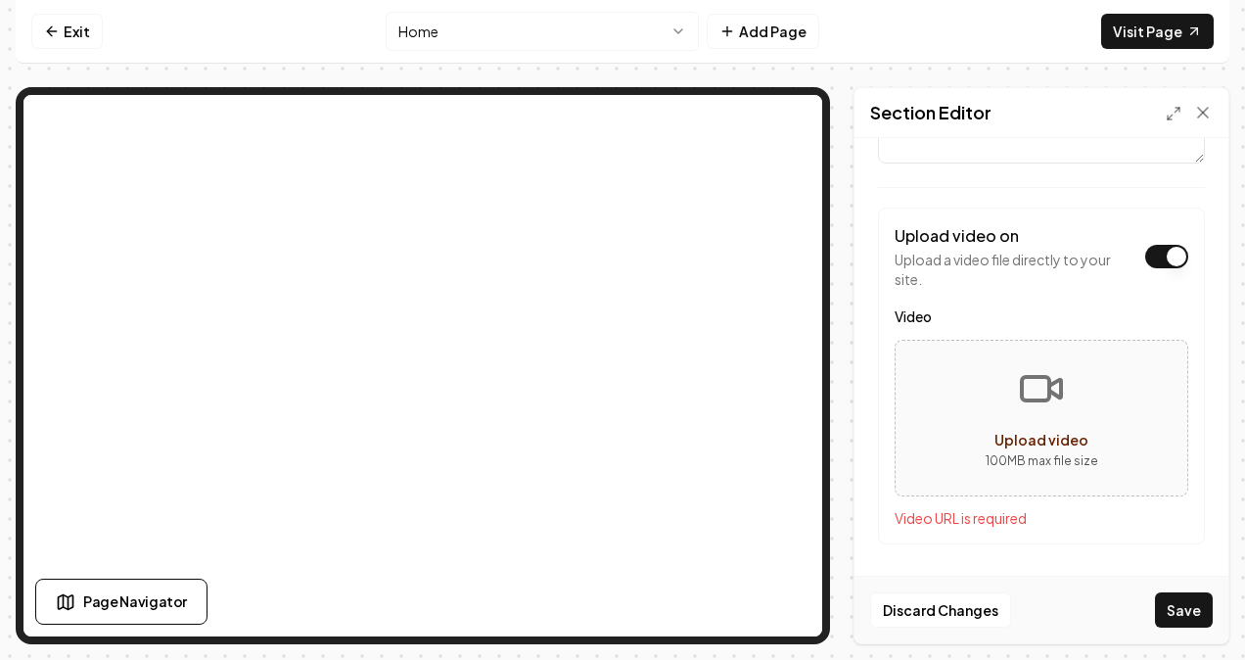
click at [1026, 417] on button "Upload video 100 MB max file size" at bounding box center [1042, 417] width 292 height 137
type input "**********"
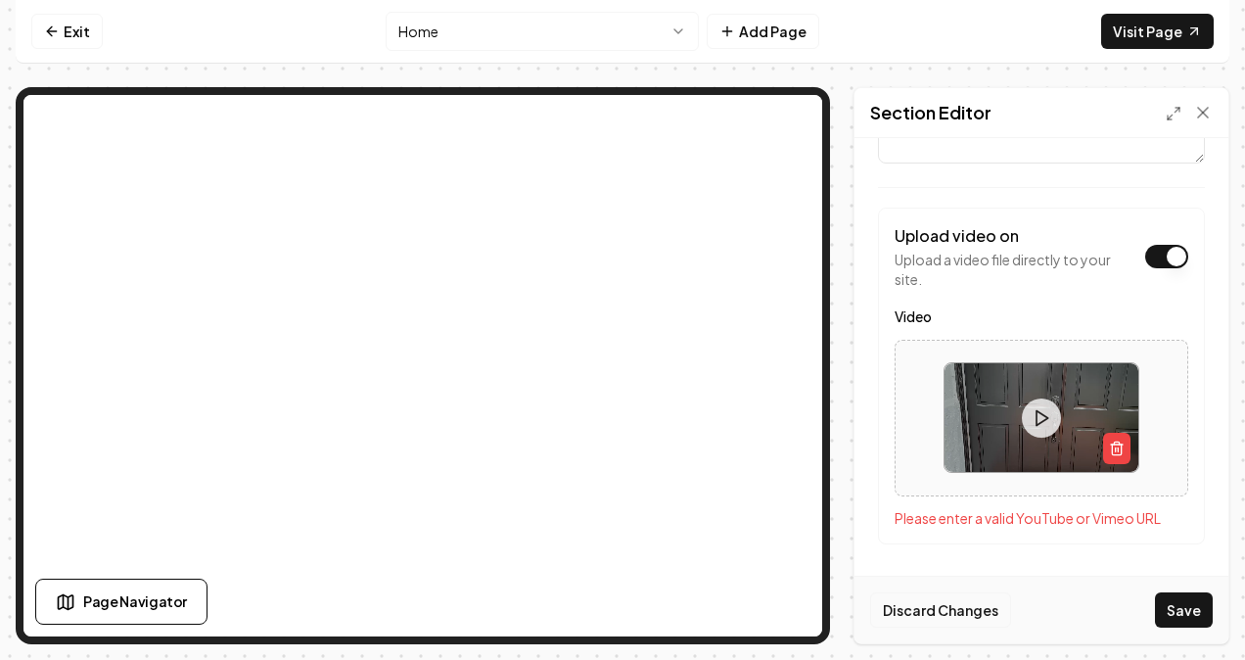
click at [922, 612] on button "Discard Changes" at bounding box center [940, 609] width 141 height 35
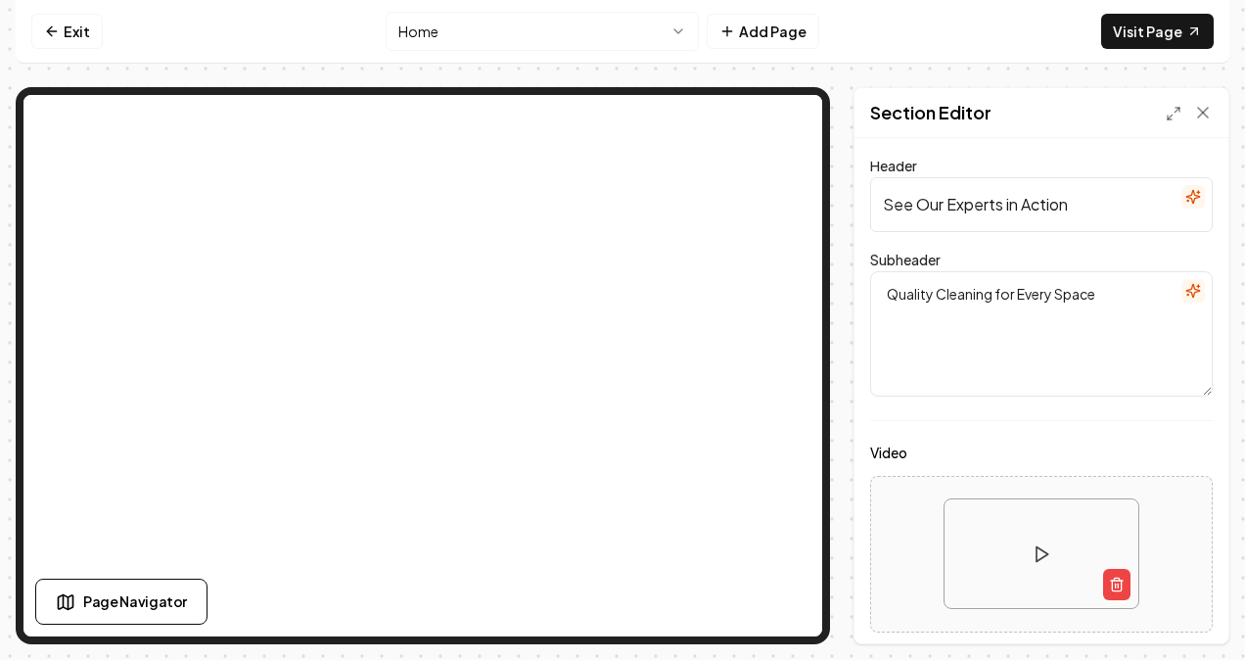
scroll to position [374, 0]
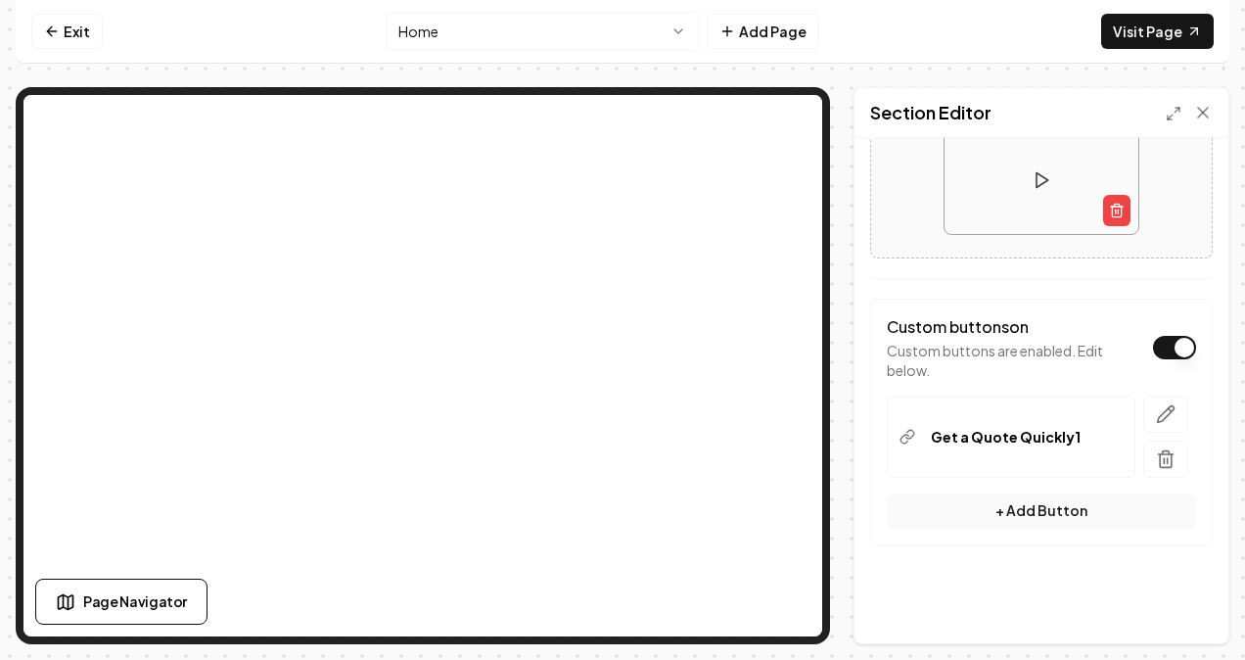
drag, startPoint x: 1146, startPoint y: 450, endPoint x: 820, endPoint y: 199, distance: 411.7
click at [1156, 450] on icon "button" at bounding box center [1166, 459] width 20 height 20
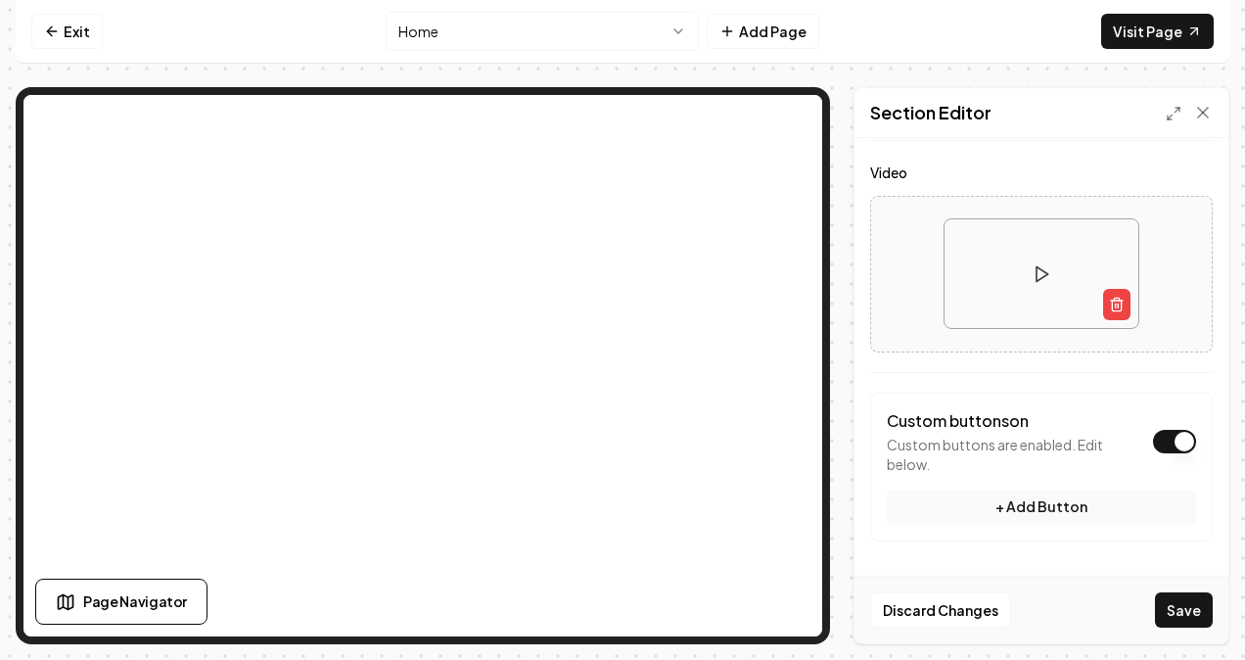
scroll to position [277, 0]
click at [1164, 603] on button "Save" at bounding box center [1184, 609] width 58 height 35
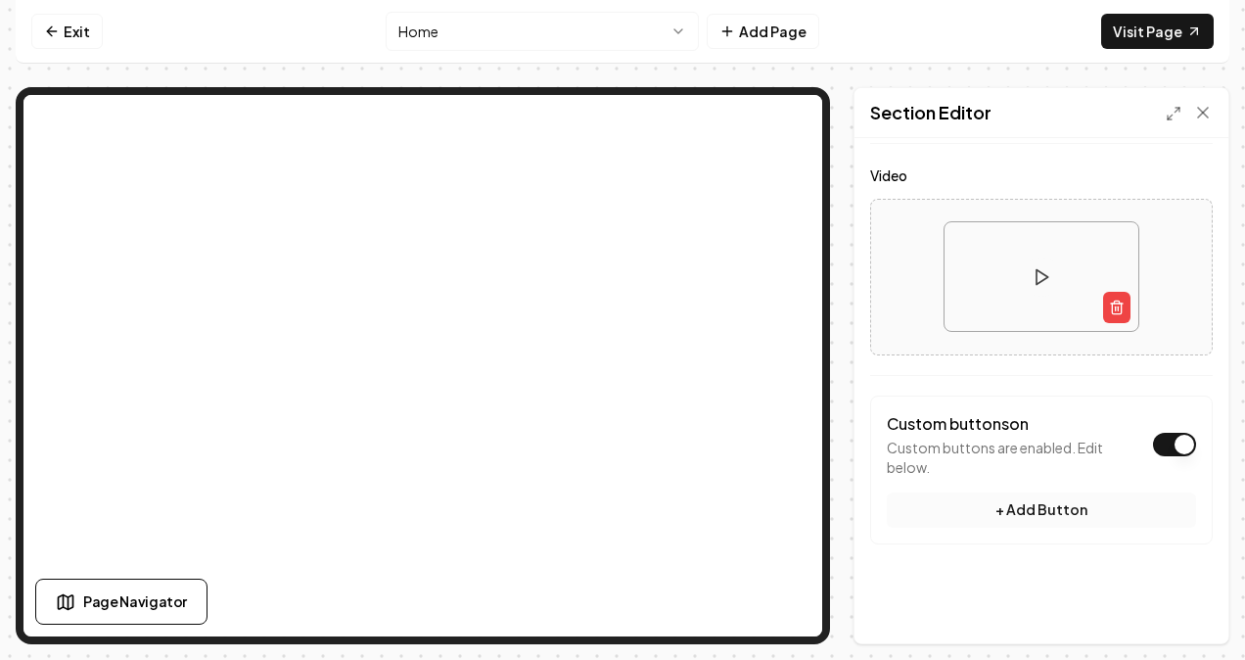
click at [1062, 519] on button "+ Add Button" at bounding box center [1041, 509] width 309 height 35
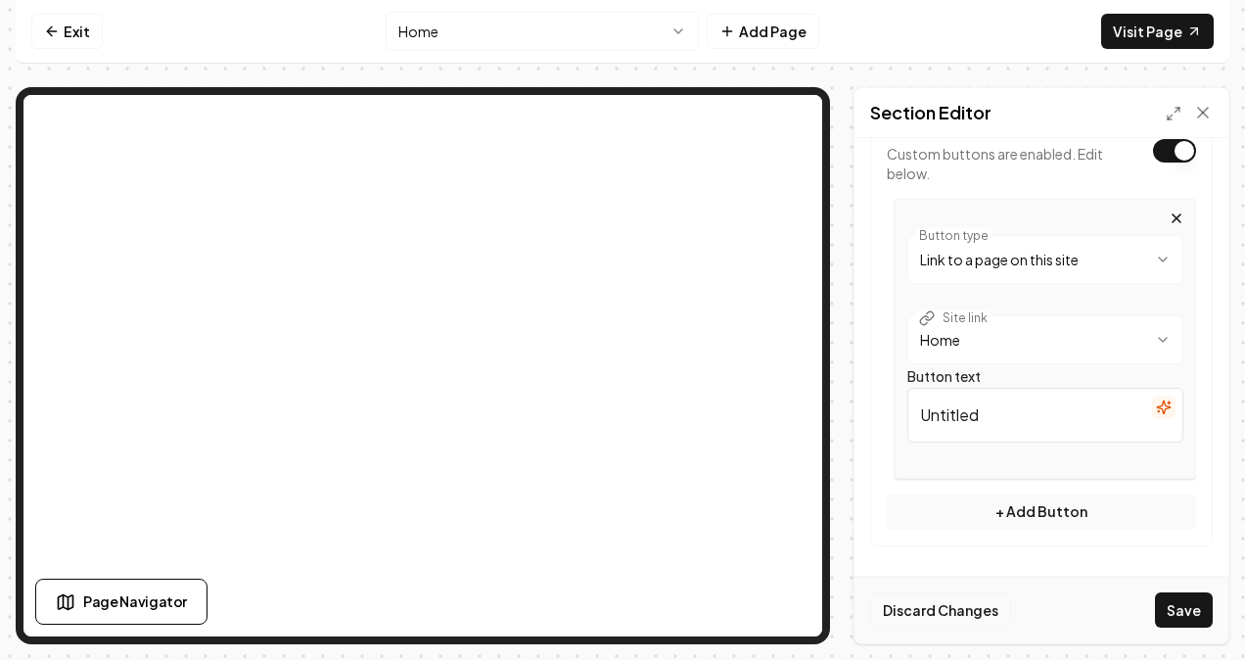
click at [926, 615] on button "Discard Changes" at bounding box center [940, 609] width 141 height 35
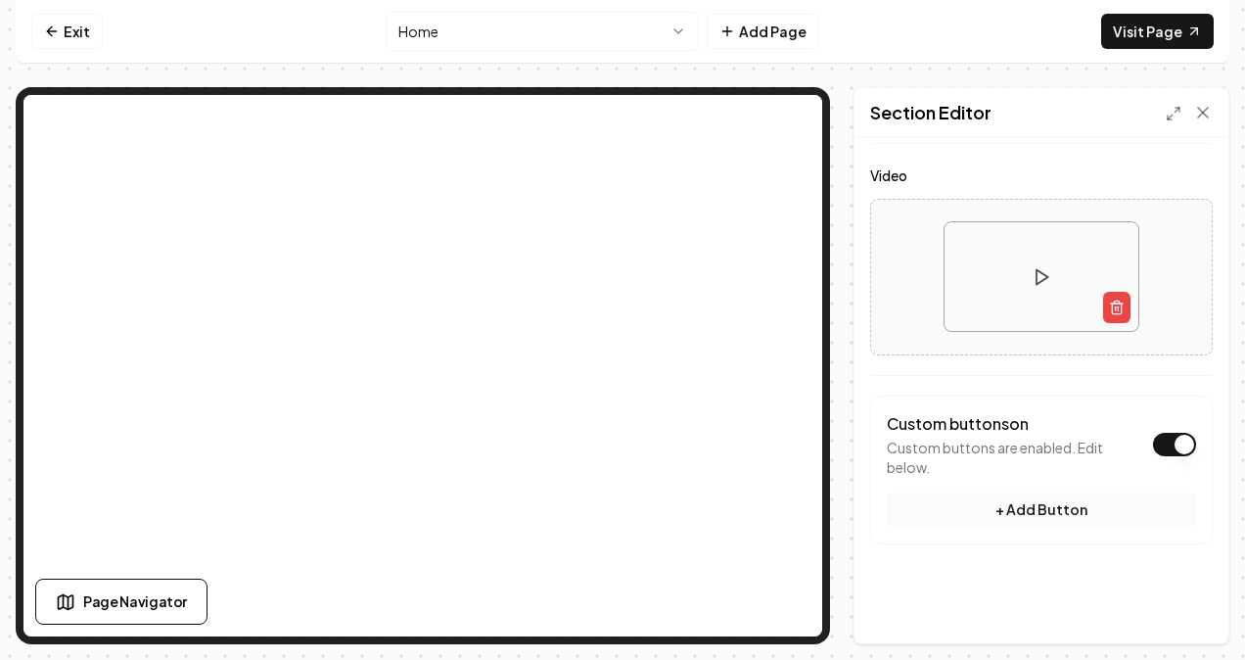
click at [1020, 501] on button "+ Add Button" at bounding box center [1041, 509] width 309 height 35
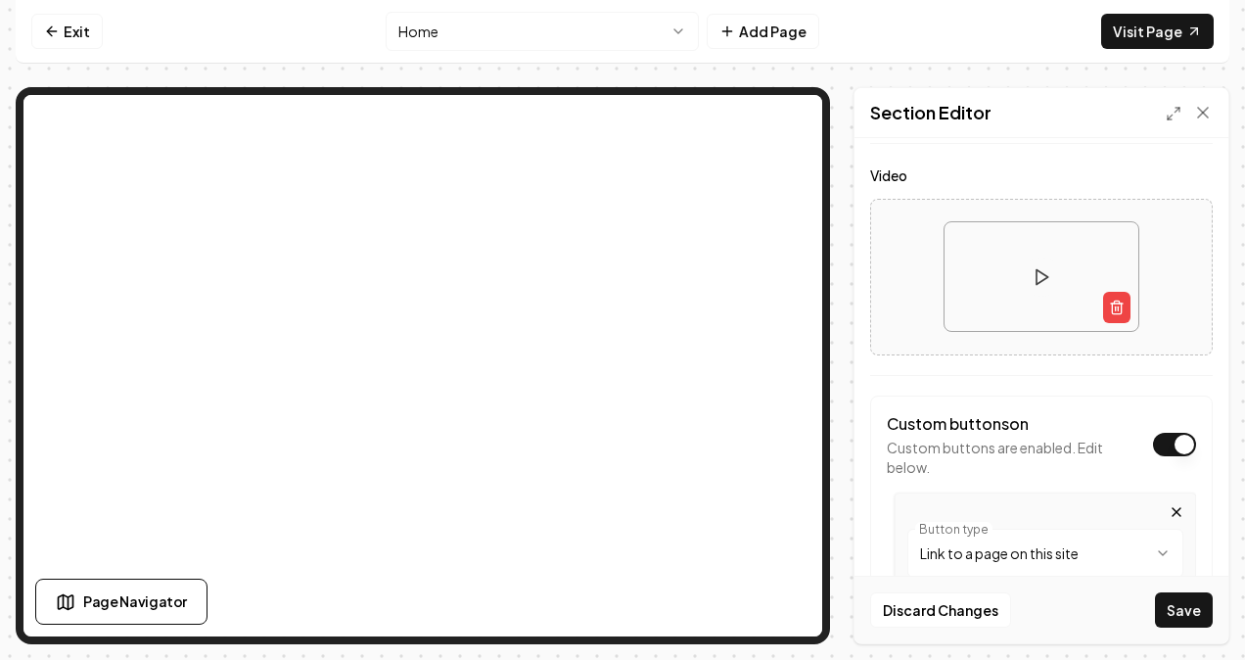
scroll to position [571, 0]
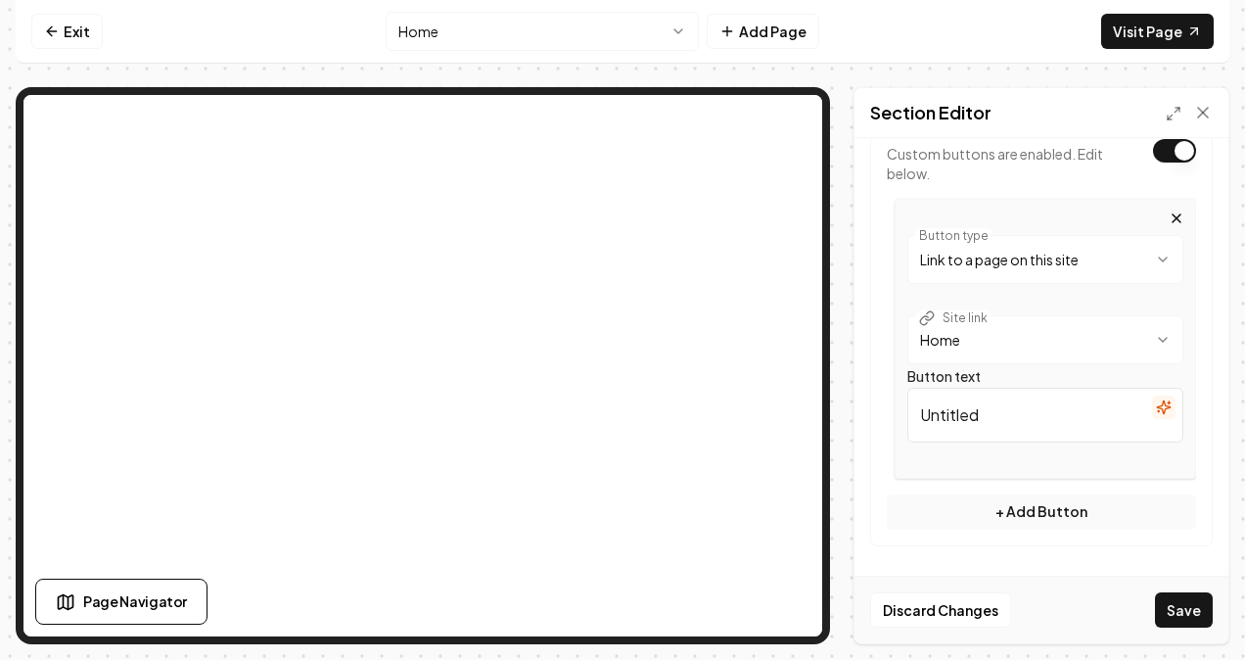
click at [1124, 240] on html "**********" at bounding box center [622, 330] width 1245 height 660
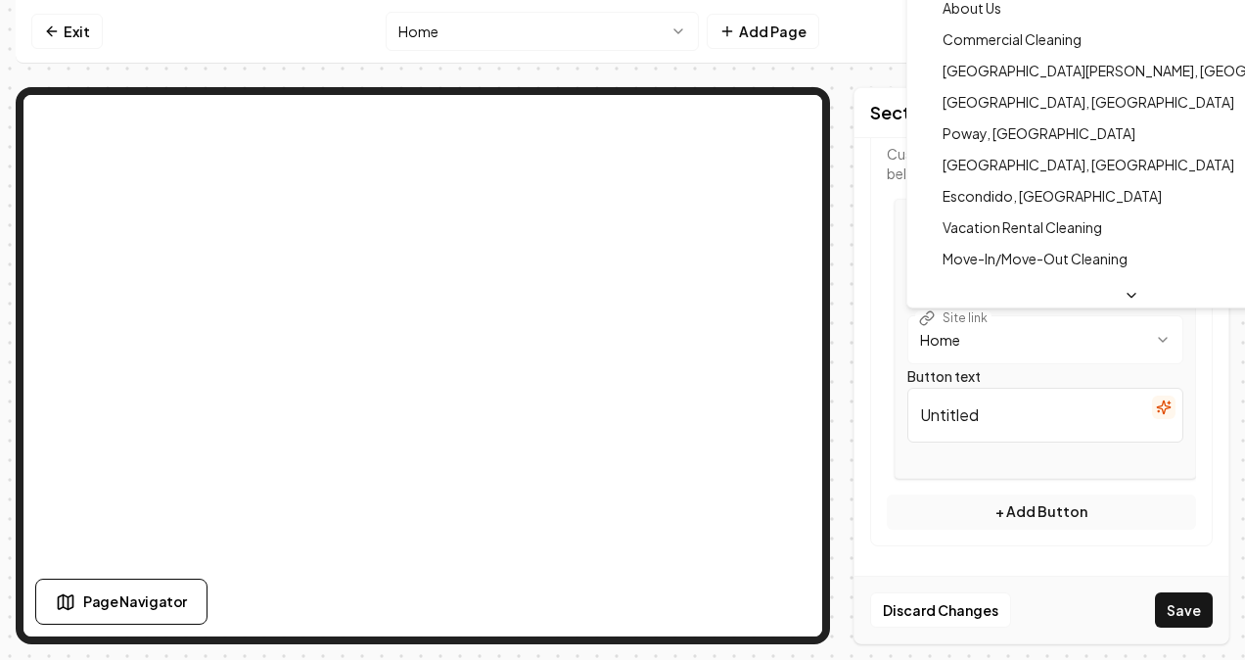
click at [975, 333] on html "**********" at bounding box center [622, 330] width 1245 height 660
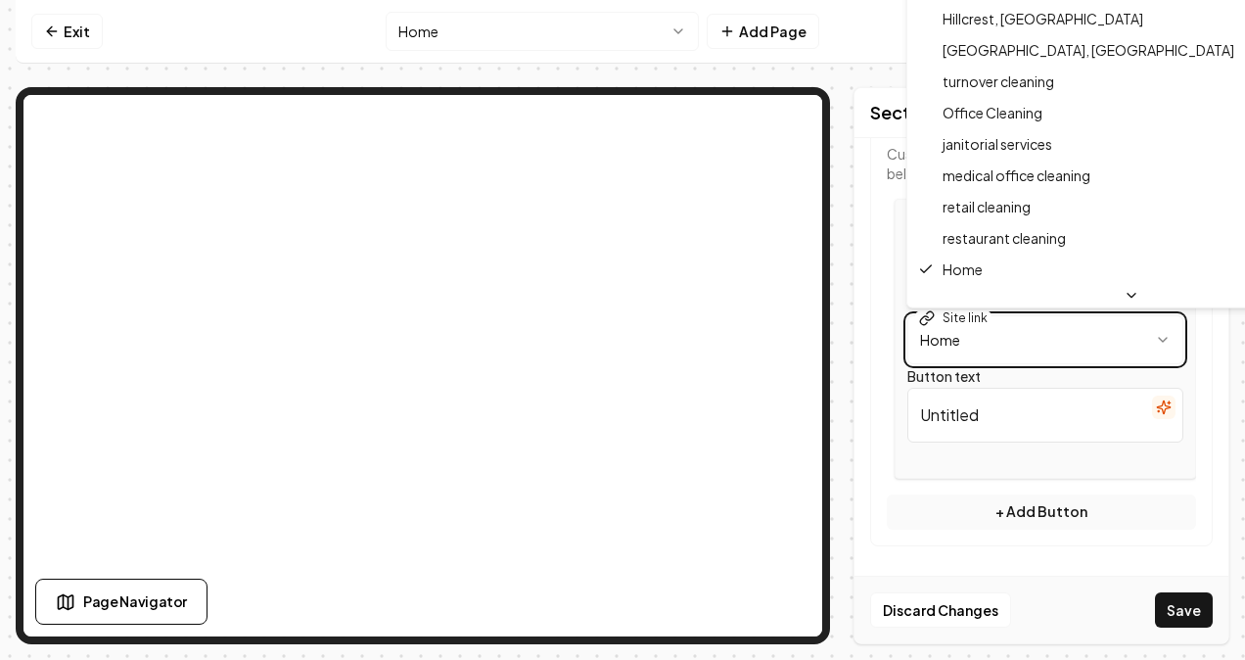
click at [975, 333] on html "**********" at bounding box center [622, 330] width 1245 height 660
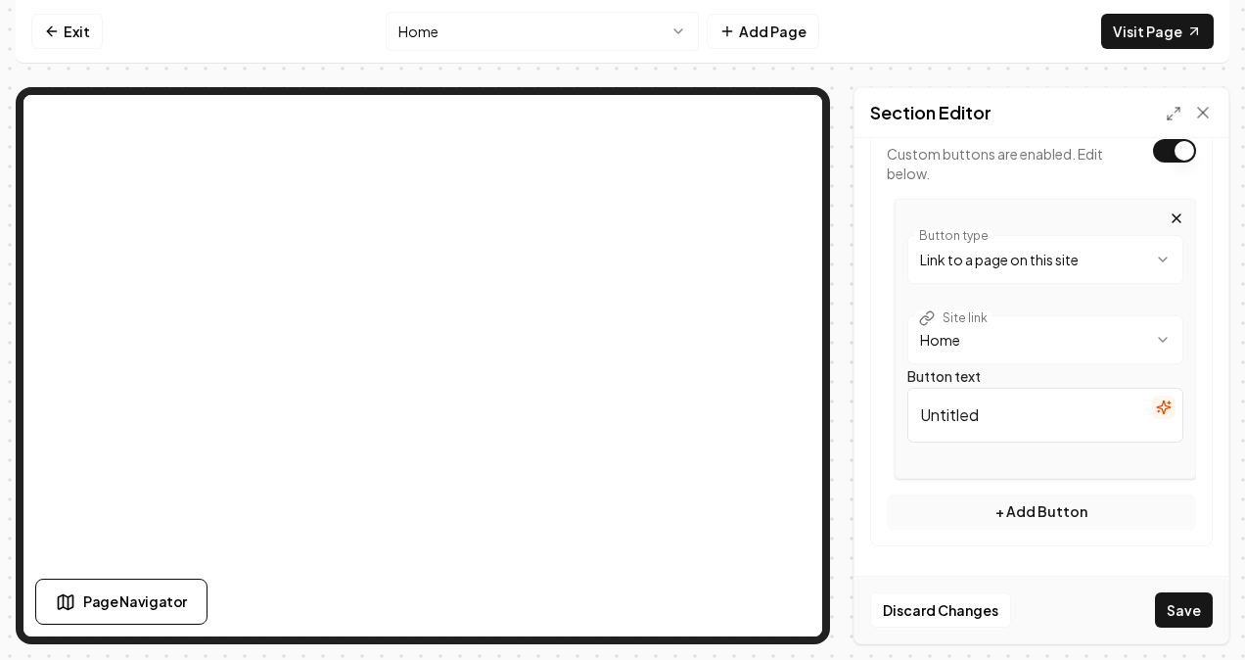
click at [990, 407] on input "Untitled" at bounding box center [1045, 415] width 276 height 55
drag, startPoint x: 989, startPoint y: 407, endPoint x: 837, endPoint y: 416, distance: 152.0
click at [836, 416] on div "**********" at bounding box center [623, 365] width 1214 height 557
type input "Get a Quote Quickly!"
click at [1030, 514] on button "+ Add Button" at bounding box center [1041, 511] width 309 height 35
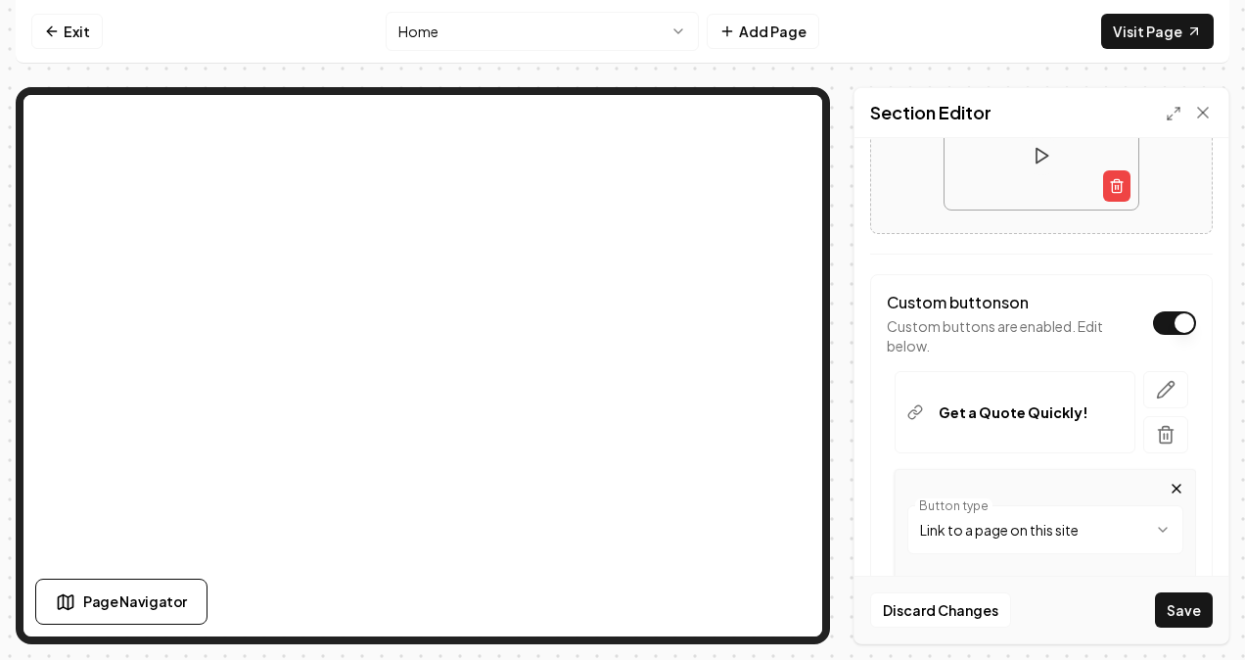
scroll to position [374, 0]
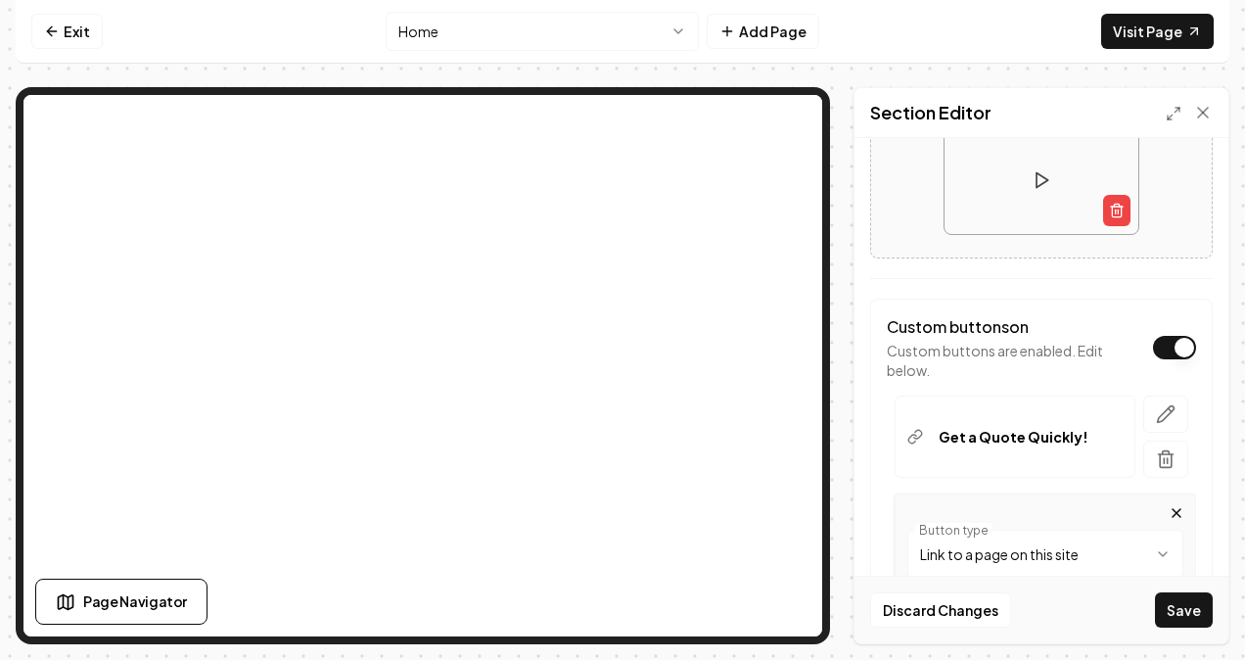
click at [1067, 431] on p "Get a Quote Quickly!" at bounding box center [1014, 437] width 150 height 20
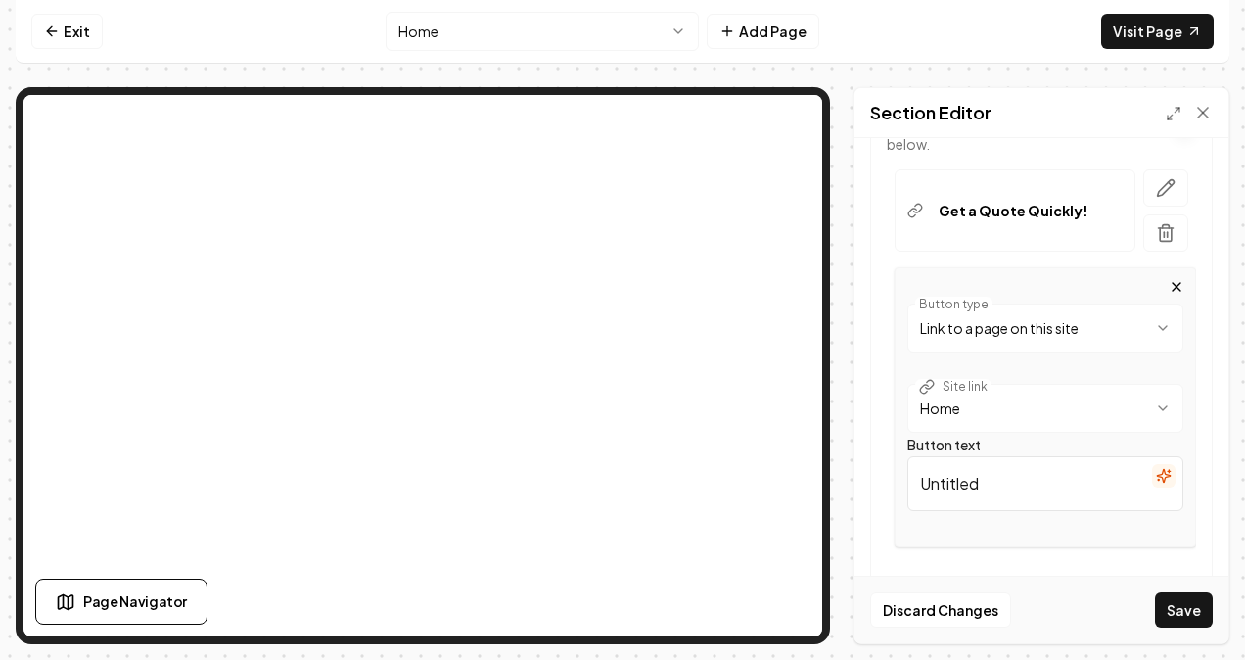
scroll to position [570, 0]
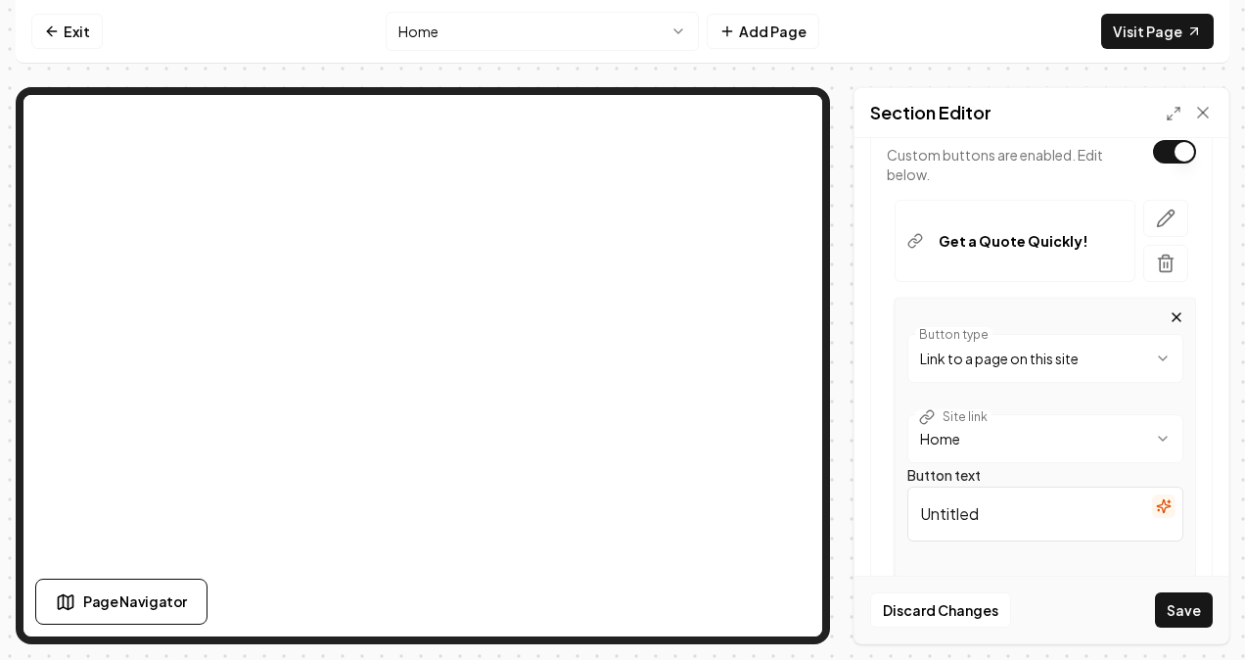
click at [1159, 301] on div "**********" at bounding box center [1045, 438] width 301 height 280
click at [1169, 309] on icon "button" at bounding box center [1177, 317] width 16 height 16
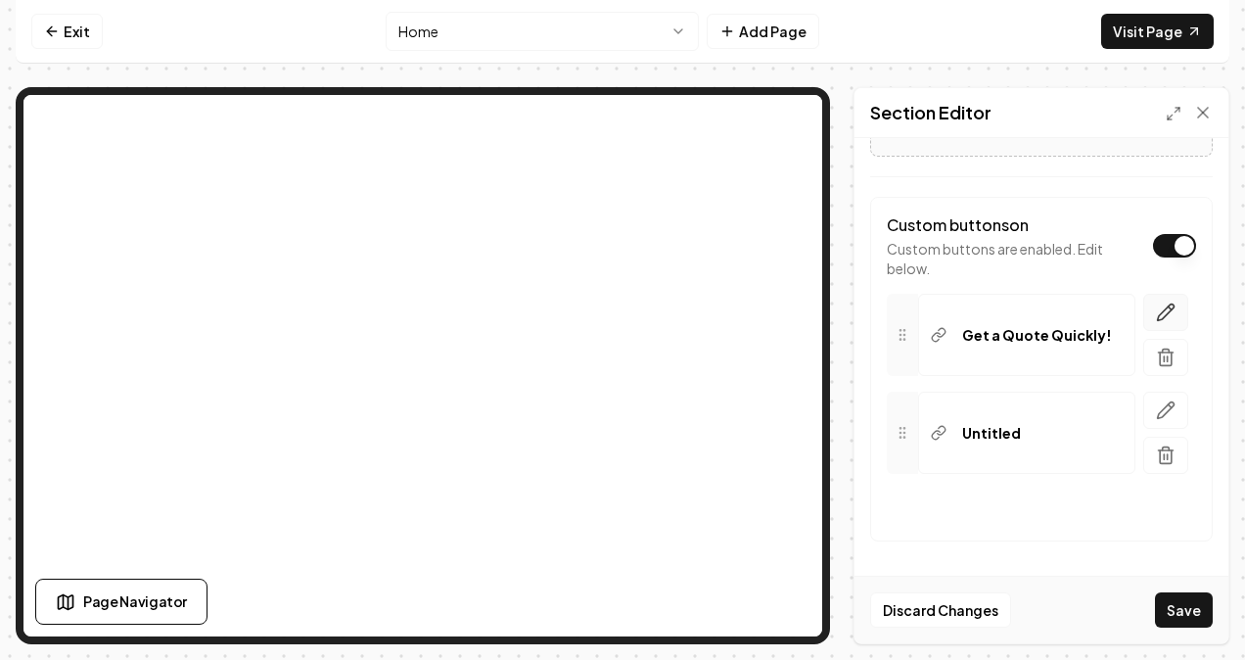
scroll to position [470, 0]
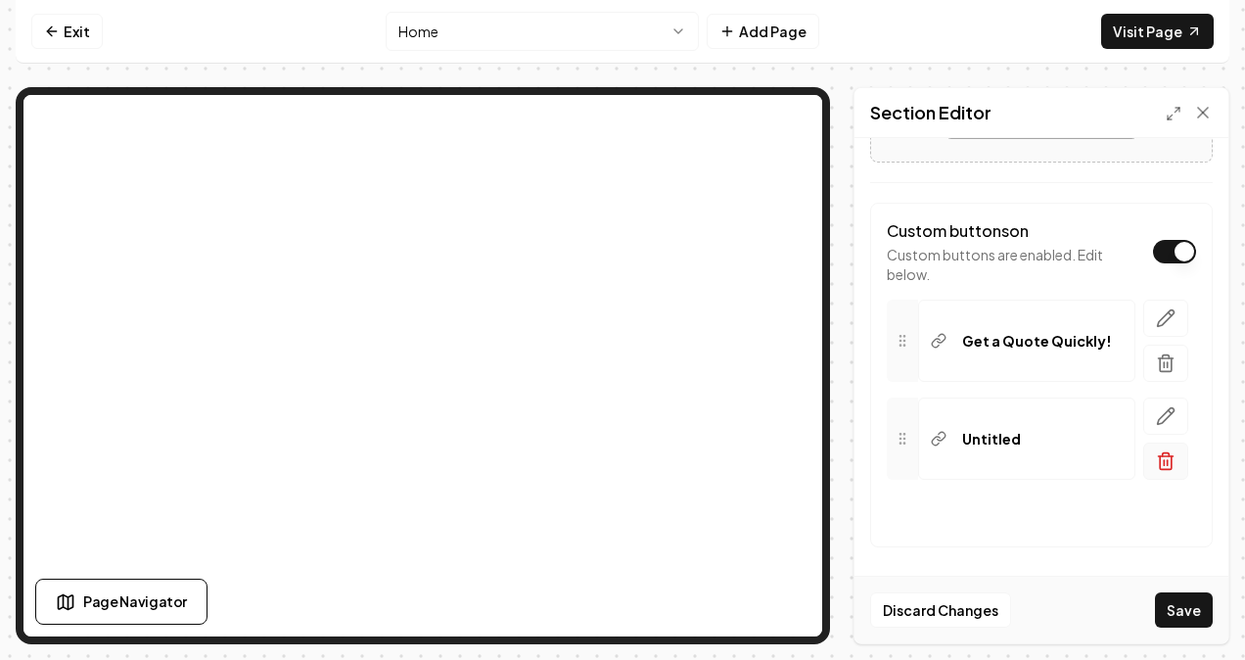
click at [1153, 468] on button "button" at bounding box center [1165, 460] width 45 height 37
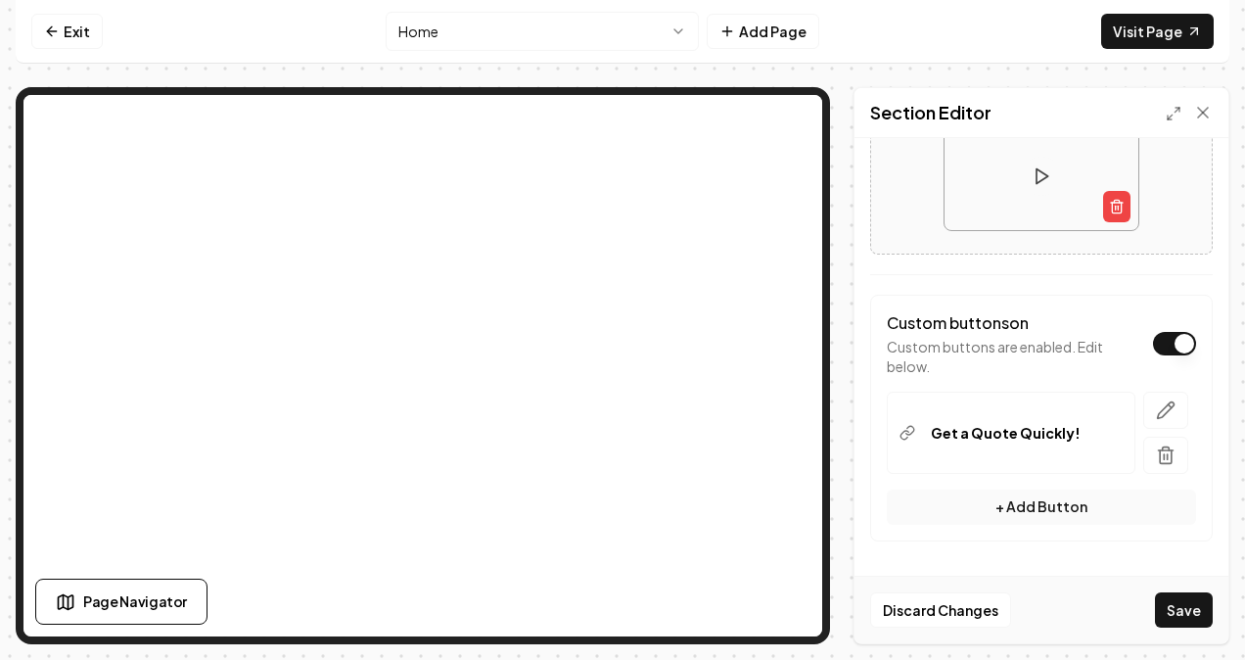
scroll to position [374, 0]
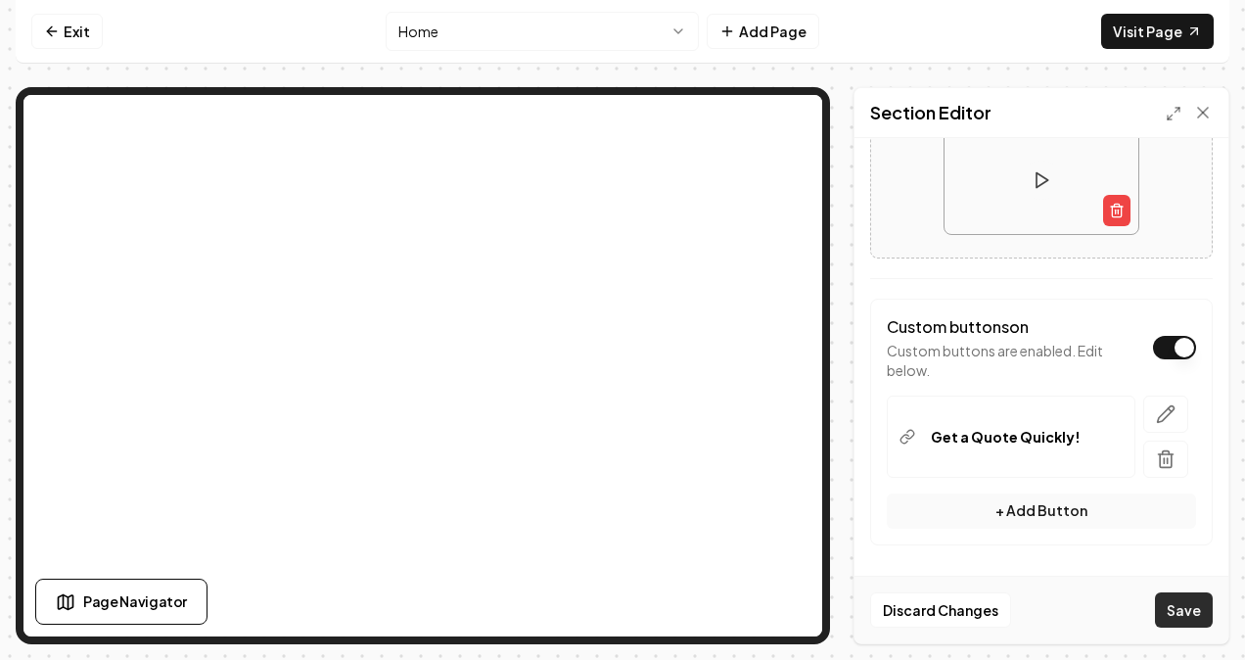
click at [1187, 617] on button "Save" at bounding box center [1184, 609] width 58 height 35
click at [1156, 405] on icon "button" at bounding box center [1166, 414] width 20 height 20
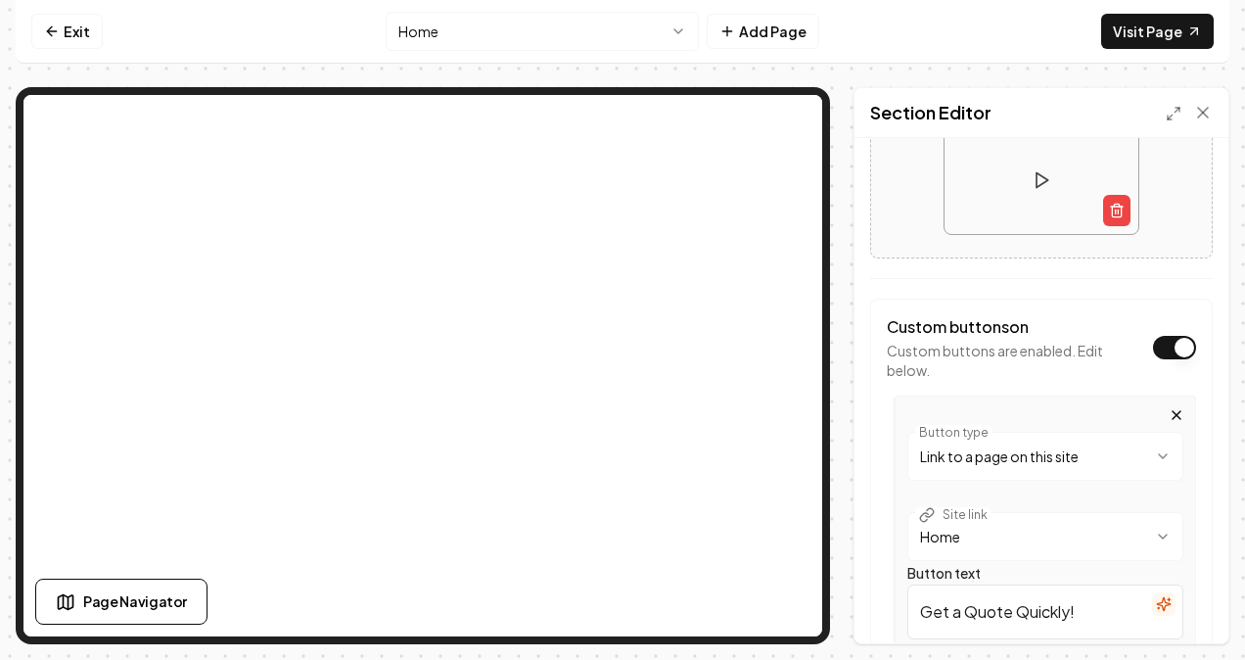
click at [1161, 10] on nav "Exit Home Add Page Visit Page" at bounding box center [623, 32] width 1214 height 64
click at [1151, 26] on link "Visit Page" at bounding box center [1157, 31] width 113 height 35
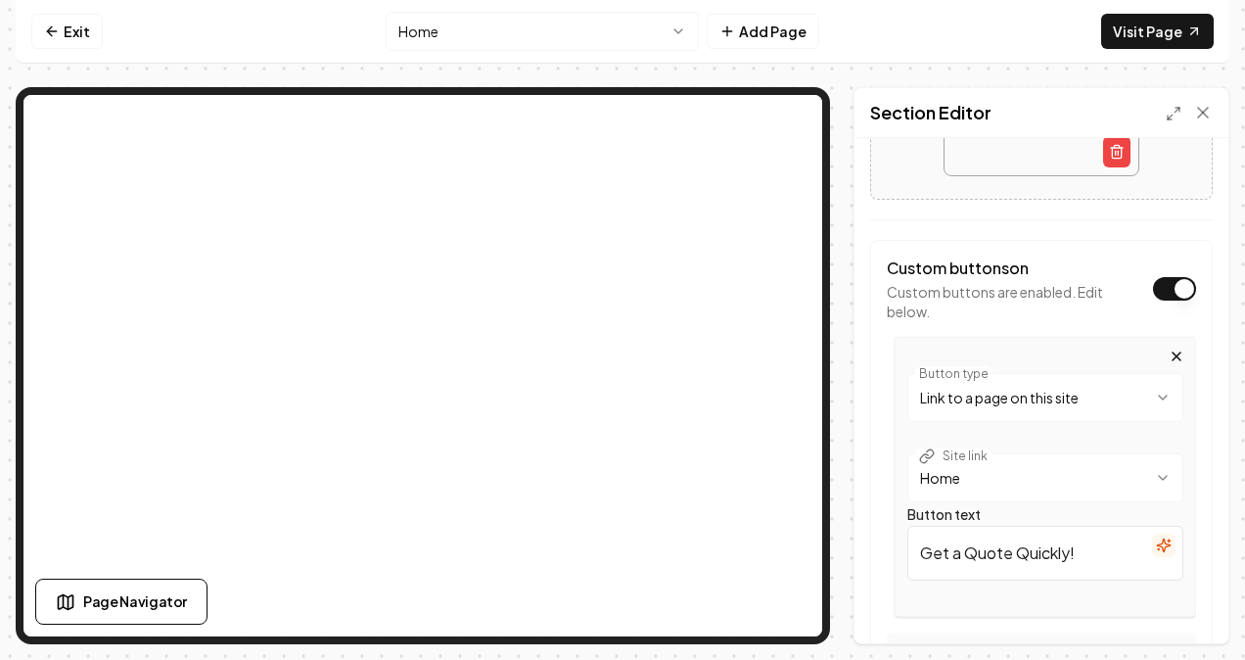
scroll to position [472, 0]
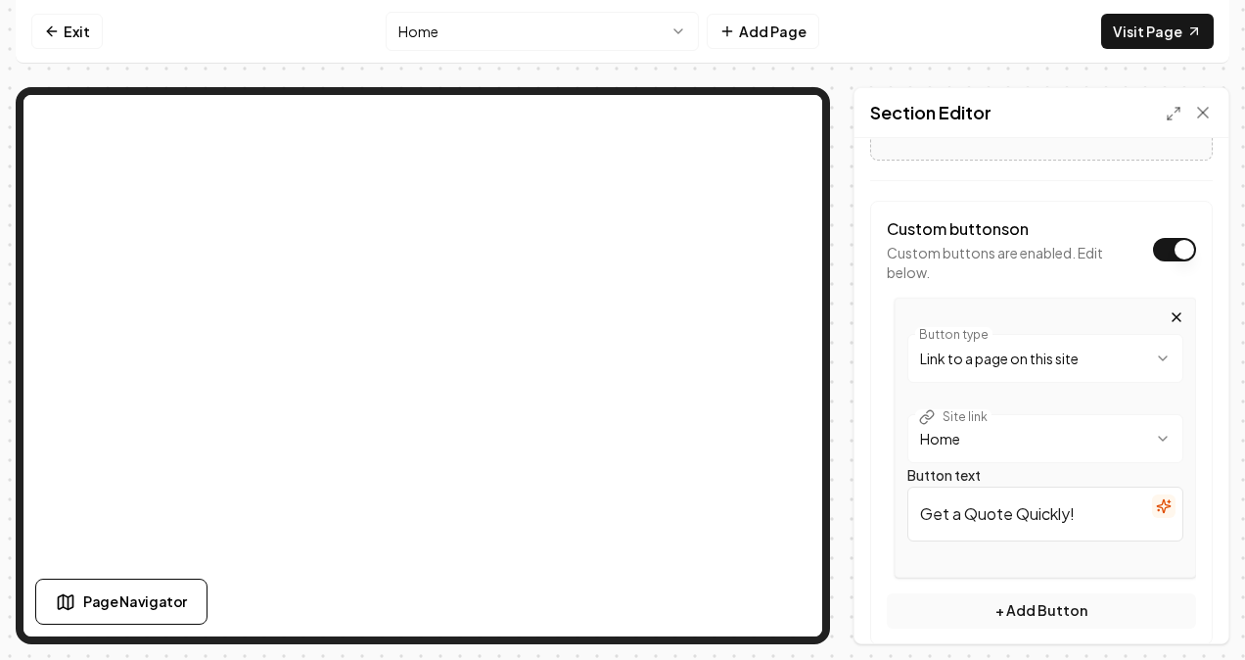
click at [1173, 313] on icon "button" at bounding box center [1177, 317] width 8 height 8
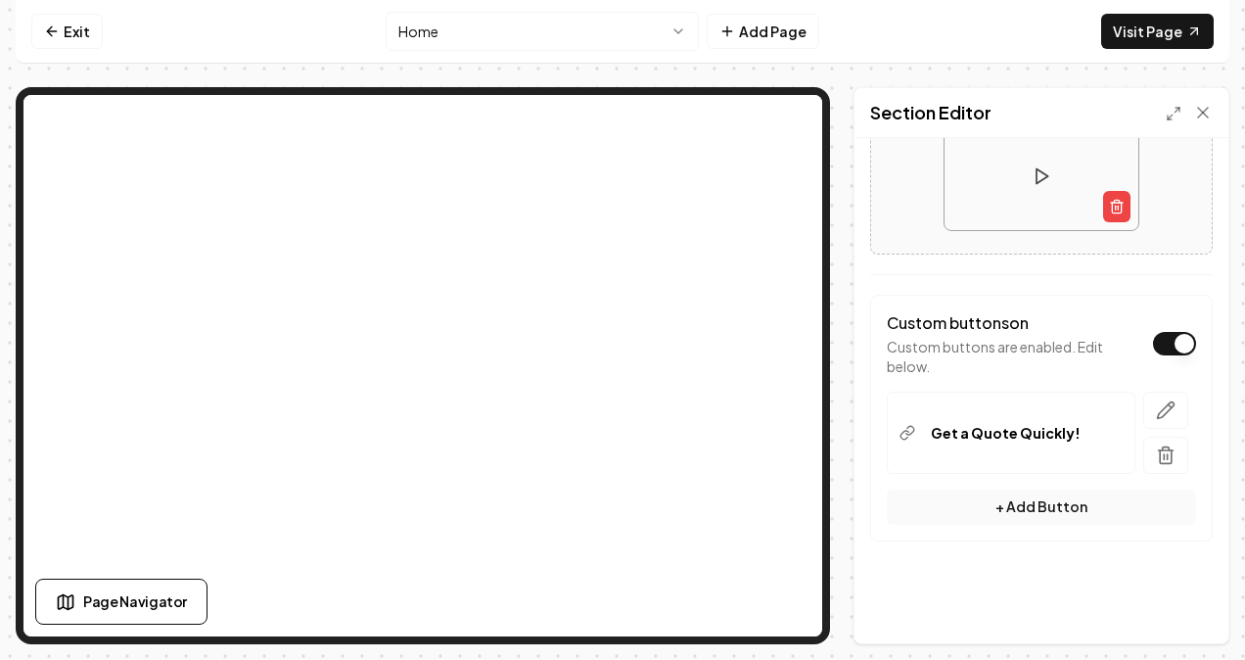
scroll to position [374, 0]
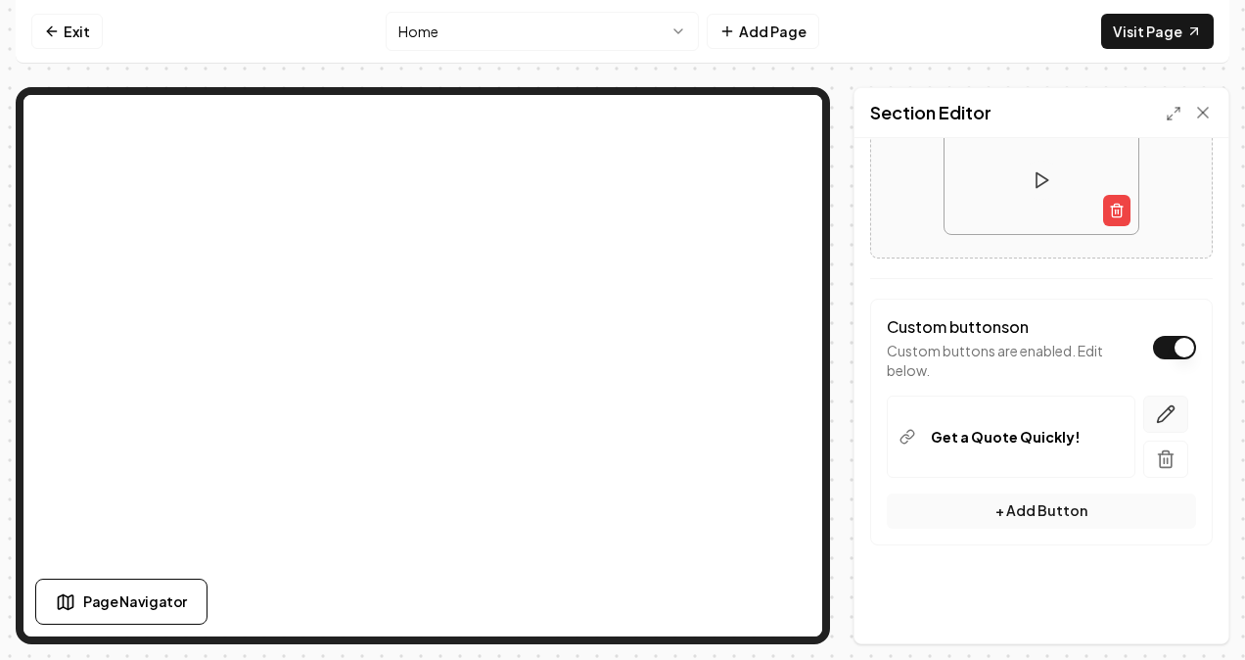
click at [1158, 413] on icon "button" at bounding box center [1166, 413] width 17 height 17
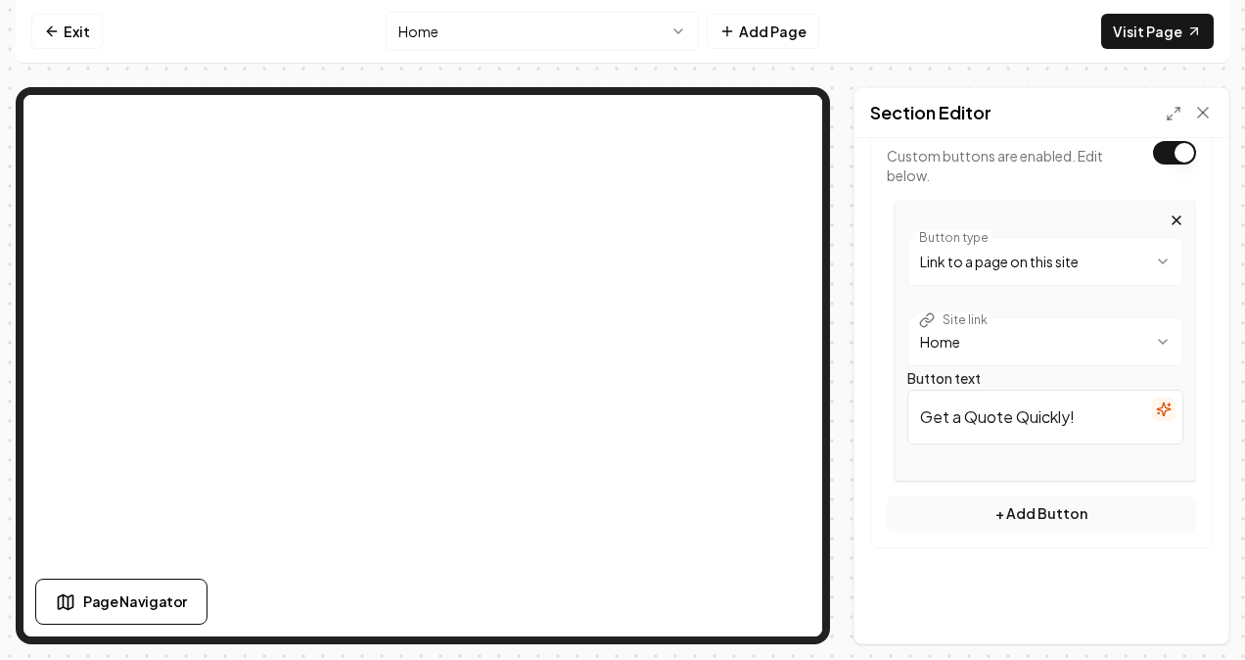
scroll to position [571, 0]
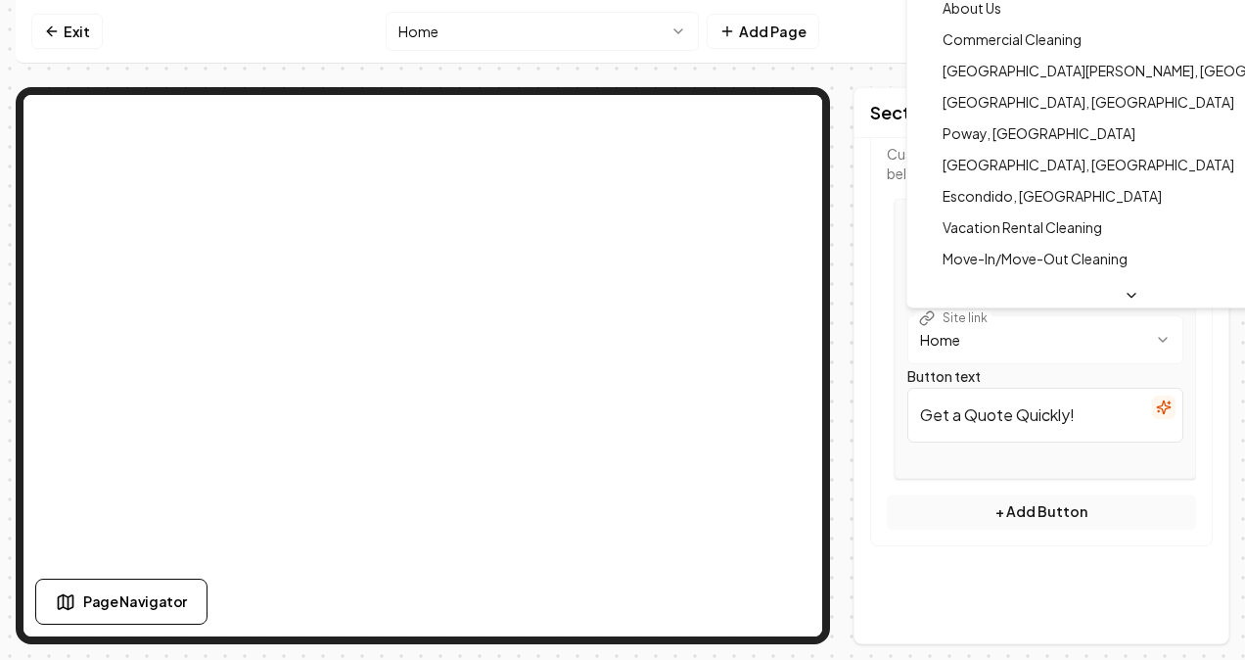
click at [1143, 325] on html "**********" at bounding box center [622, 330] width 1245 height 660
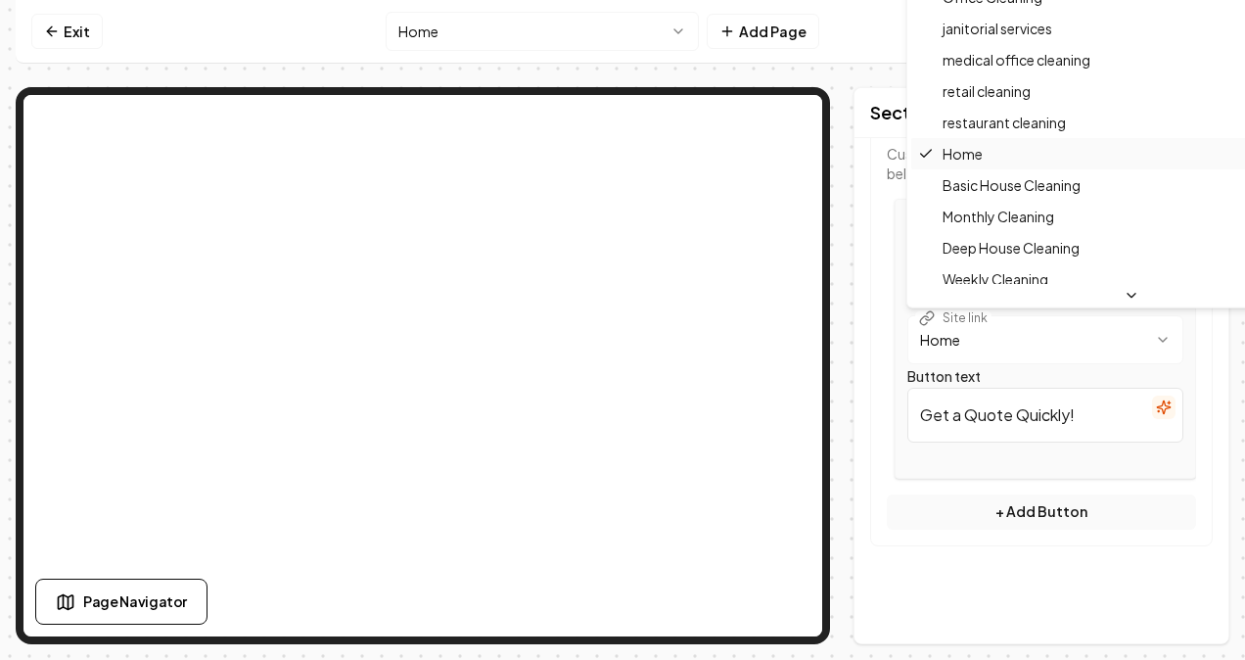
scroll to position [784, 0]
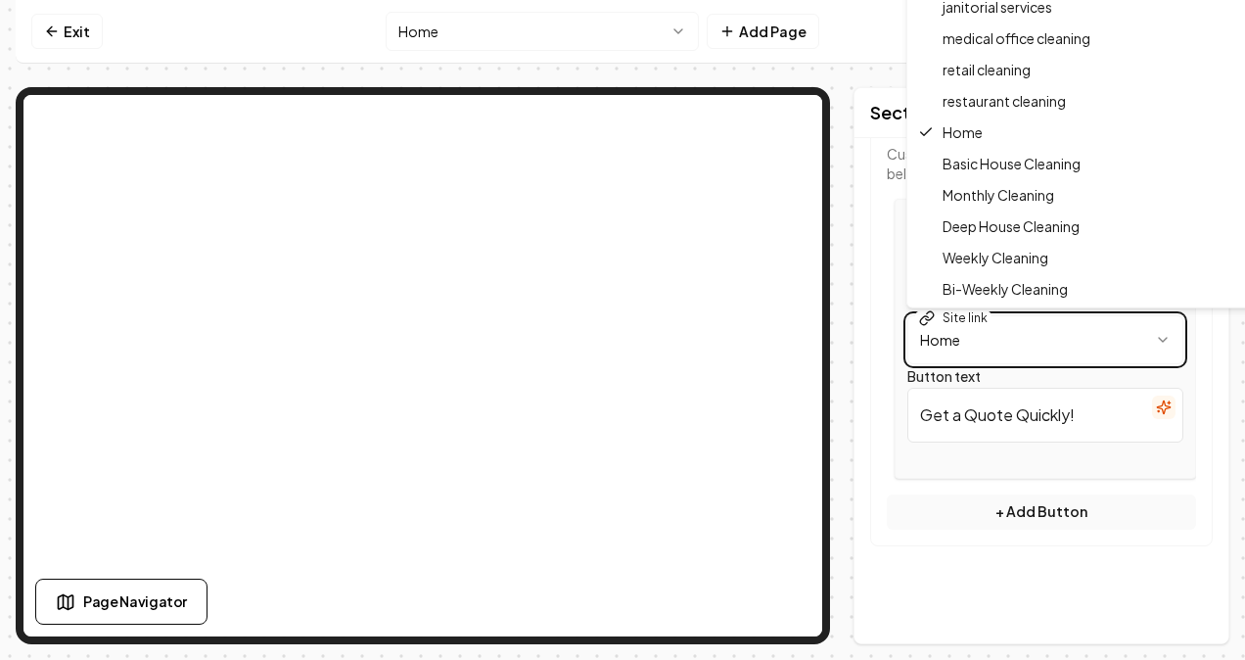
click at [1027, 345] on html "**********" at bounding box center [622, 330] width 1245 height 660
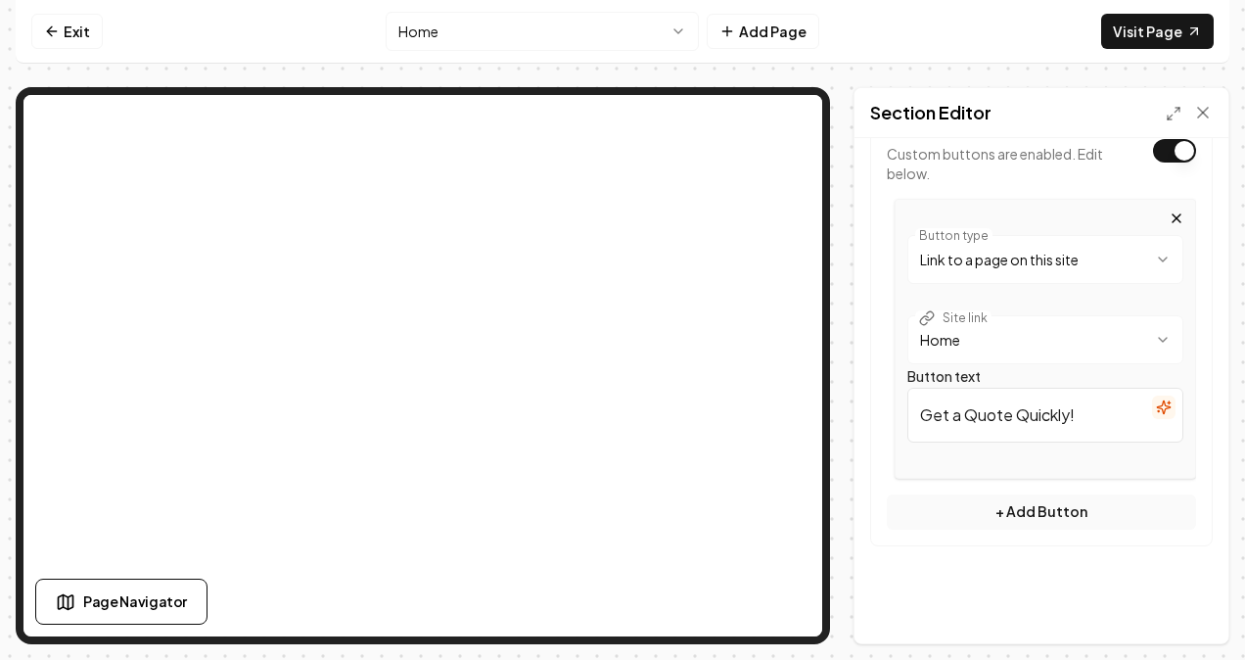
click at [1034, 339] on html "**********" at bounding box center [622, 330] width 1245 height 660
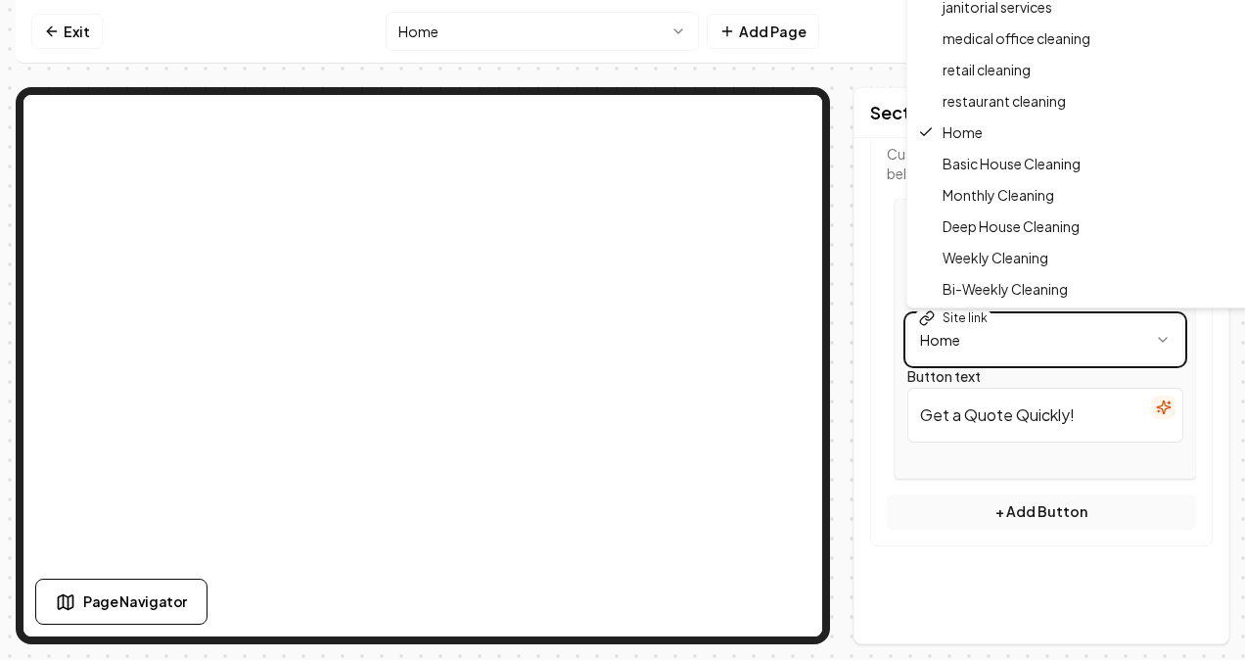
click at [1049, 346] on html "**********" at bounding box center [622, 330] width 1245 height 660
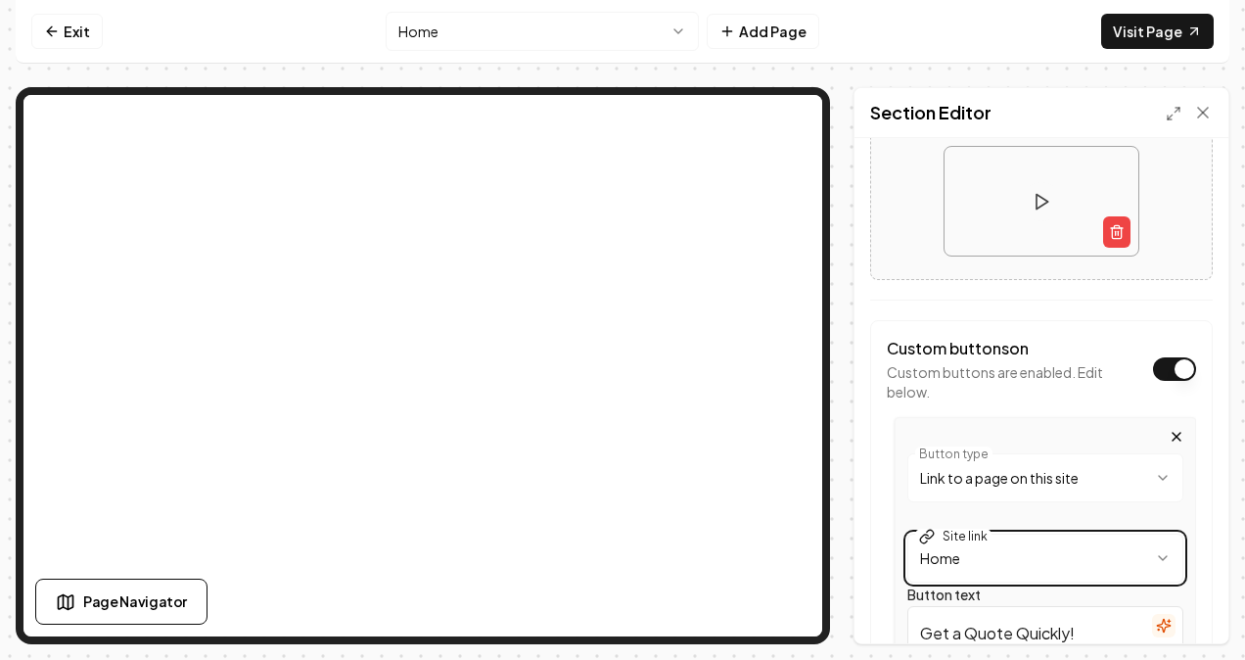
scroll to position [375, 0]
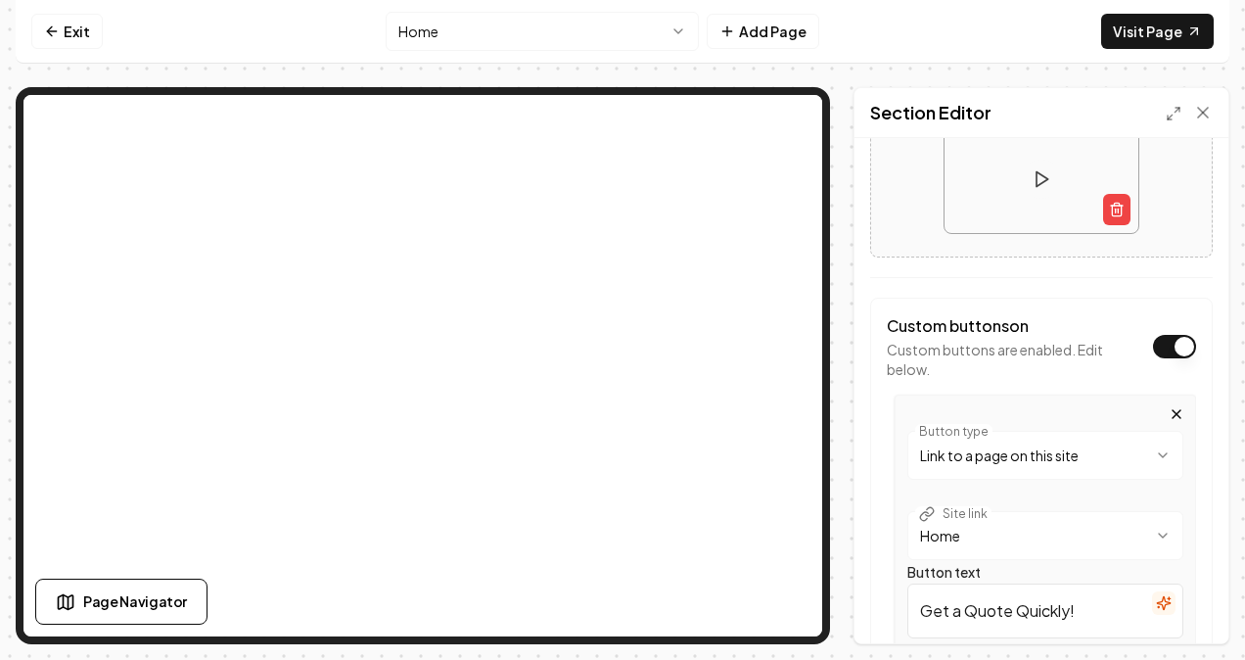
click at [1096, 444] on html "**********" at bounding box center [622, 330] width 1245 height 660
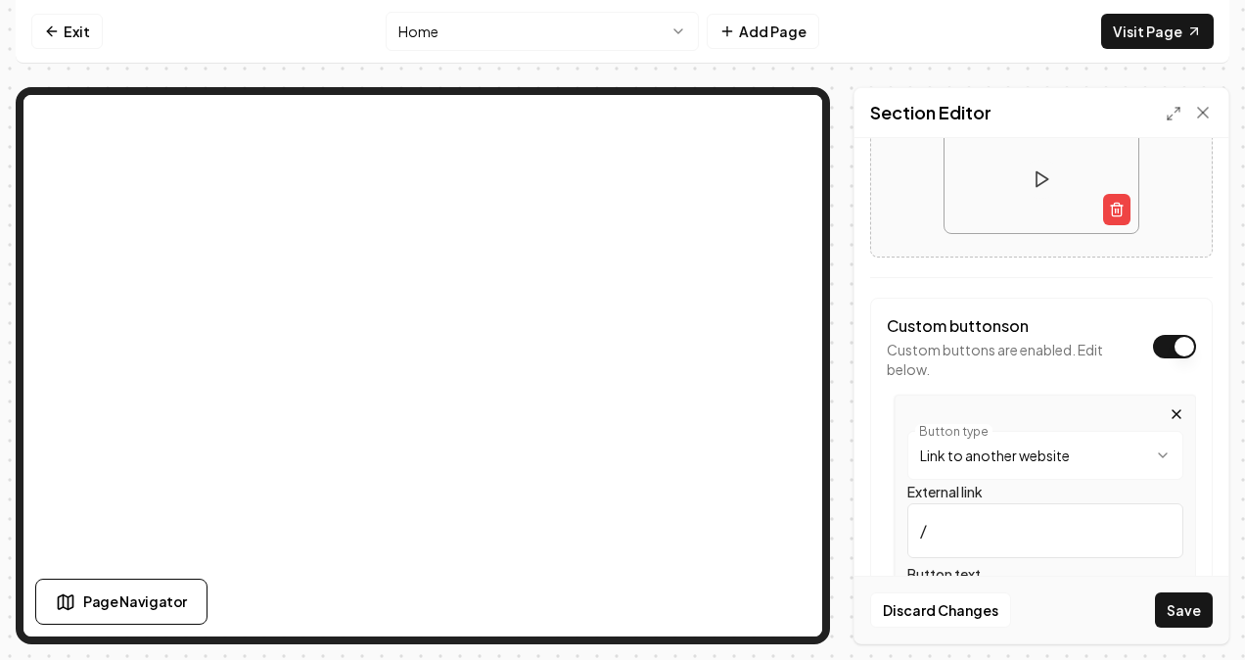
scroll to position [473, 0]
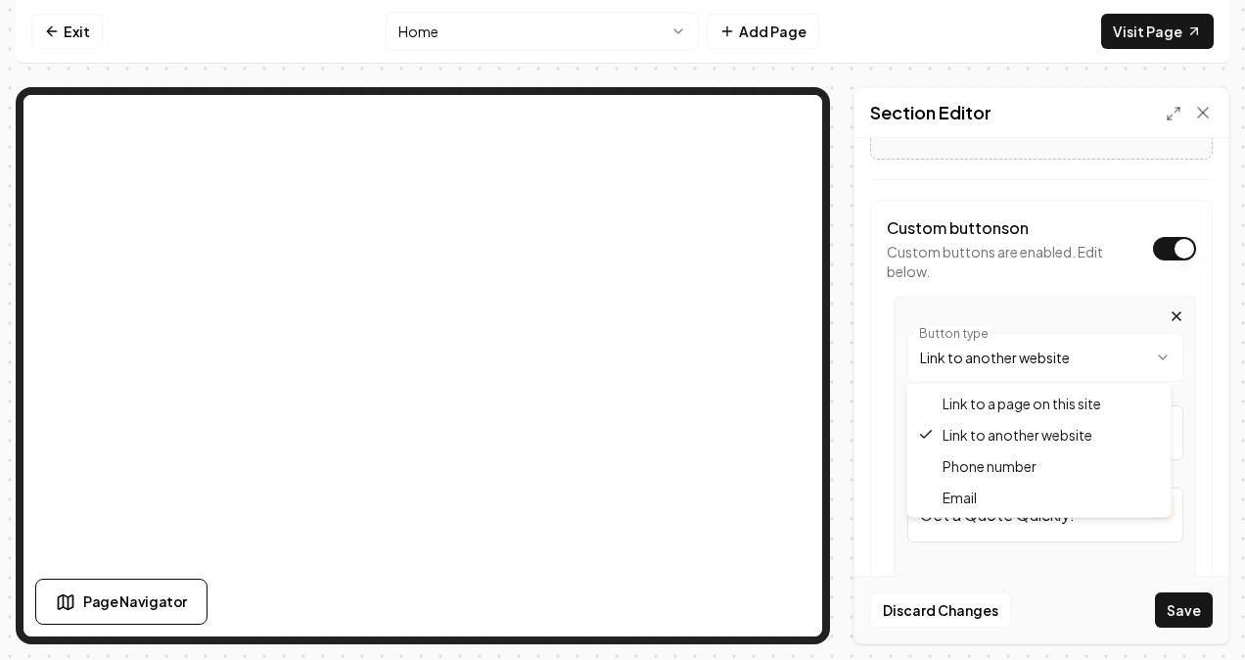
click at [1047, 360] on html "**********" at bounding box center [622, 330] width 1245 height 660
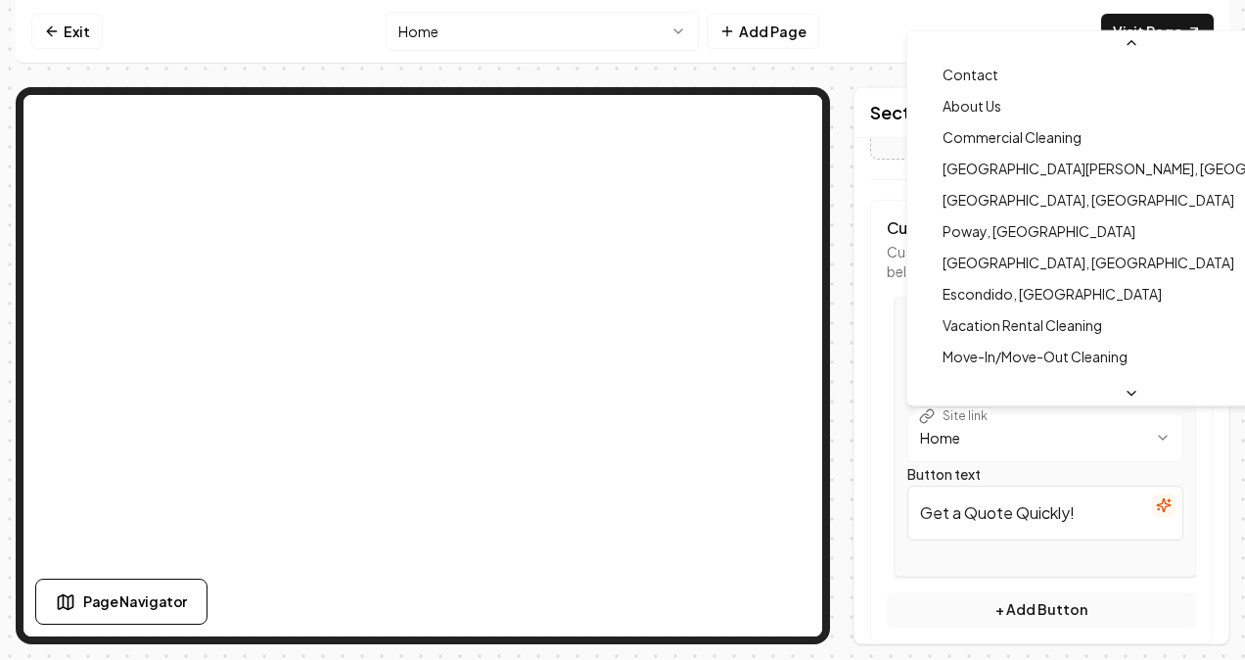
click at [1021, 455] on html "**********" at bounding box center [622, 330] width 1245 height 660
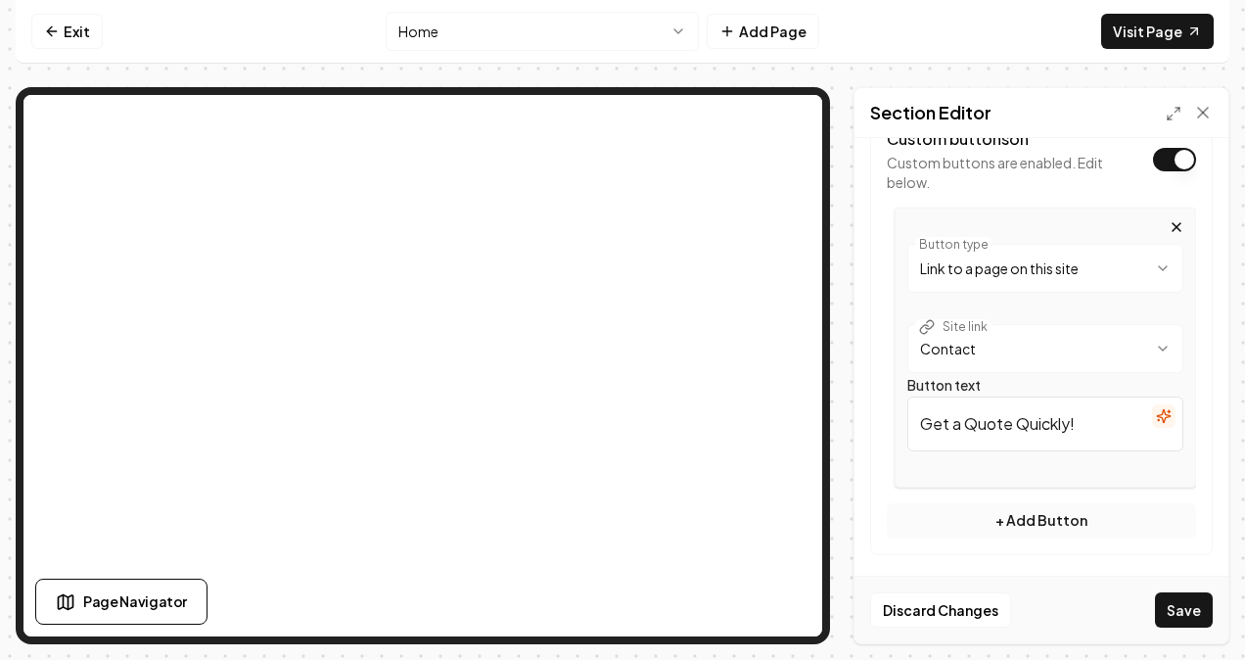
scroll to position [571, 0]
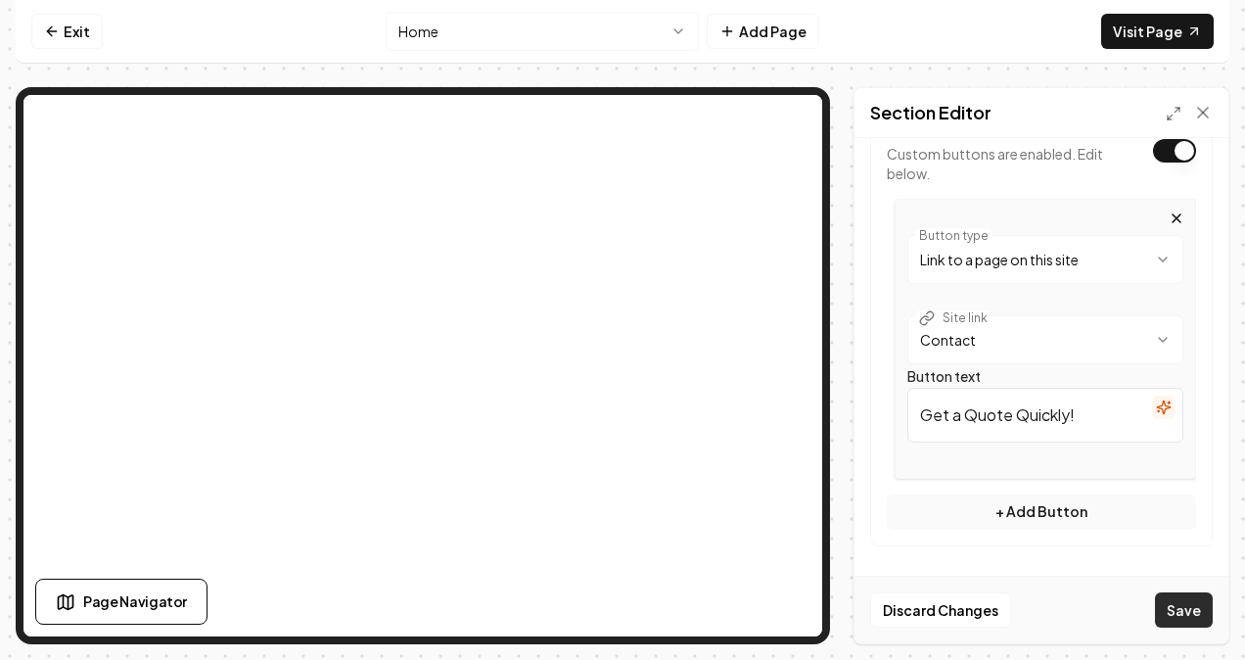
click at [1175, 613] on button "Save" at bounding box center [1184, 609] width 58 height 35
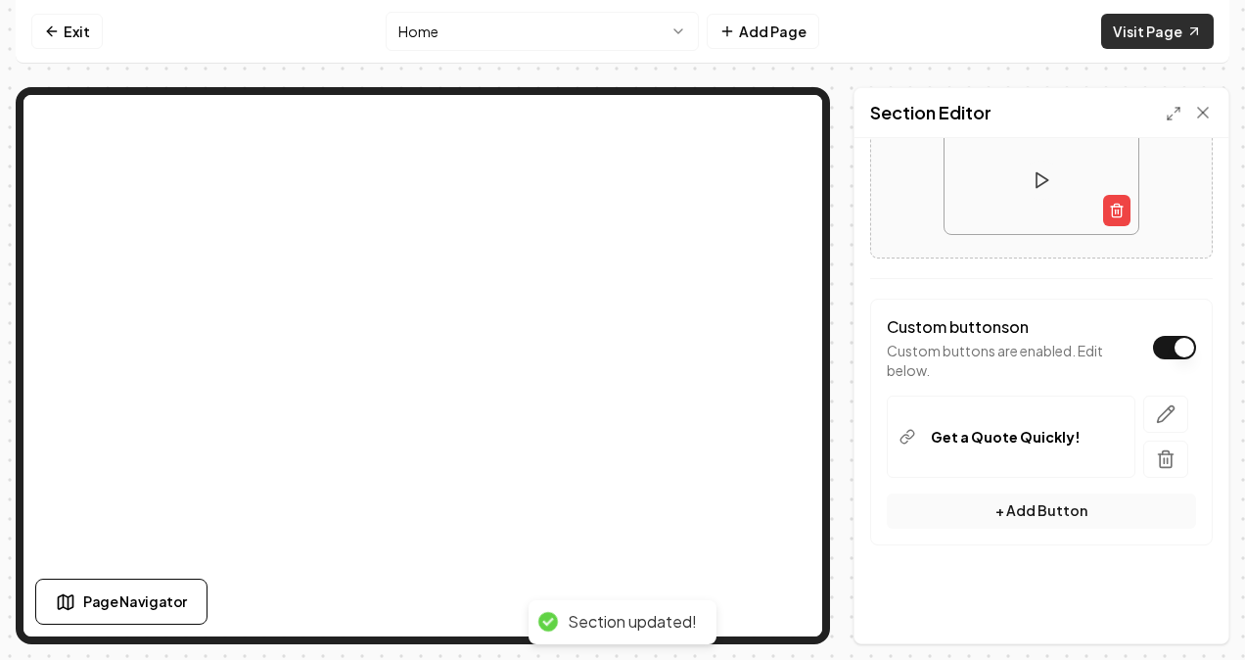
click at [1105, 34] on nav "Exit Home Add Page Visit Page" at bounding box center [623, 32] width 1214 height 64
click at [1128, 31] on link "Visit Page" at bounding box center [1157, 31] width 113 height 35
